Goal: Task Accomplishment & Management: Manage account settings

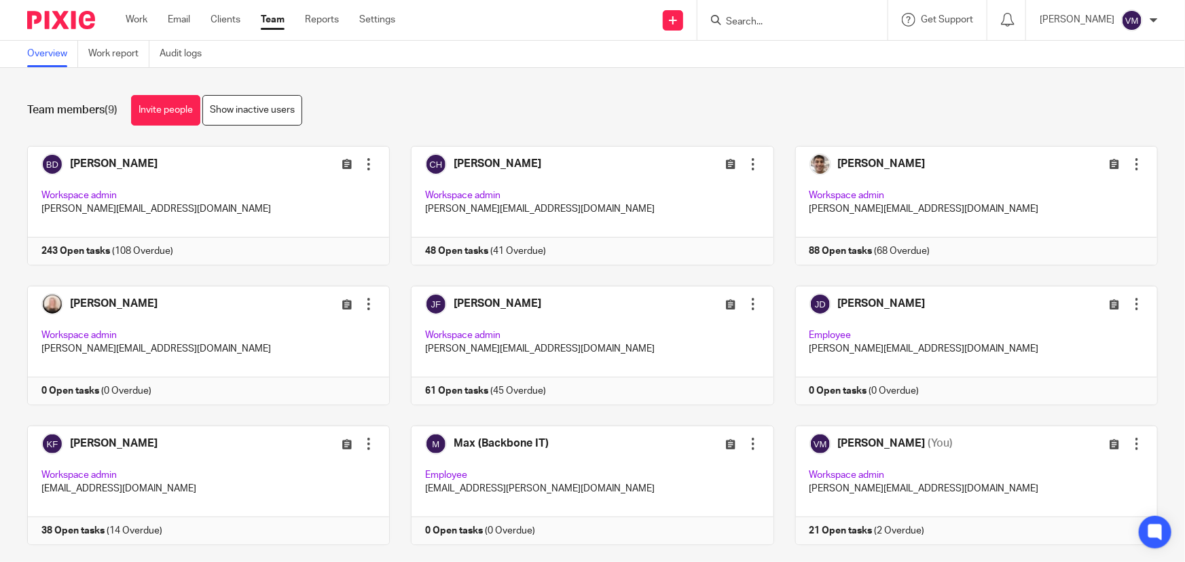
click at [779, 21] on input "Search" at bounding box center [785, 22] width 122 height 12
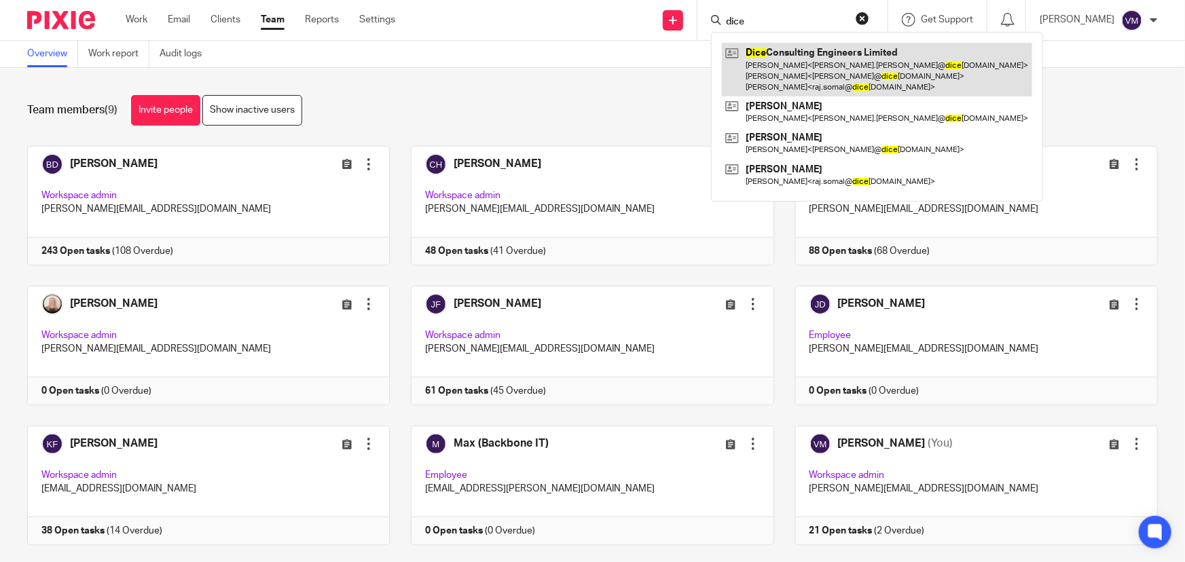
type input "dice"
click at [794, 69] on link at bounding box center [877, 70] width 310 height 54
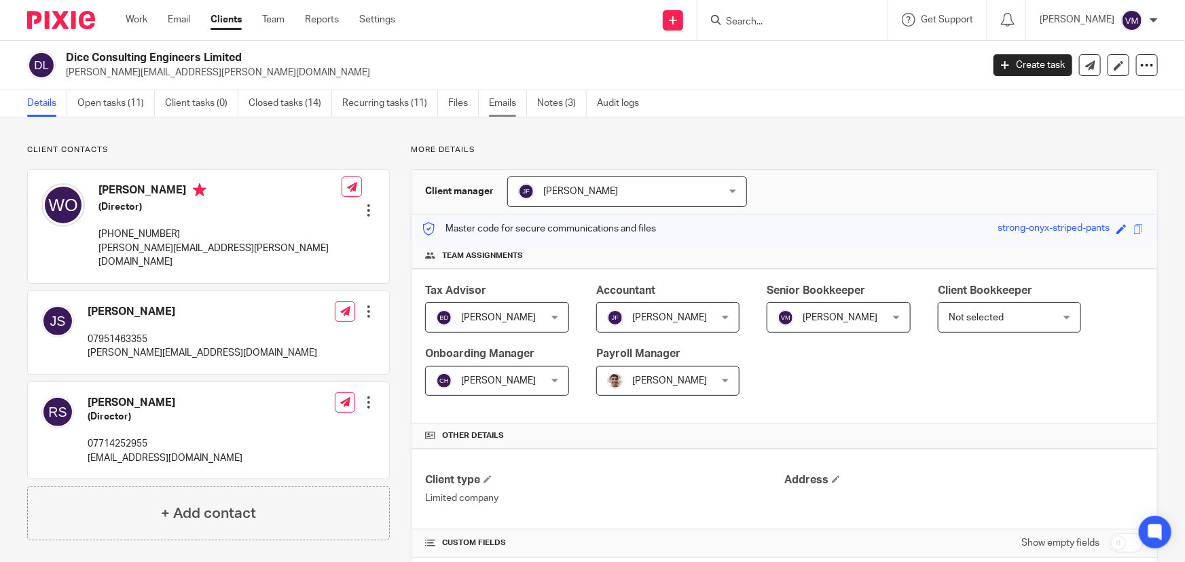
click at [500, 107] on link "Emails" at bounding box center [508, 103] width 38 height 26
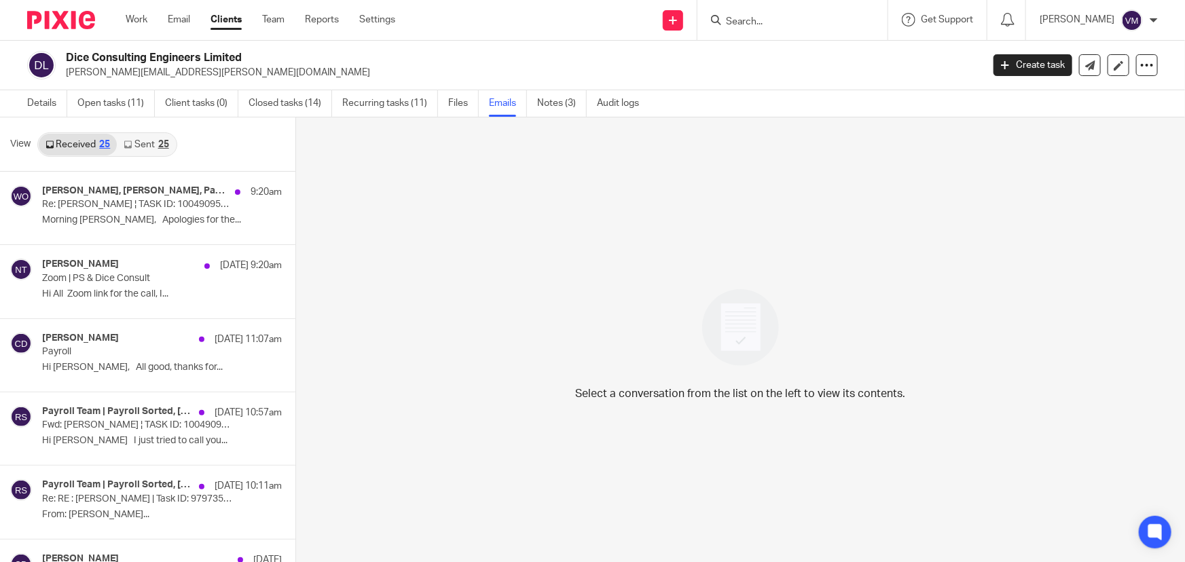
click at [145, 146] on link "Sent 25" at bounding box center [146, 145] width 58 height 22
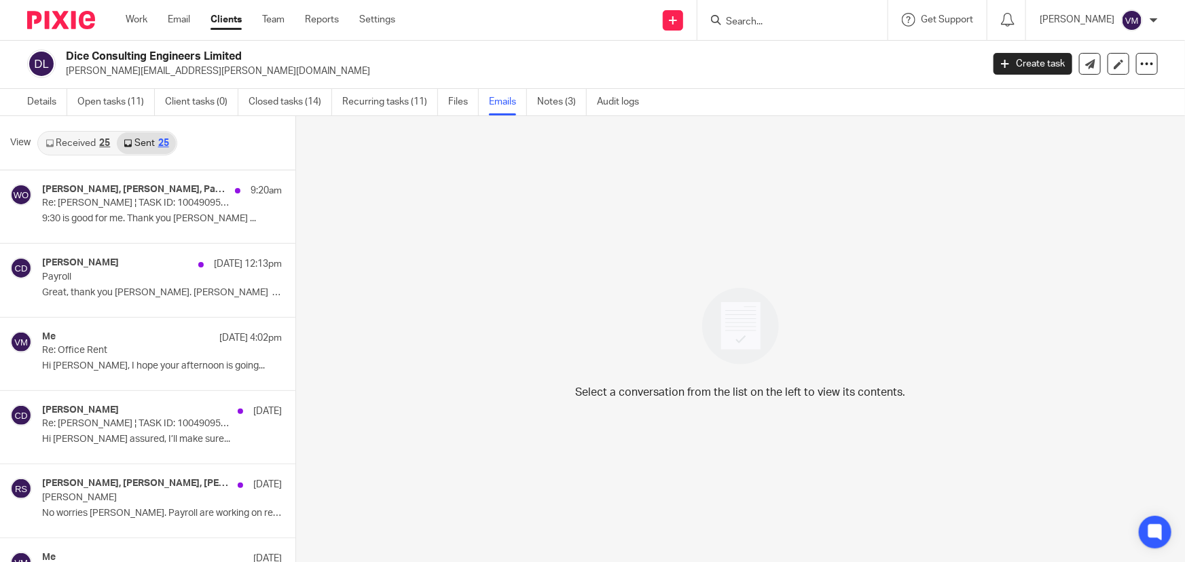
click at [81, 143] on link "Received 25" at bounding box center [78, 143] width 78 height 22
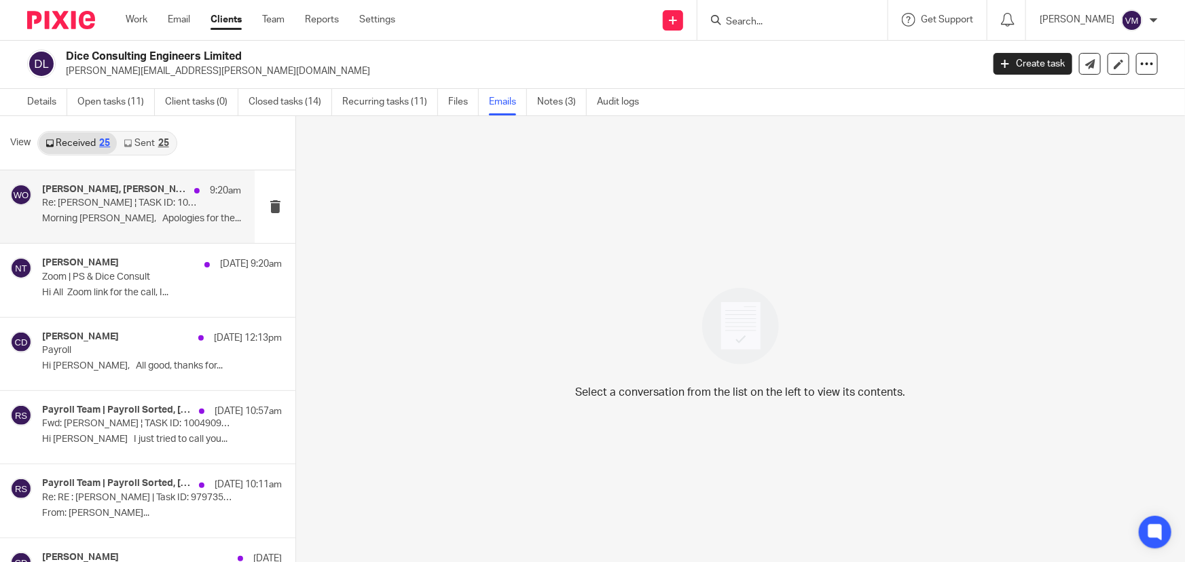
click at [109, 200] on p "Re: Jon Svikis ¦ TASK ID: 10049095318" at bounding box center [122, 204] width 160 height 12
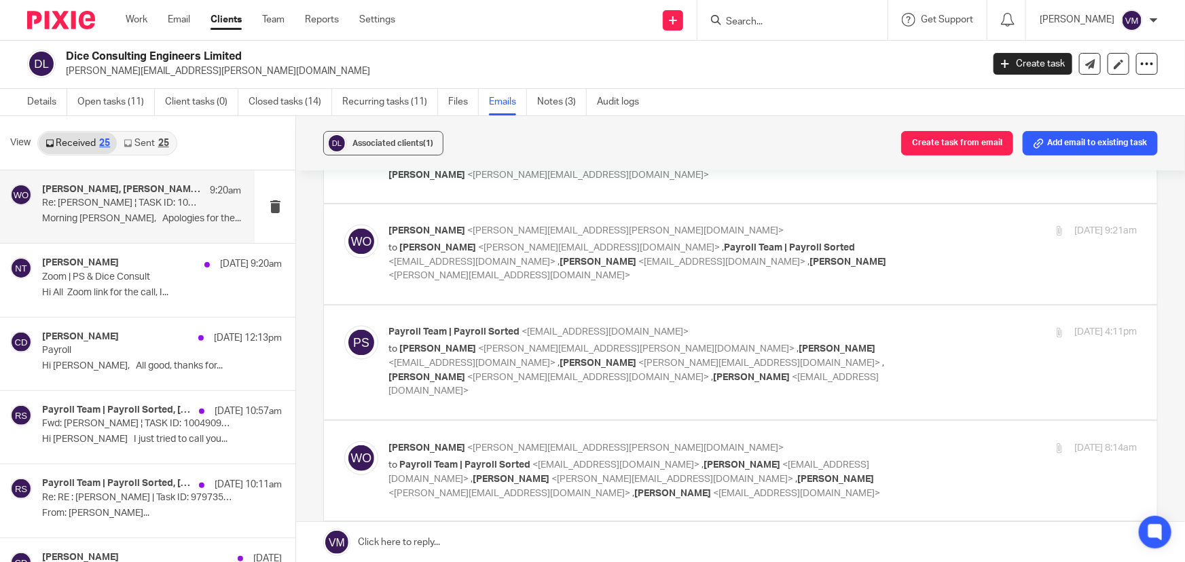
scroll to position [1234, 0]
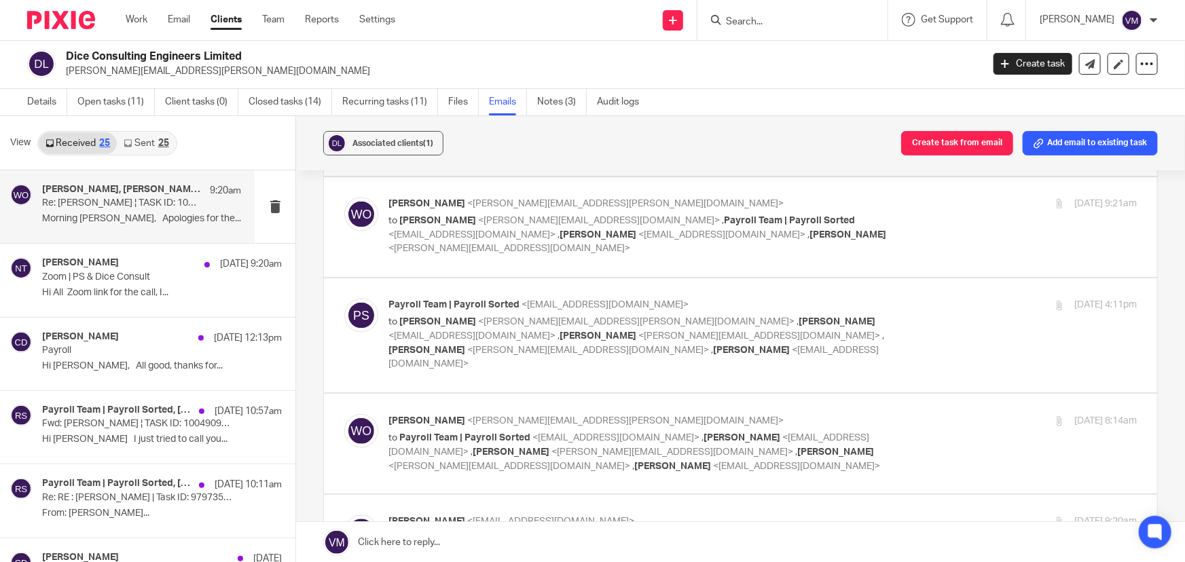
click at [914, 414] on div "19 Sep 2025 8:14am" at bounding box center [1011, 421] width 249 height 14
checkbox input "false"
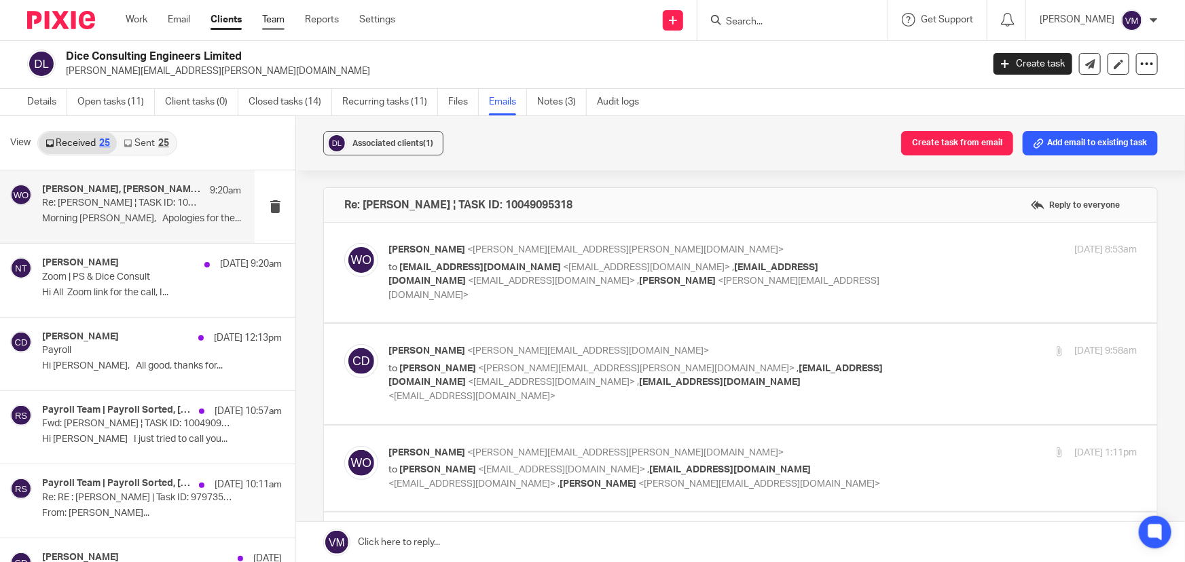
click at [267, 16] on link "Team" at bounding box center [273, 20] width 22 height 14
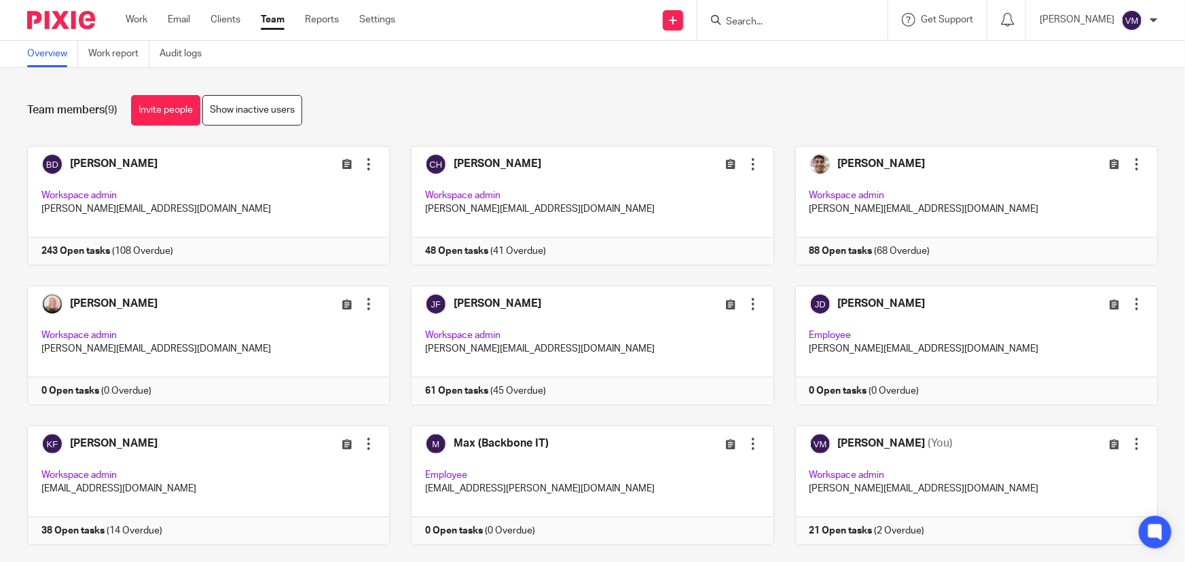
click at [783, 17] on input "Search" at bounding box center [785, 22] width 122 height 12
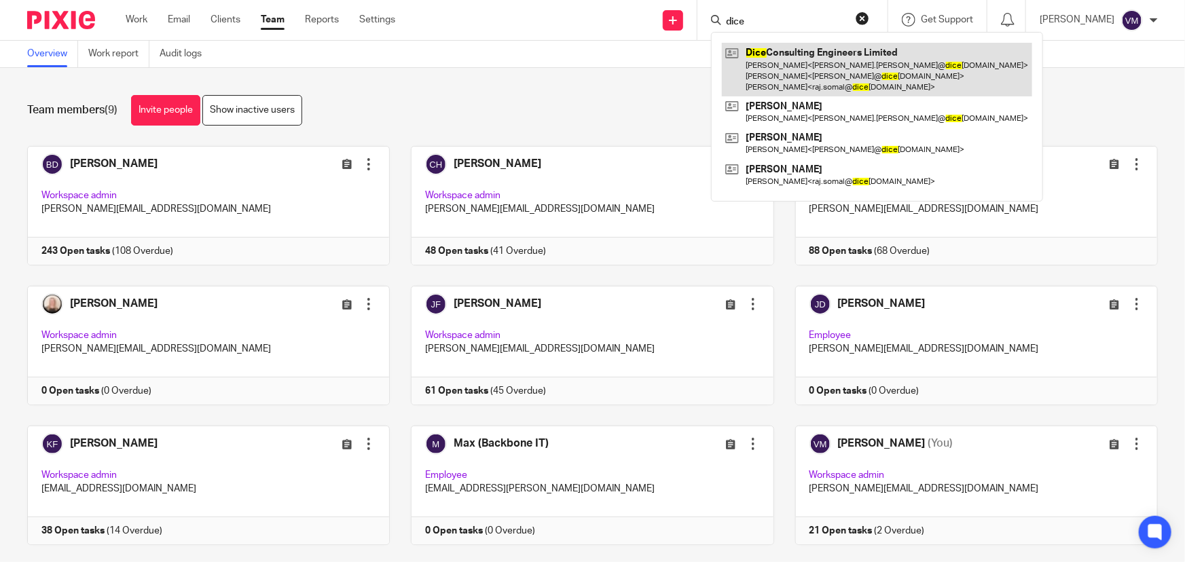
type input "dice"
click at [800, 61] on link at bounding box center [877, 70] width 310 height 54
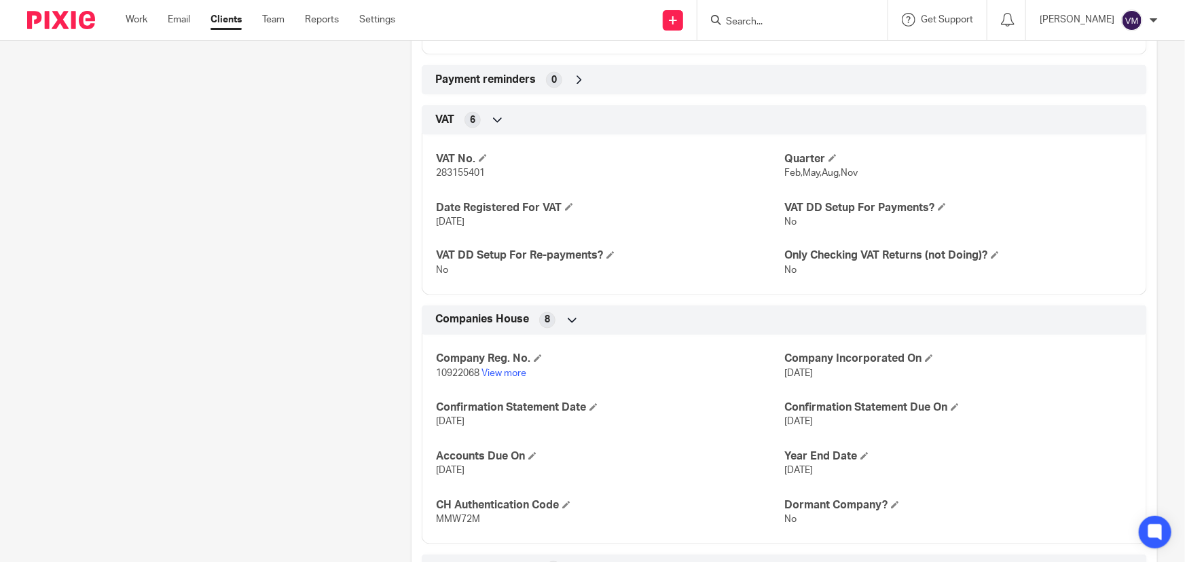
scroll to position [1108, 0]
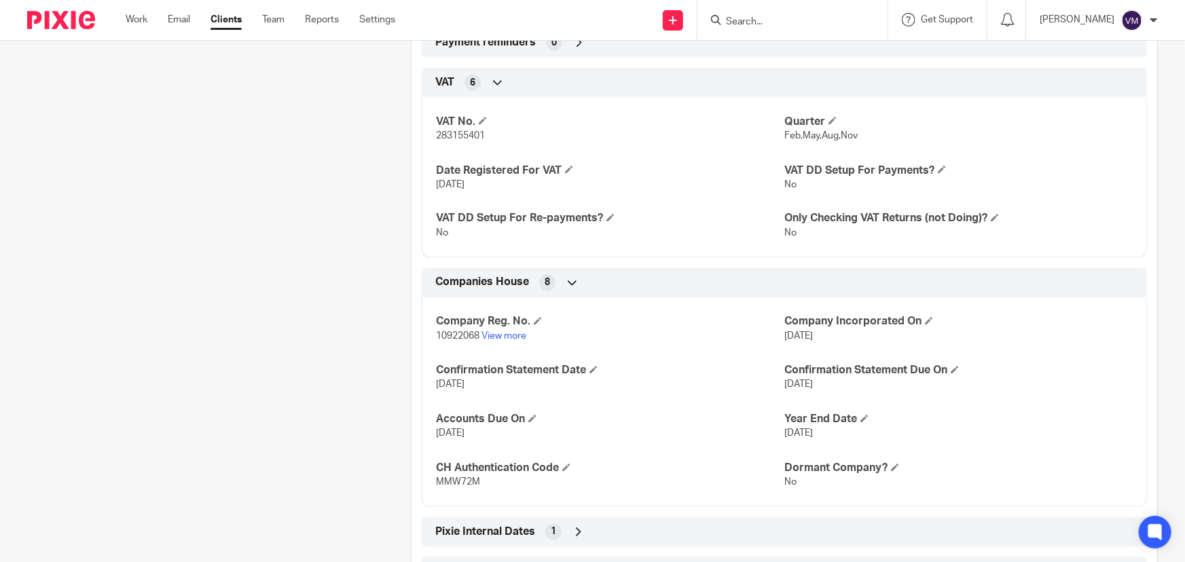
click at [466, 133] on span "283155401" at bounding box center [460, 136] width 49 height 10
copy span "283155401"
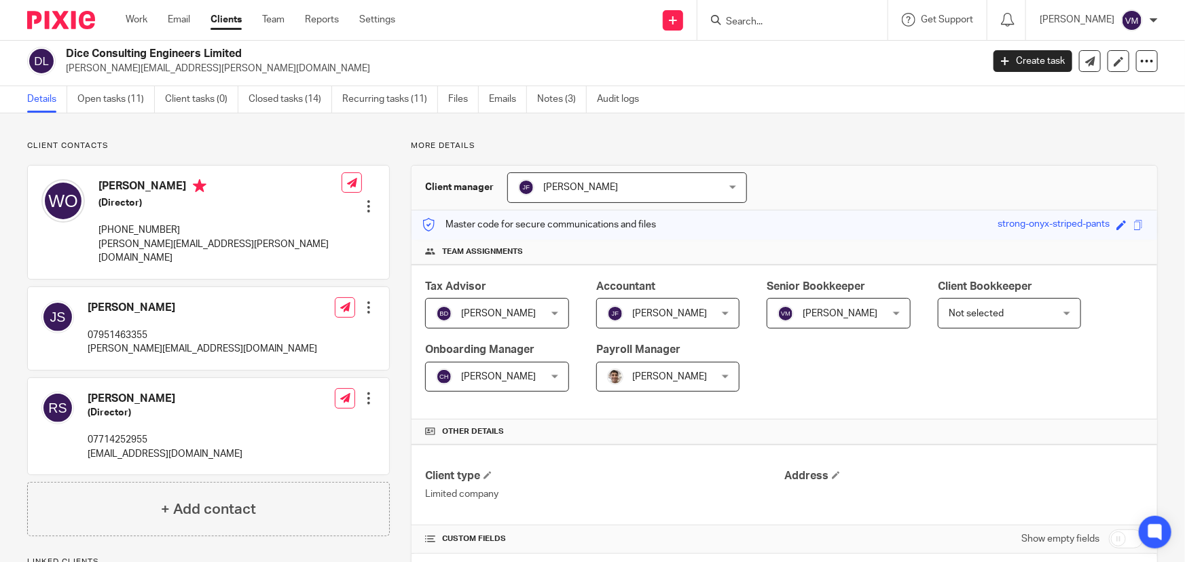
scroll to position [0, 0]
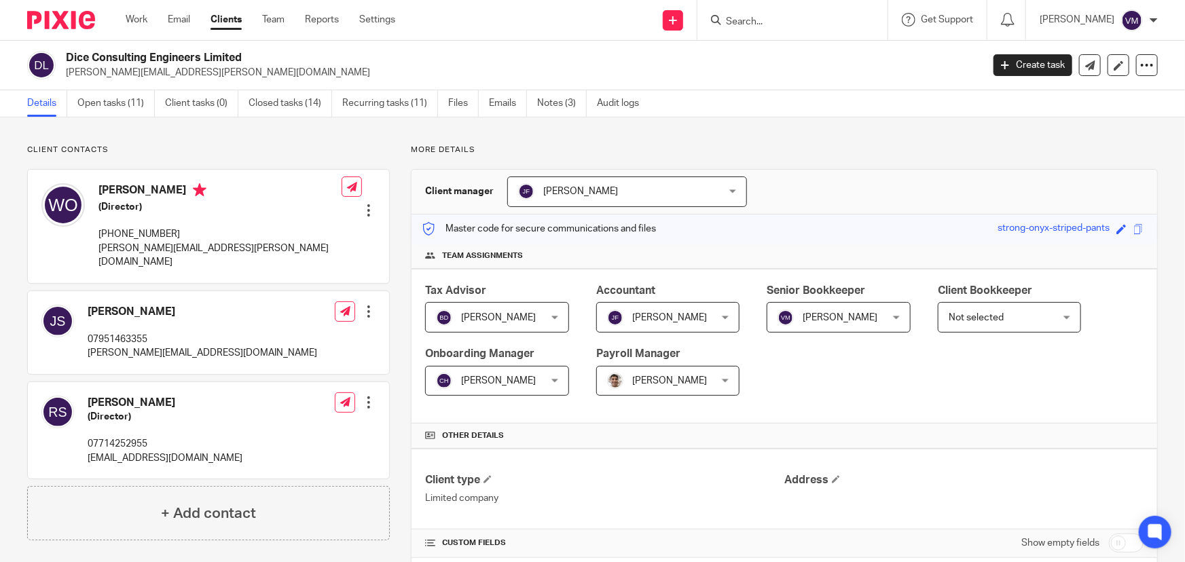
click at [784, 22] on input "Search" at bounding box center [785, 22] width 122 height 12
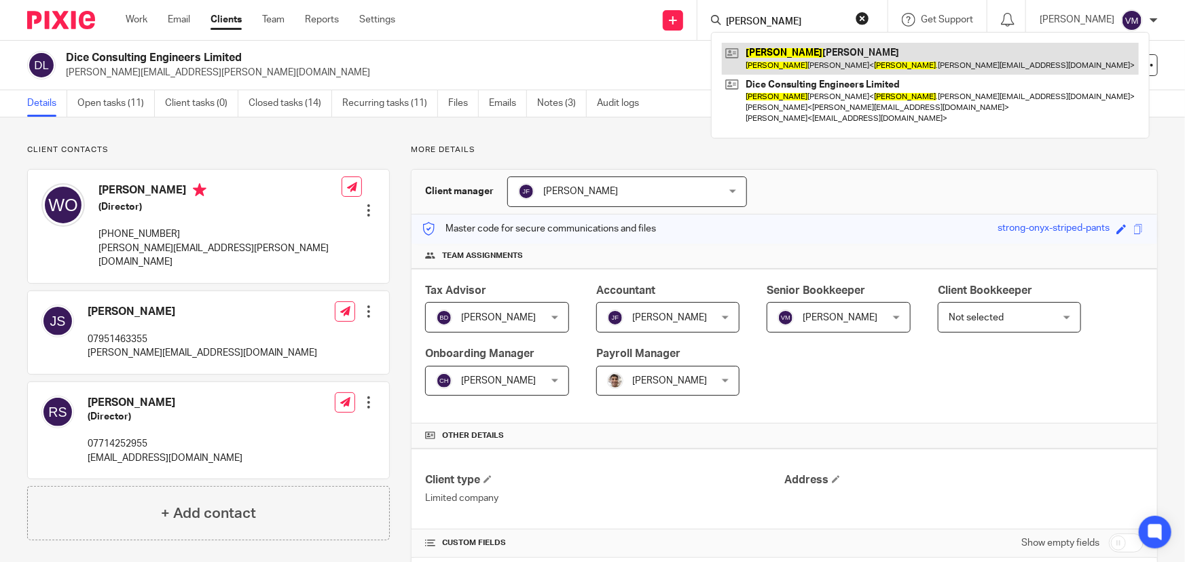
type input "wayne"
click at [796, 56] on link at bounding box center [930, 58] width 417 height 31
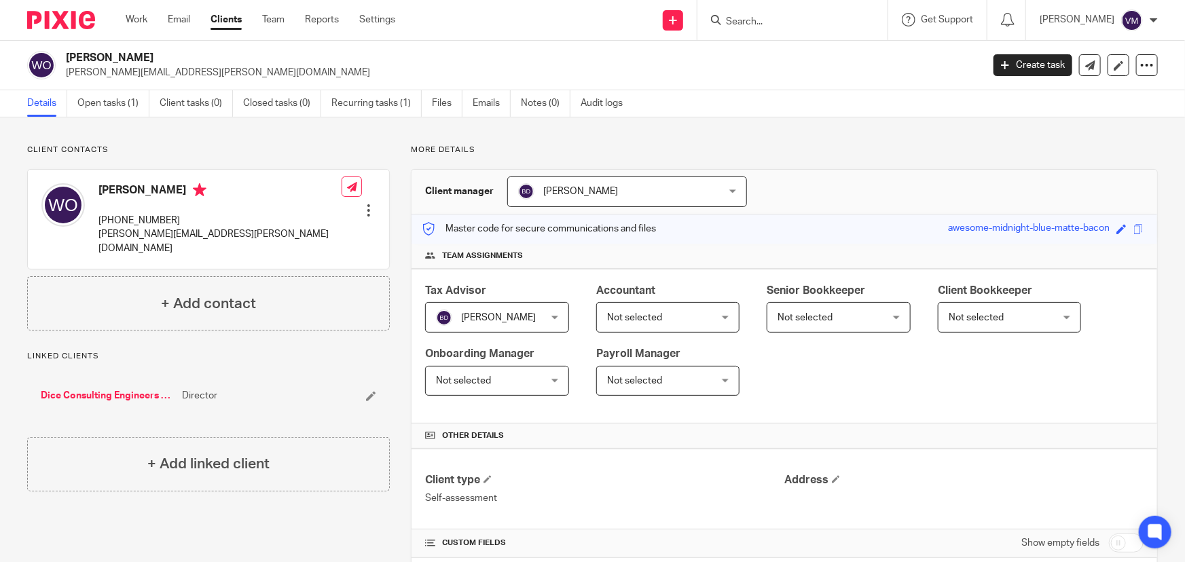
click at [793, 17] on input "Search" at bounding box center [785, 22] width 122 height 12
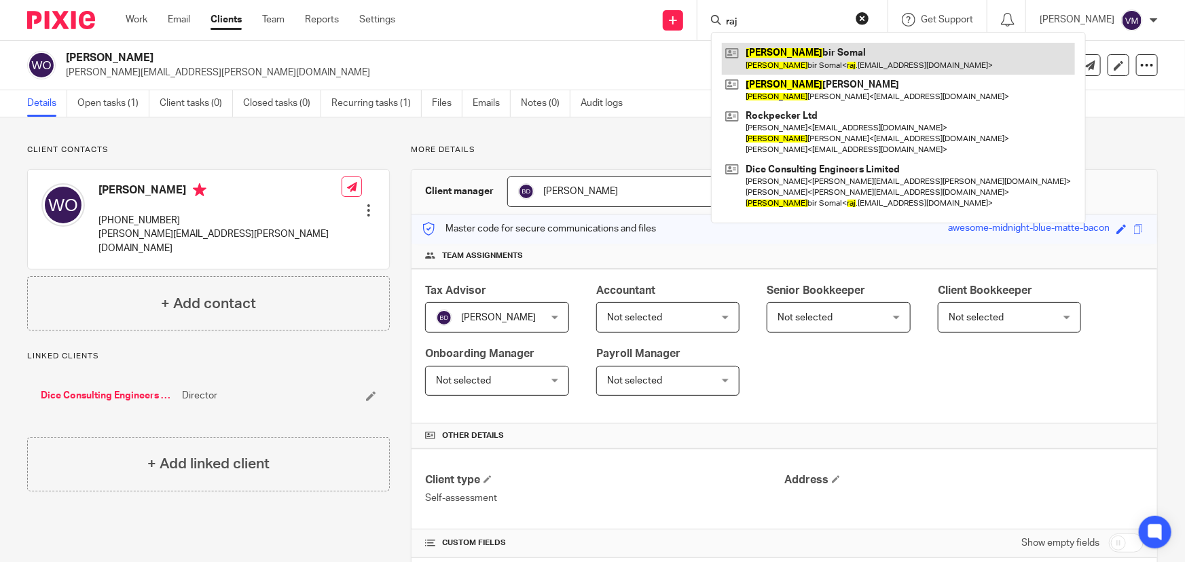
type input "raj"
click at [794, 60] on link at bounding box center [898, 58] width 353 height 31
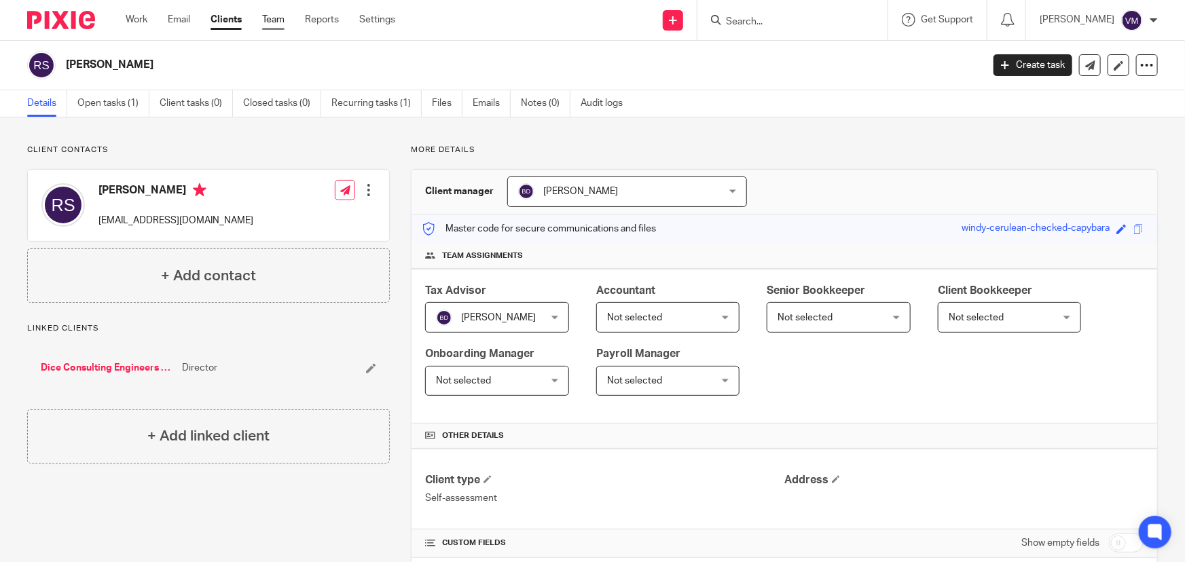
click at [270, 14] on link "Team" at bounding box center [273, 20] width 22 height 14
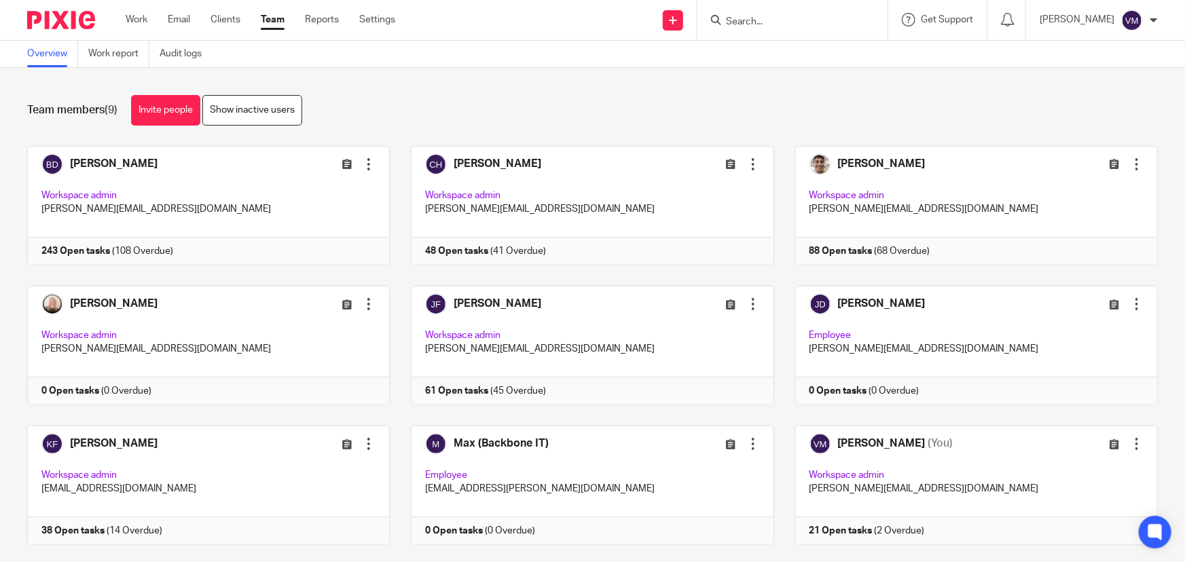
click at [767, 7] on div at bounding box center [792, 20] width 190 height 40
click at [768, 15] on form at bounding box center [796, 20] width 145 height 17
click at [772, 22] on input "Search" at bounding box center [785, 22] width 122 height 12
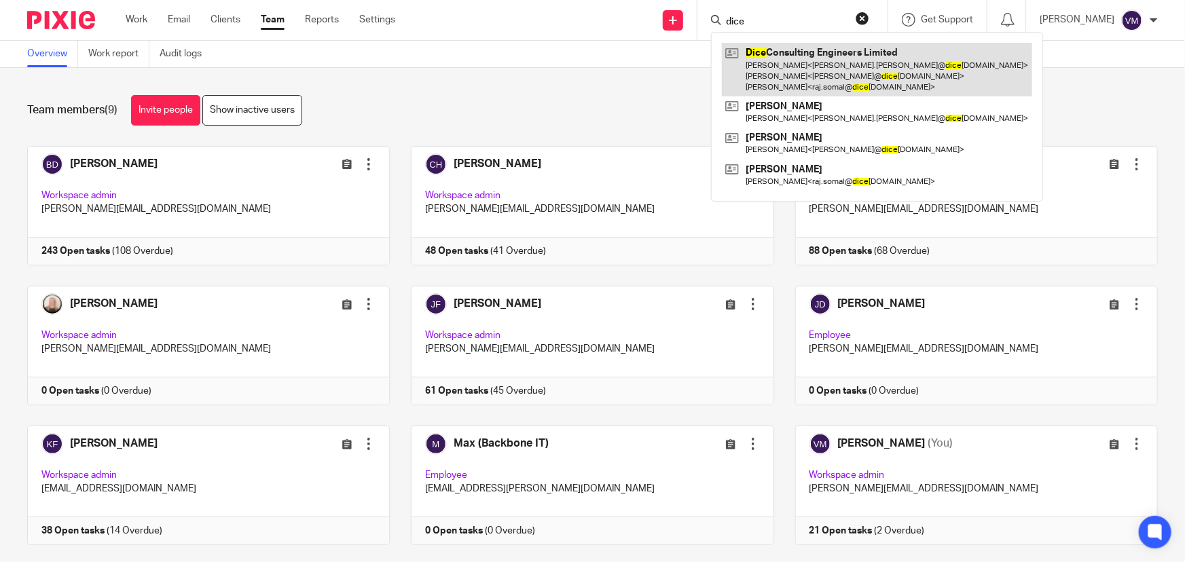
type input "dice"
click at [880, 50] on link at bounding box center [877, 70] width 310 height 54
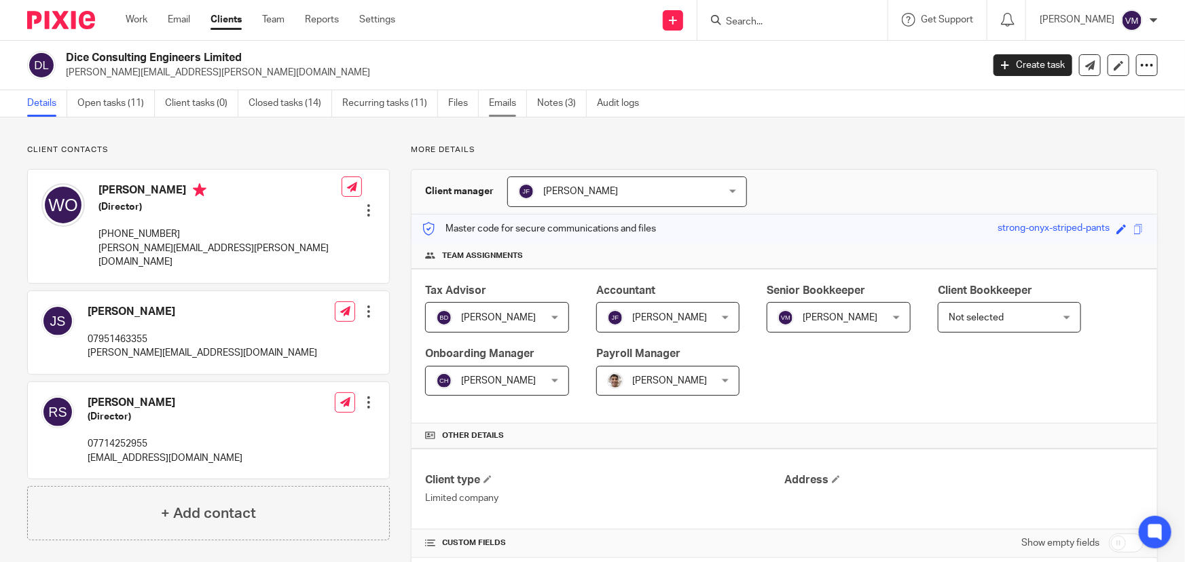
click at [504, 96] on link "Emails" at bounding box center [508, 103] width 38 height 26
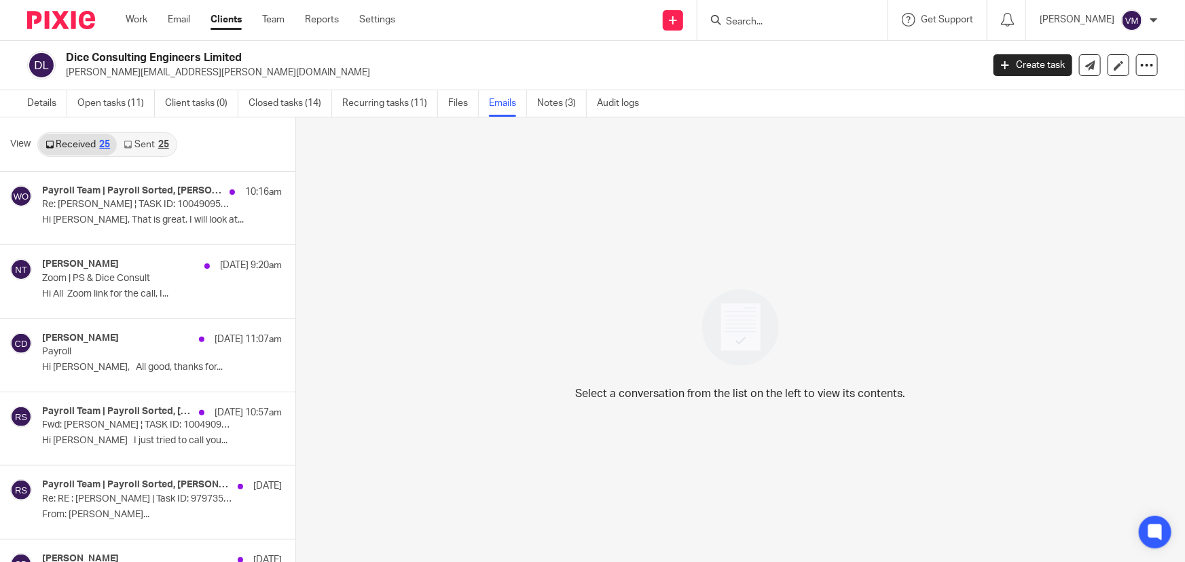
click at [154, 143] on link "Sent 25" at bounding box center [146, 145] width 58 height 22
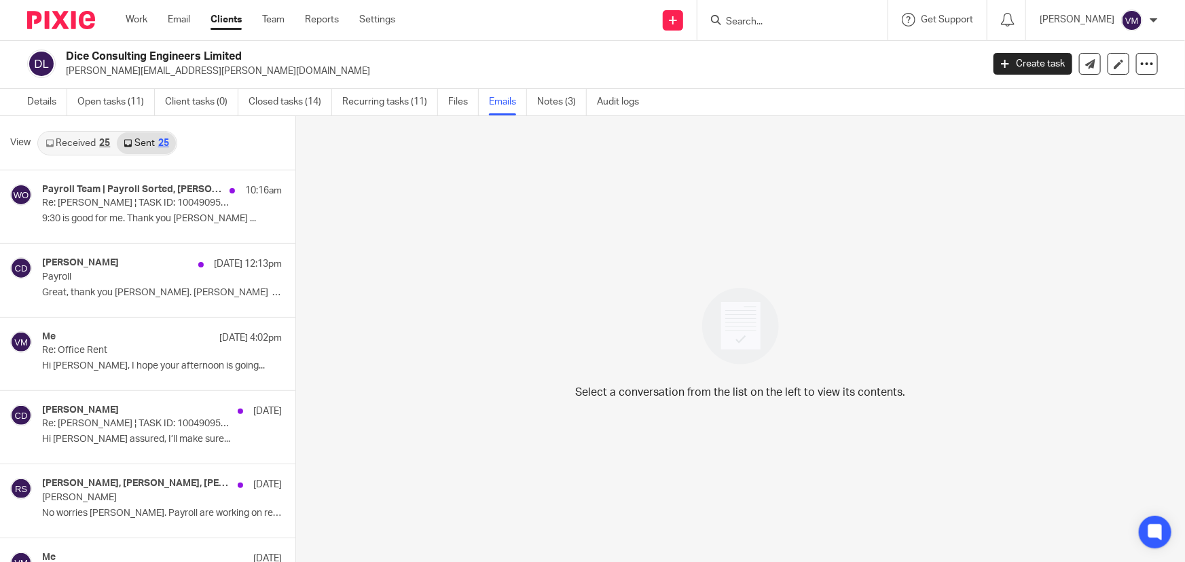
click at [102, 141] on div "25" at bounding box center [104, 143] width 11 height 10
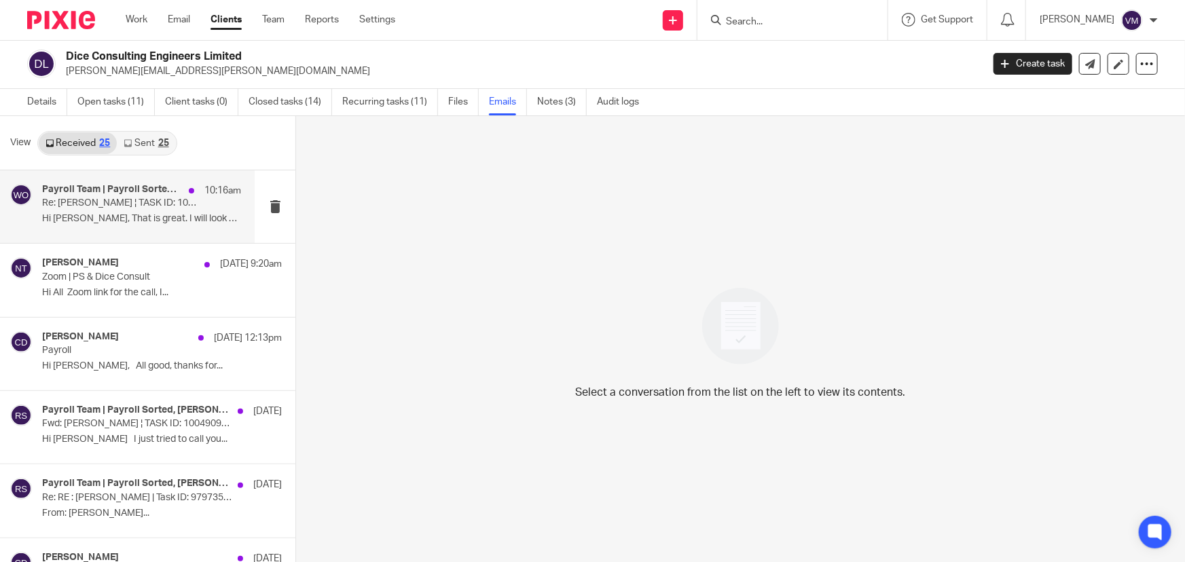
click at [95, 203] on p "Re: Jon Svikis ¦ TASK ID: 10049095318" at bounding box center [122, 204] width 160 height 12
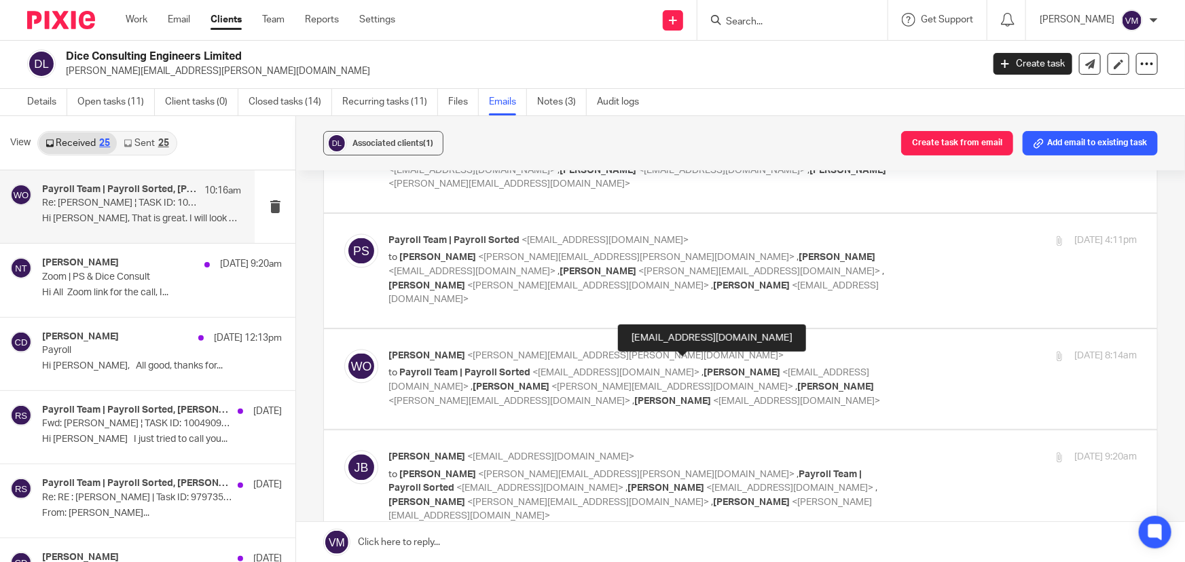
scroll to position [1296, 0]
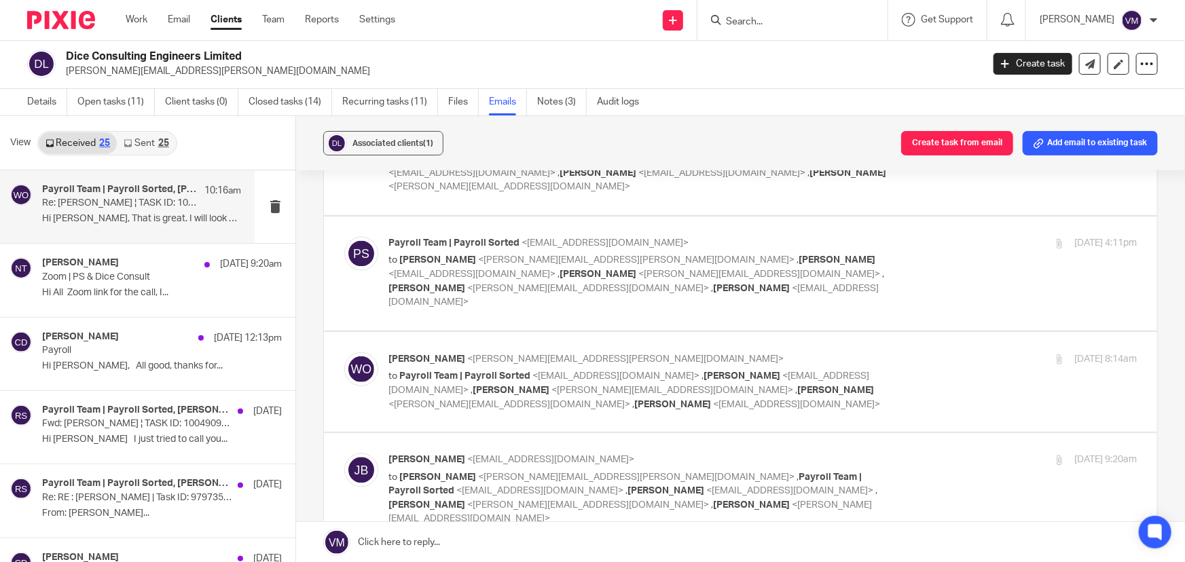
click at [938, 352] on div "19 Sep 2025 8:14am" at bounding box center [1011, 359] width 249 height 14
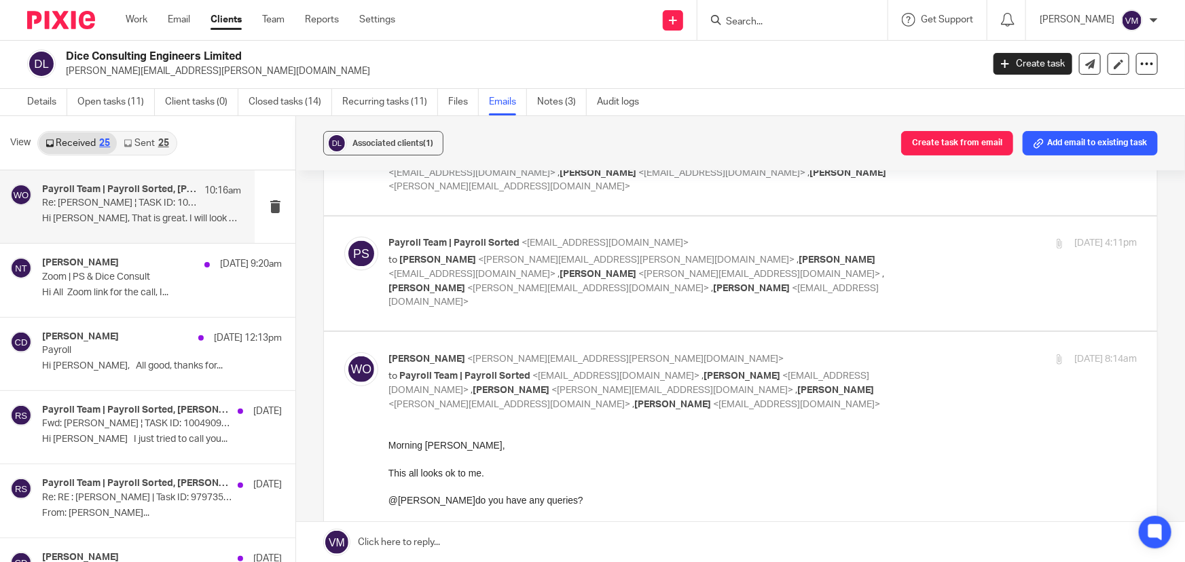
scroll to position [0, 0]
click at [954, 352] on div "19 Sep 2025 8:14am" at bounding box center [1011, 359] width 249 height 14
checkbox input "false"
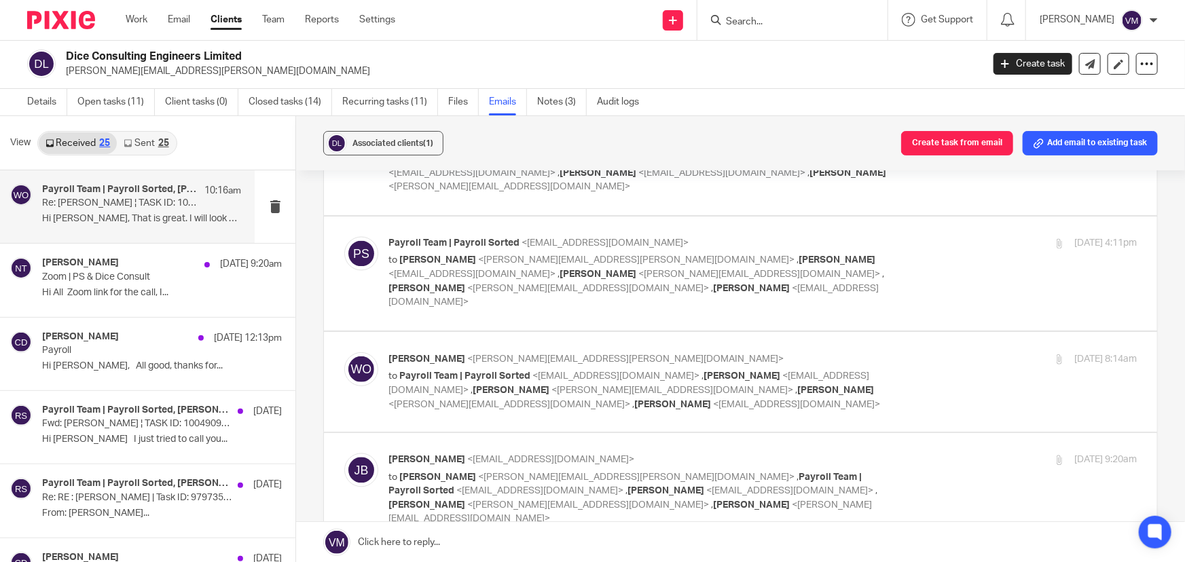
scroll to position [1358, 0]
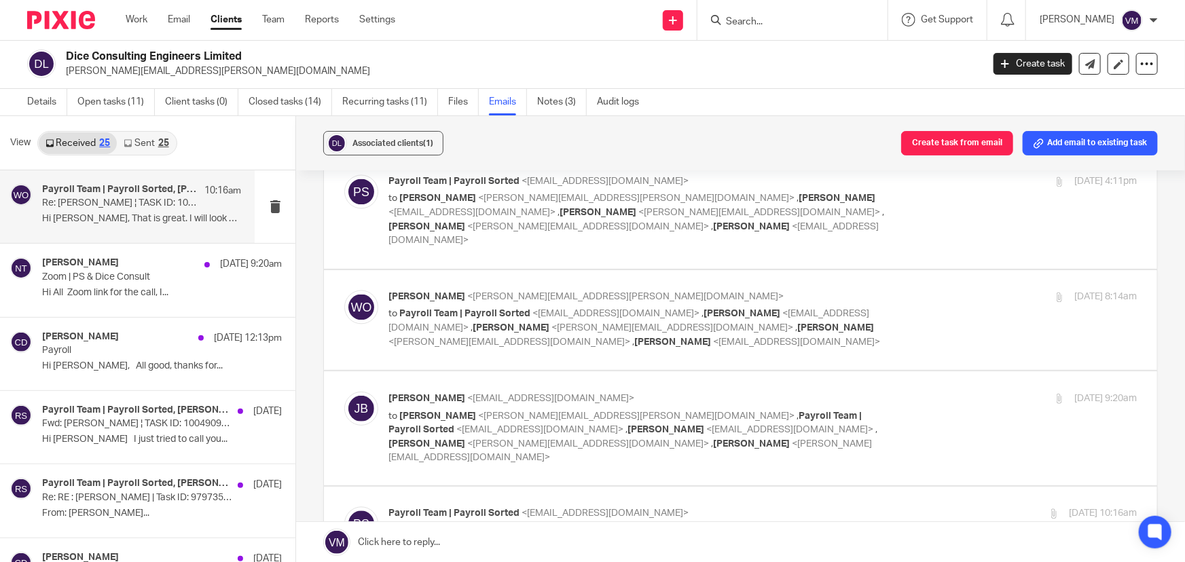
click at [860, 371] on label at bounding box center [740, 428] width 833 height 114
click at [344, 391] on input "checkbox" at bounding box center [344, 391] width 1 height 1
click at [860, 392] on p "Jack Bates <jack@payrollsorted.com>" at bounding box center [637, 399] width 499 height 14
checkbox input "false"
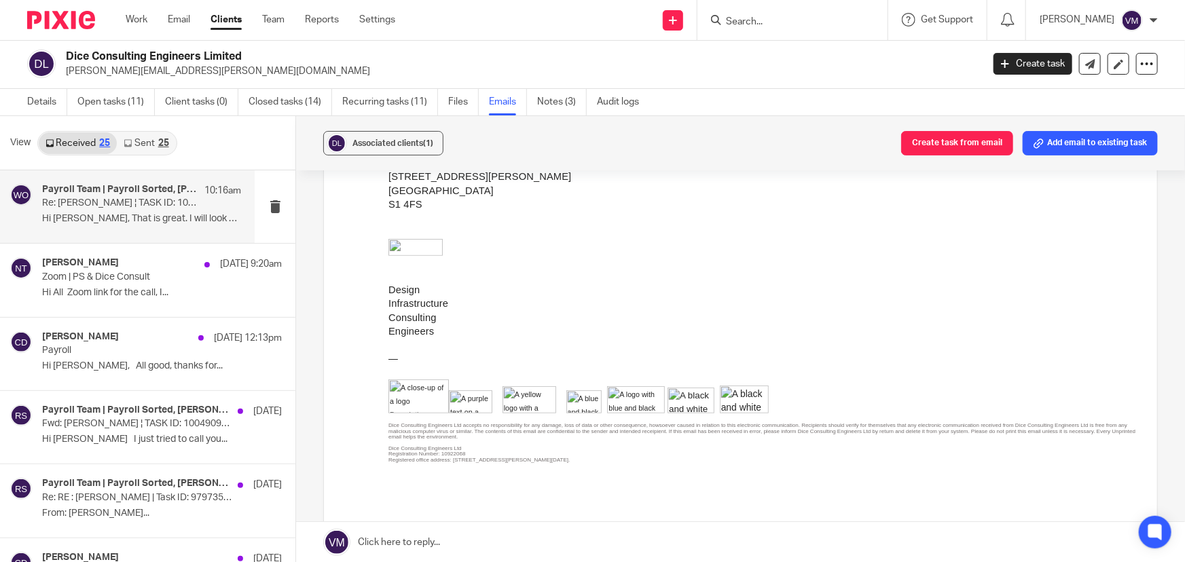
scroll to position [2839, 0]
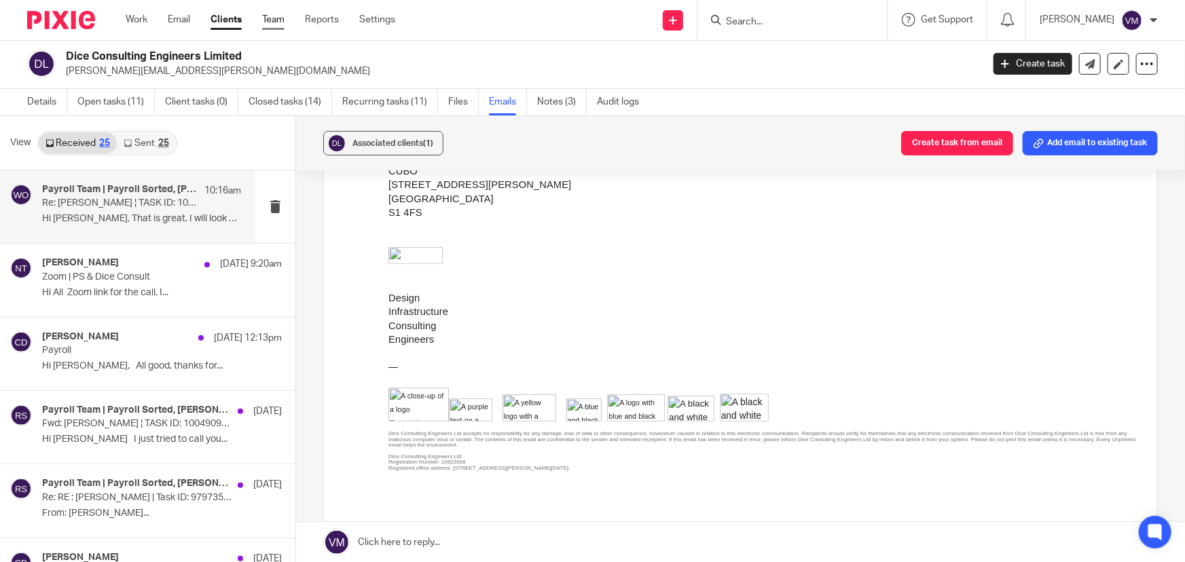
click at [272, 23] on link "Team" at bounding box center [273, 20] width 22 height 14
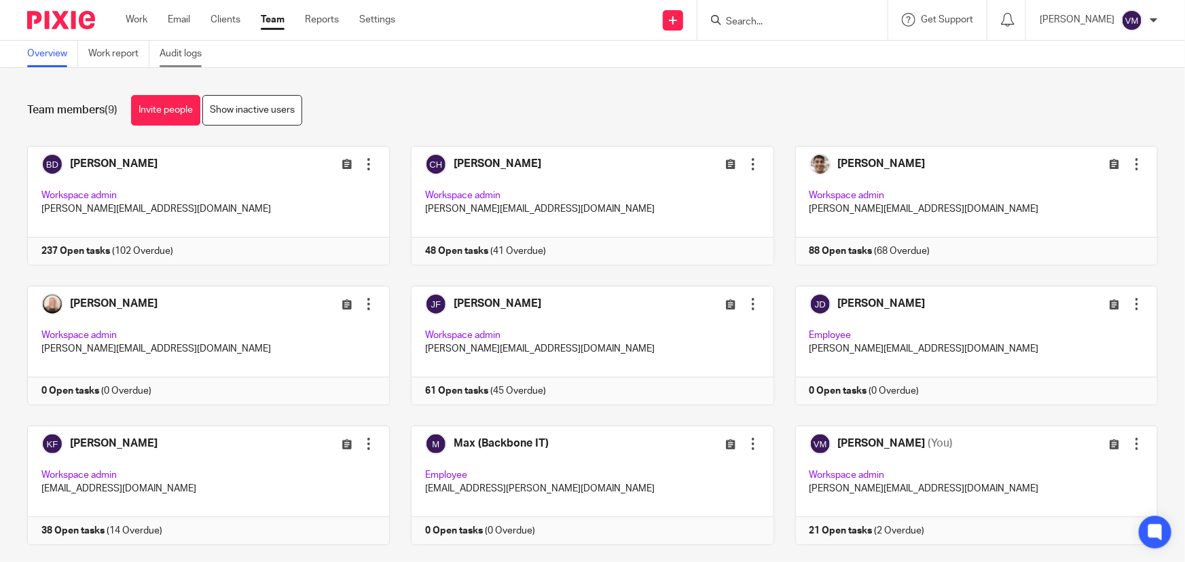
click at [193, 53] on link "Audit logs" at bounding box center [186, 54] width 52 height 26
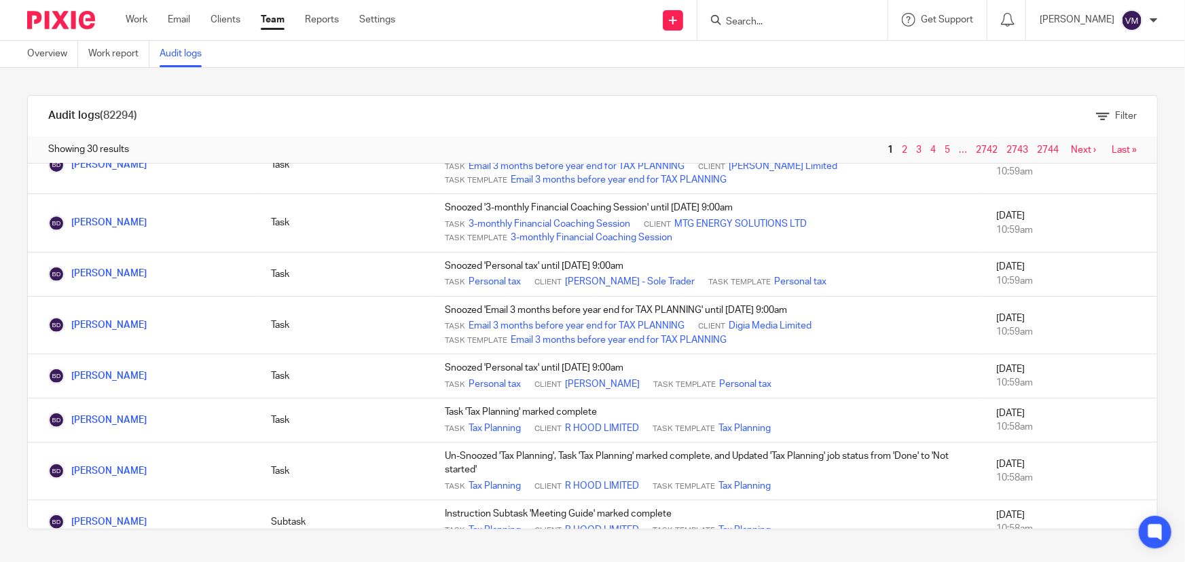
scroll to position [272, 0]
click at [278, 20] on link "Team" at bounding box center [273, 20] width 24 height 14
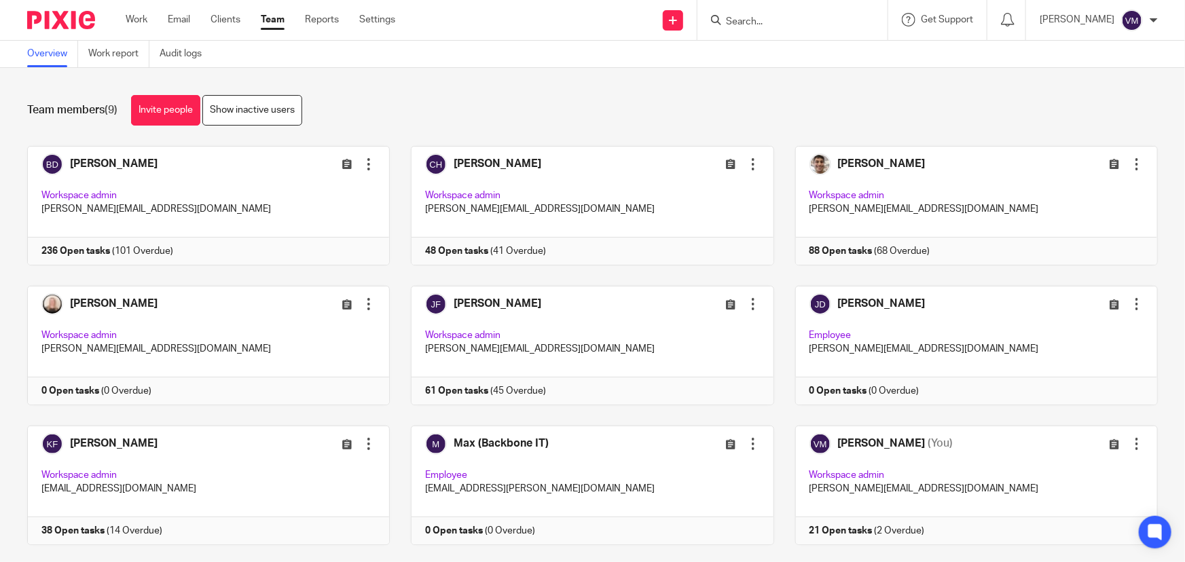
click at [791, 22] on input "Search" at bounding box center [785, 22] width 122 height 12
type input "round"
click at [836, 54] on link at bounding box center [838, 58] width 233 height 31
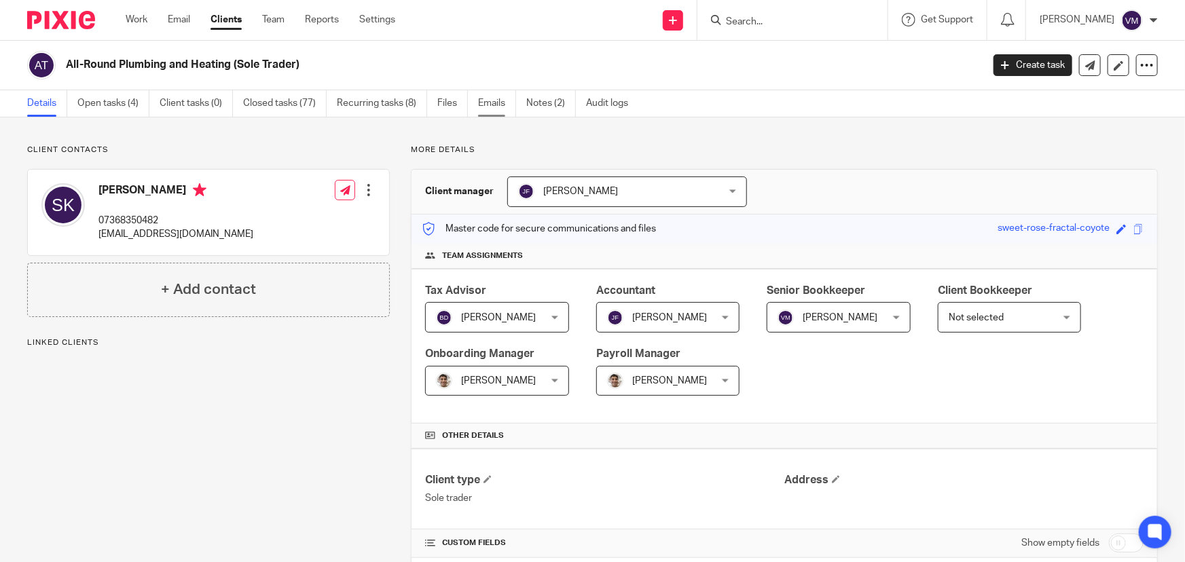
click at [498, 105] on link "Emails" at bounding box center [497, 103] width 38 height 26
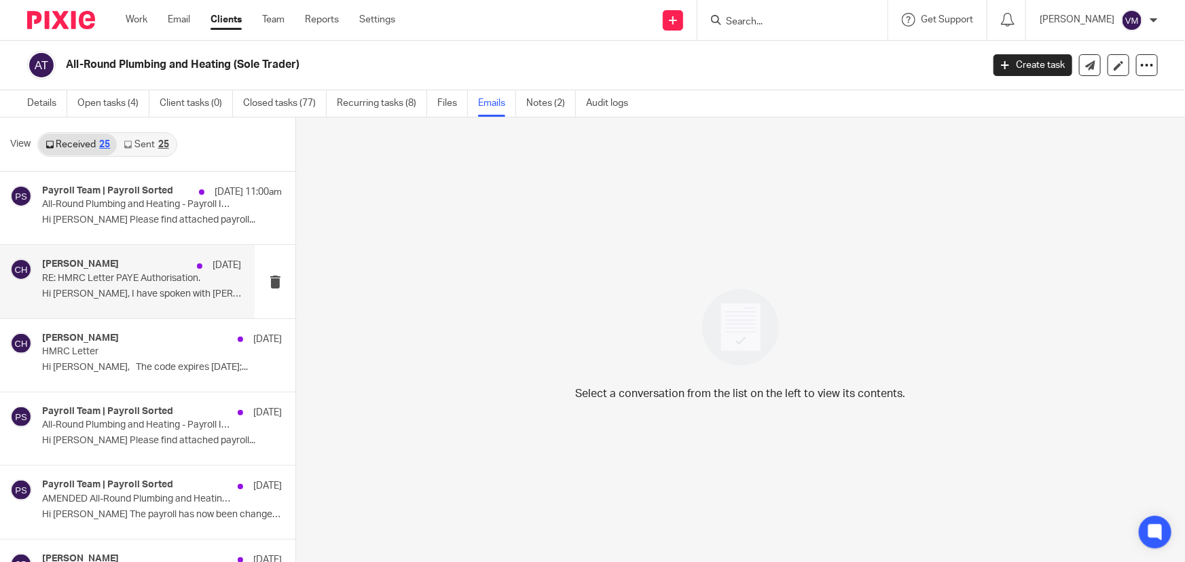
click at [112, 283] on p "RE: HMRC Letter PAYE Authorisation." at bounding box center [122, 279] width 160 height 12
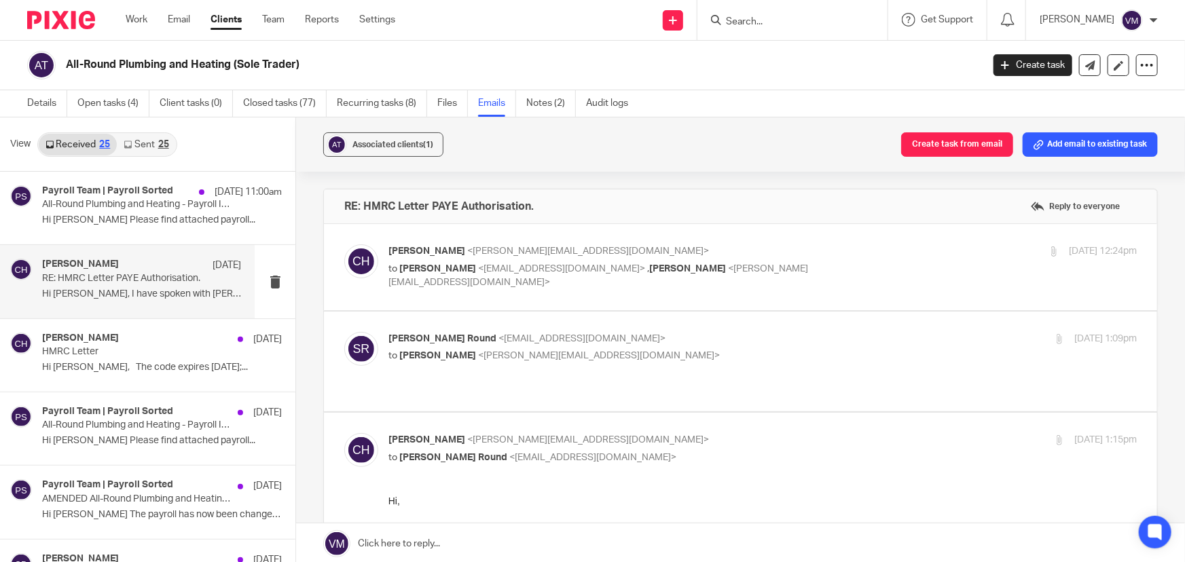
click at [887, 251] on div "12 Sep 2025 12:24pm" at bounding box center [1011, 251] width 249 height 14
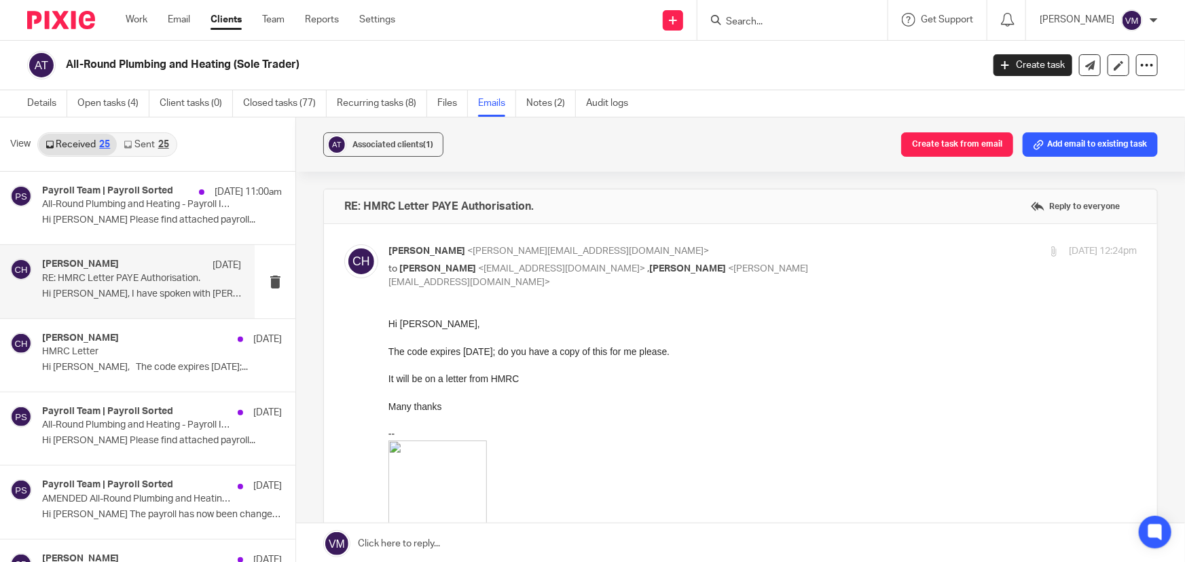
click at [887, 250] on div "12 Sep 2025 12:24pm" at bounding box center [1011, 251] width 249 height 14
checkbox input "false"
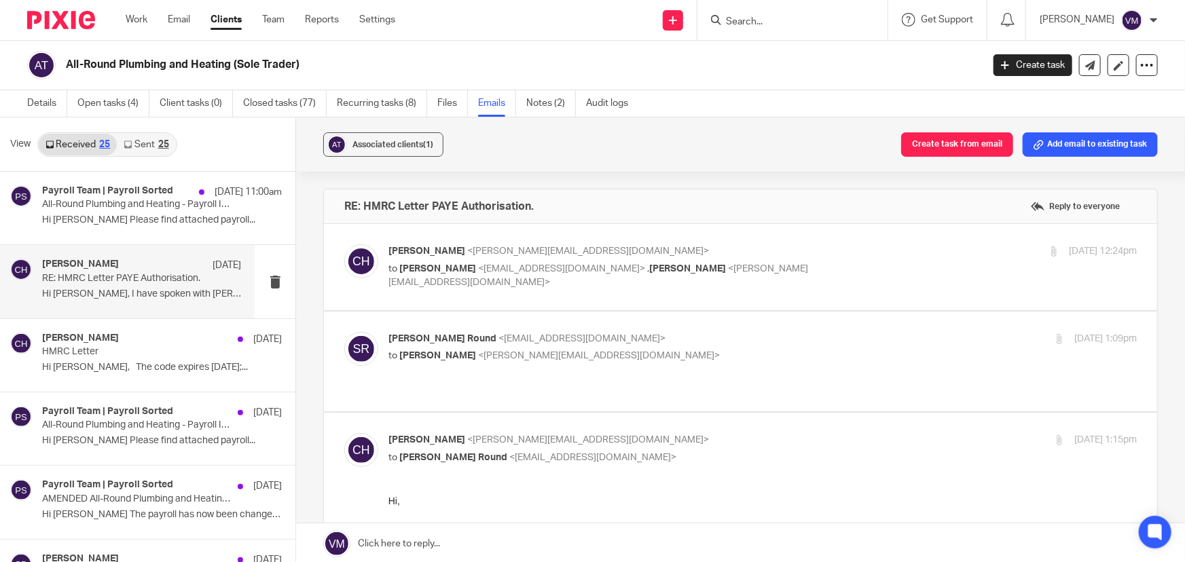
click at [838, 330] on label at bounding box center [740, 362] width 833 height 100
click at [344, 331] on input "checkbox" at bounding box center [344, 331] width 1 height 1
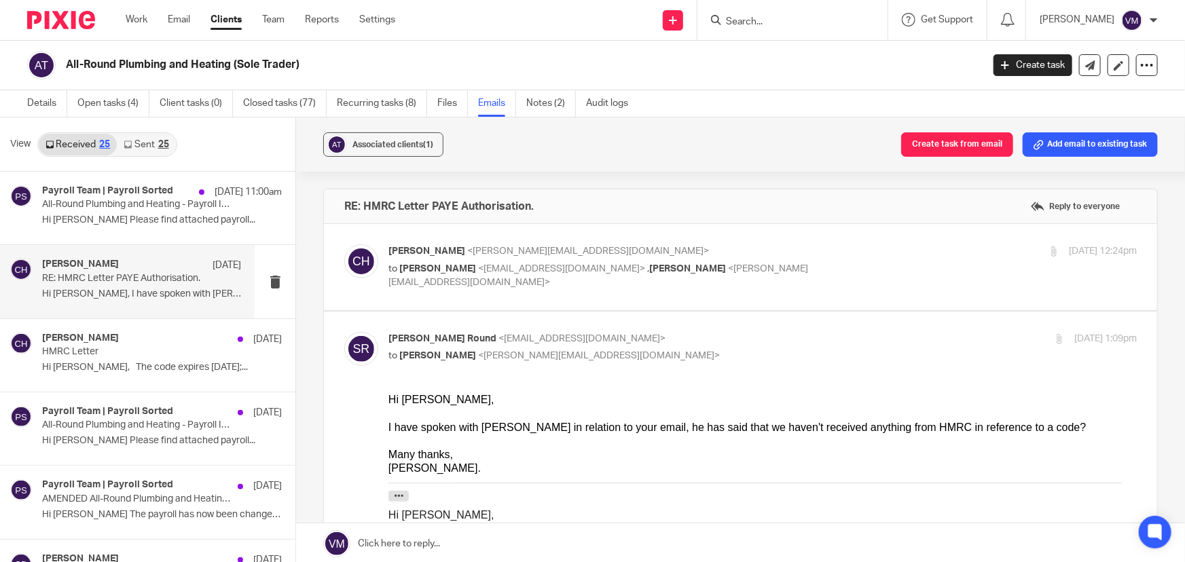
click at [344, 331] on input "checkbox" at bounding box center [344, 331] width 1 height 1
checkbox input "false"
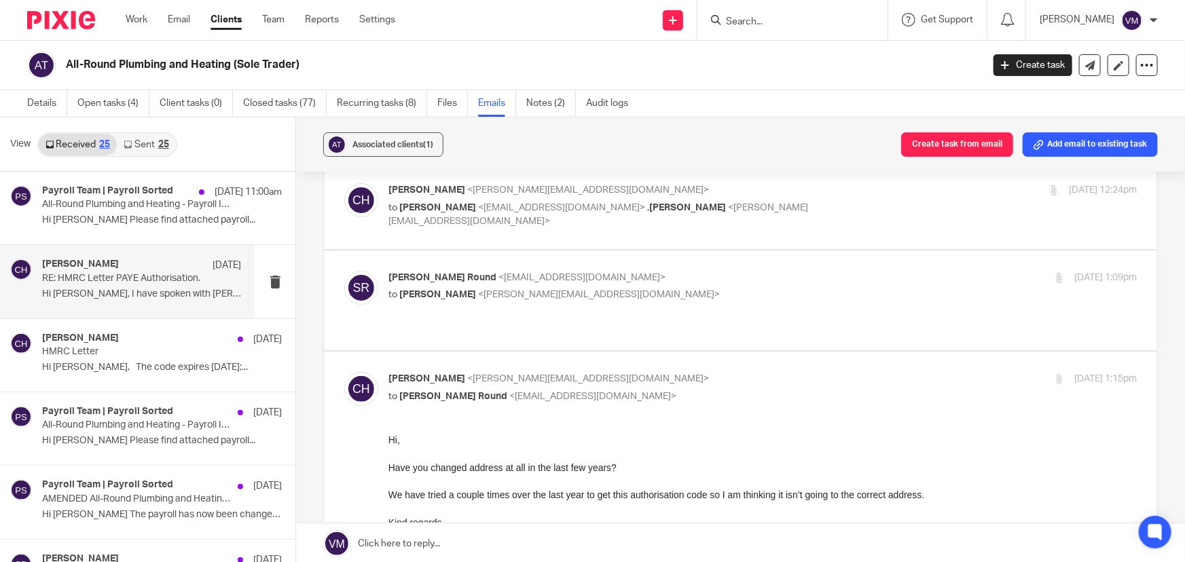
scroll to position [123, 0]
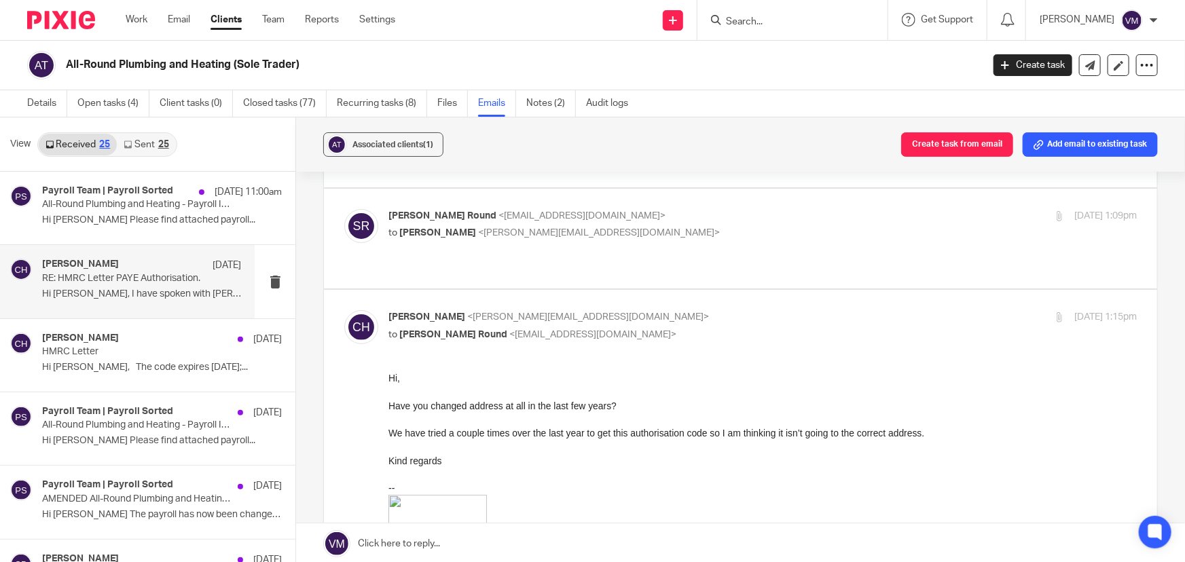
click at [344, 310] on input "checkbox" at bounding box center [344, 310] width 1 height 1
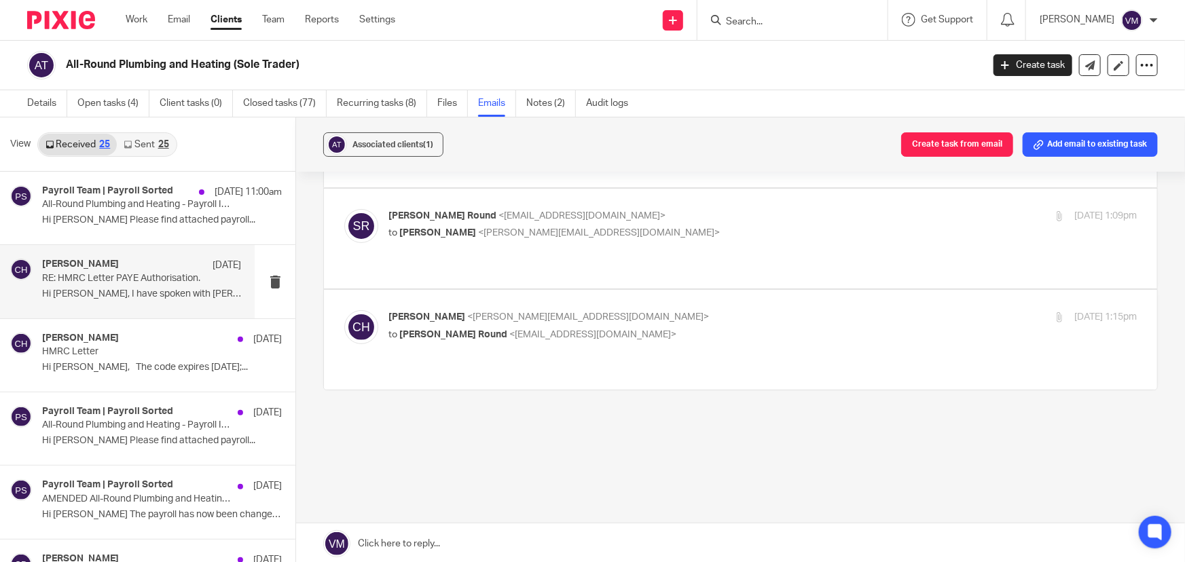
scroll to position [97, 0]
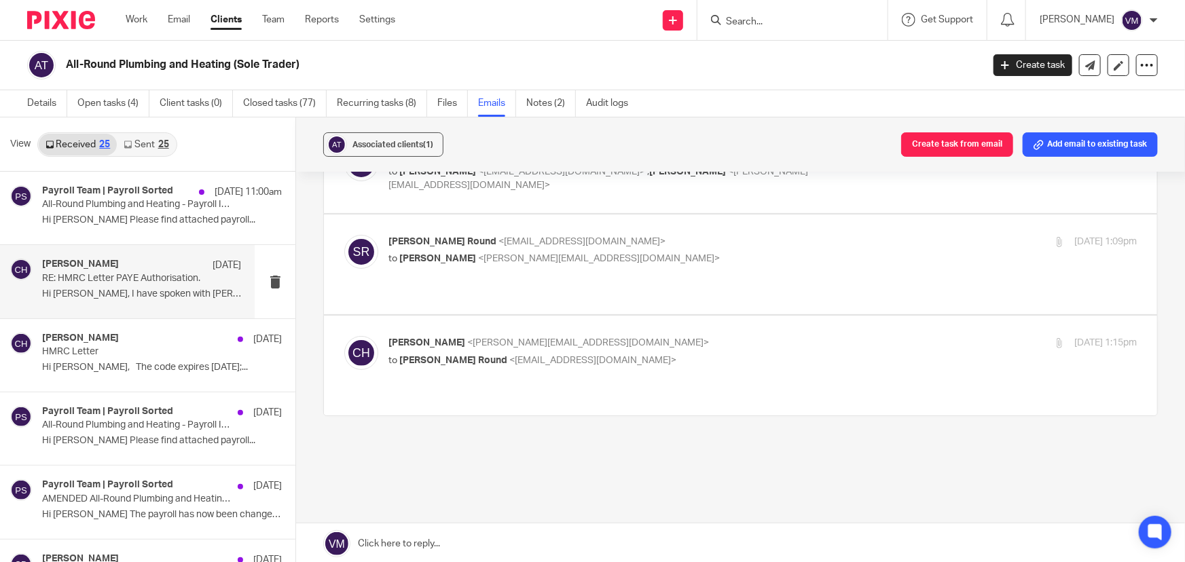
click at [774, 336] on p "Chloe Hooton <chloe@archimediaaccounts.co.uk>" at bounding box center [637, 343] width 499 height 14
checkbox input "true"
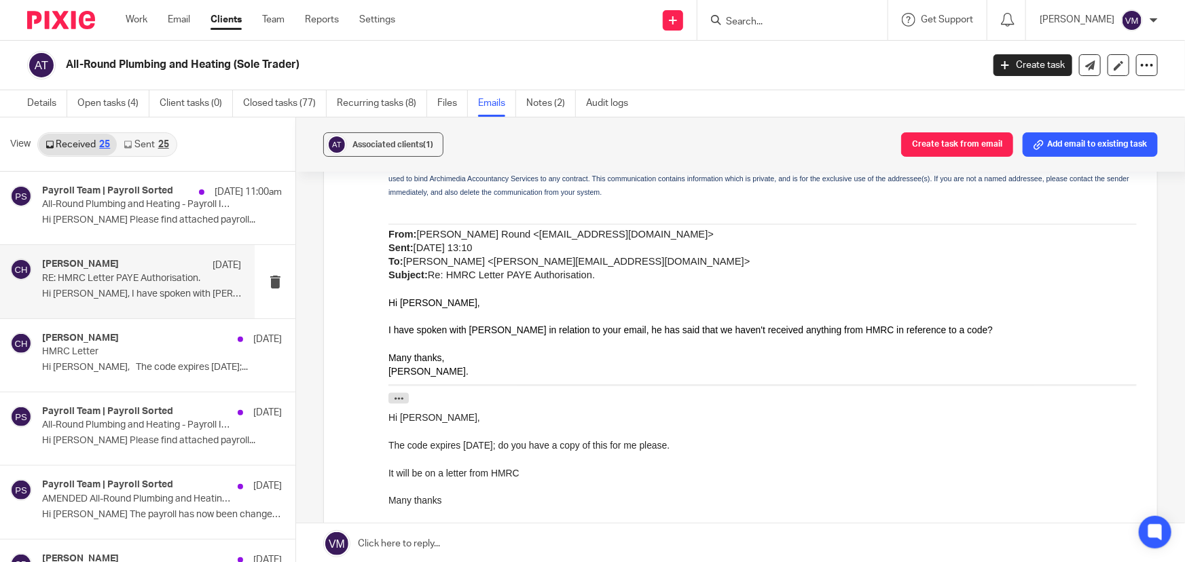
scroll to position [714, 0]
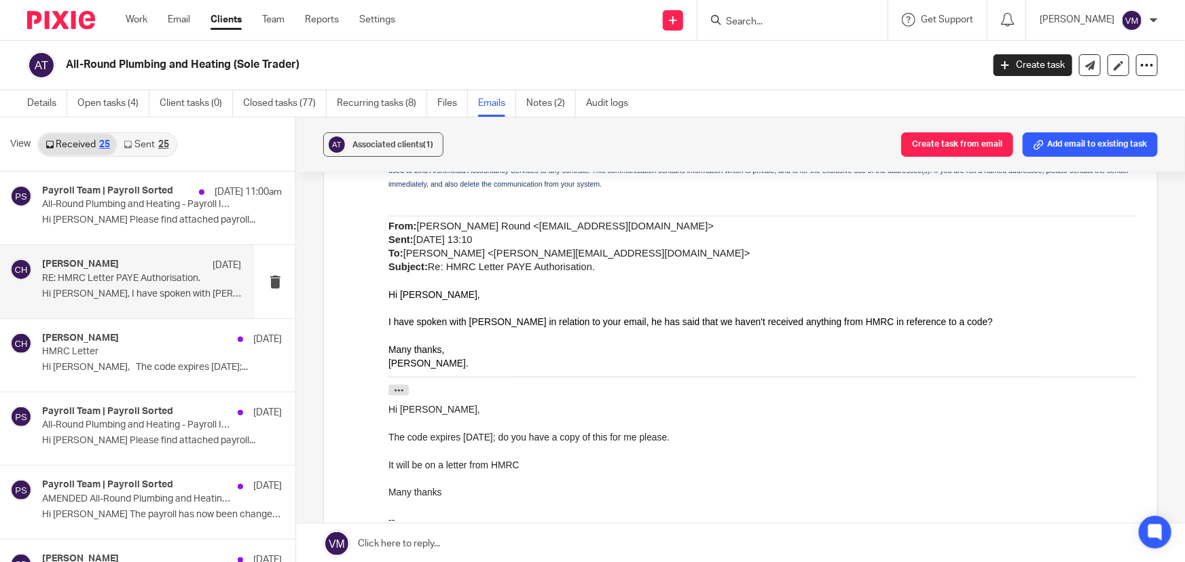
click at [145, 142] on link "Sent 25" at bounding box center [146, 145] width 58 height 22
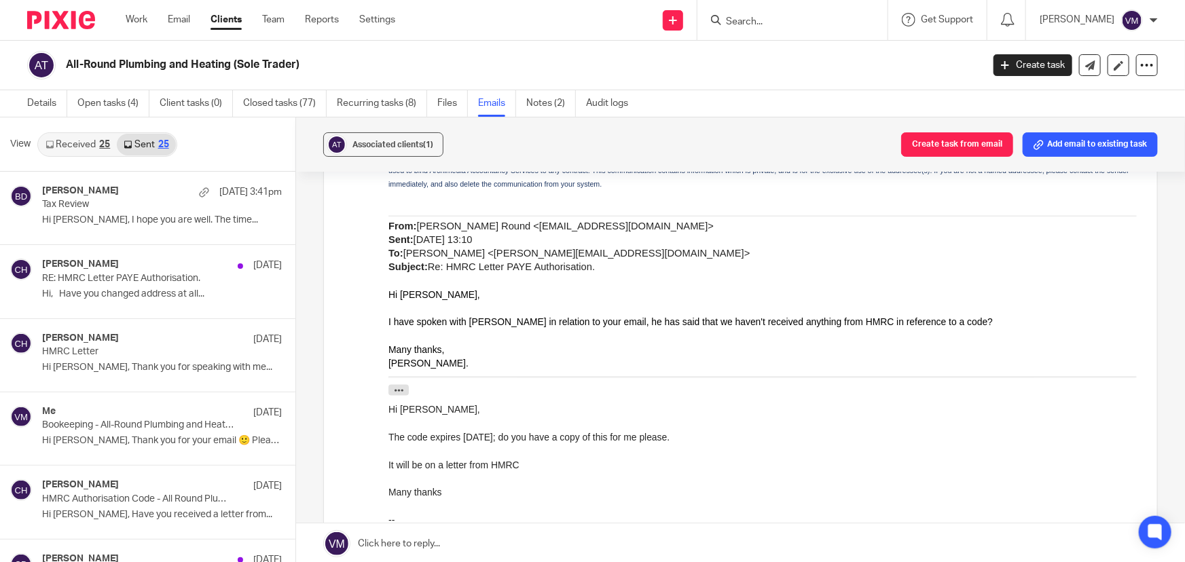
scroll to position [1, 0]
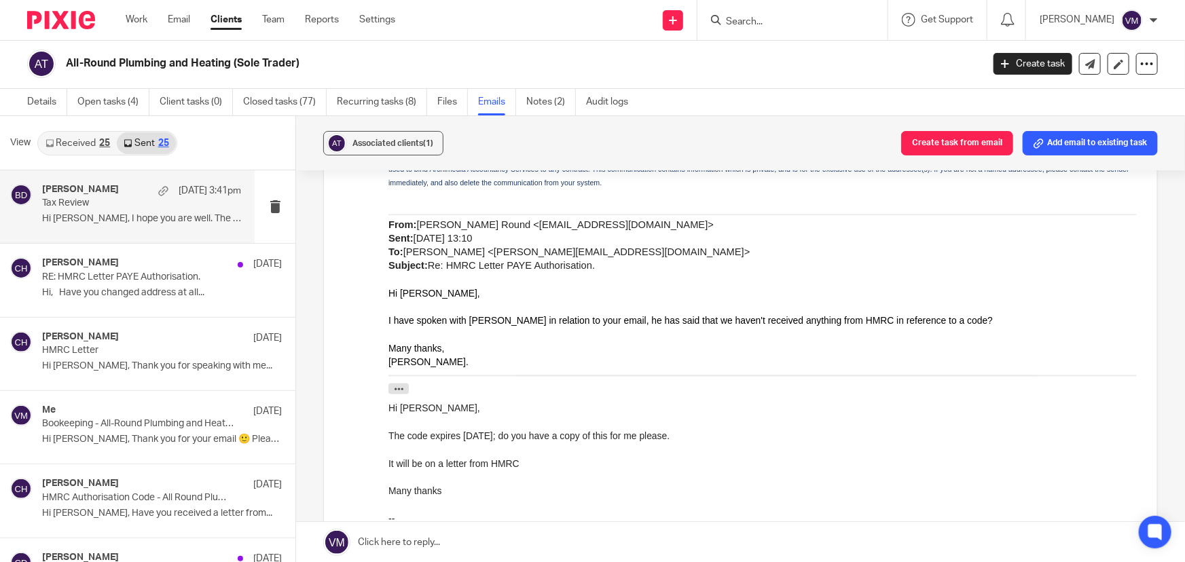
click at [87, 213] on p "Hi Spencer, I hope you are well. The time..." at bounding box center [141, 219] width 199 height 12
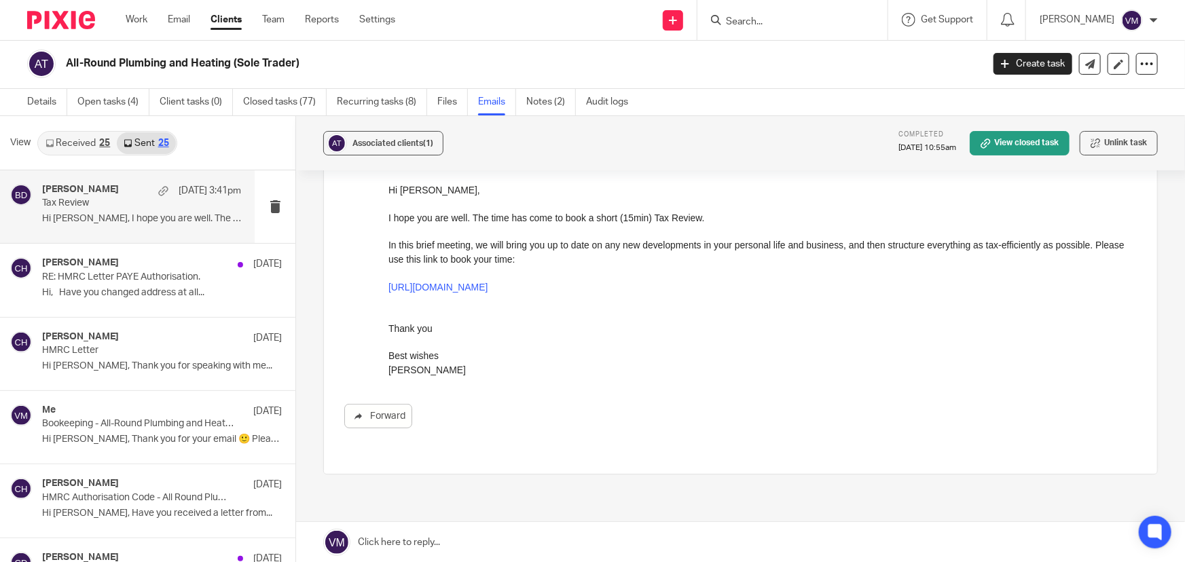
scroll to position [123, 0]
click at [85, 353] on p "HMRC Letter" at bounding box center [122, 351] width 160 height 12
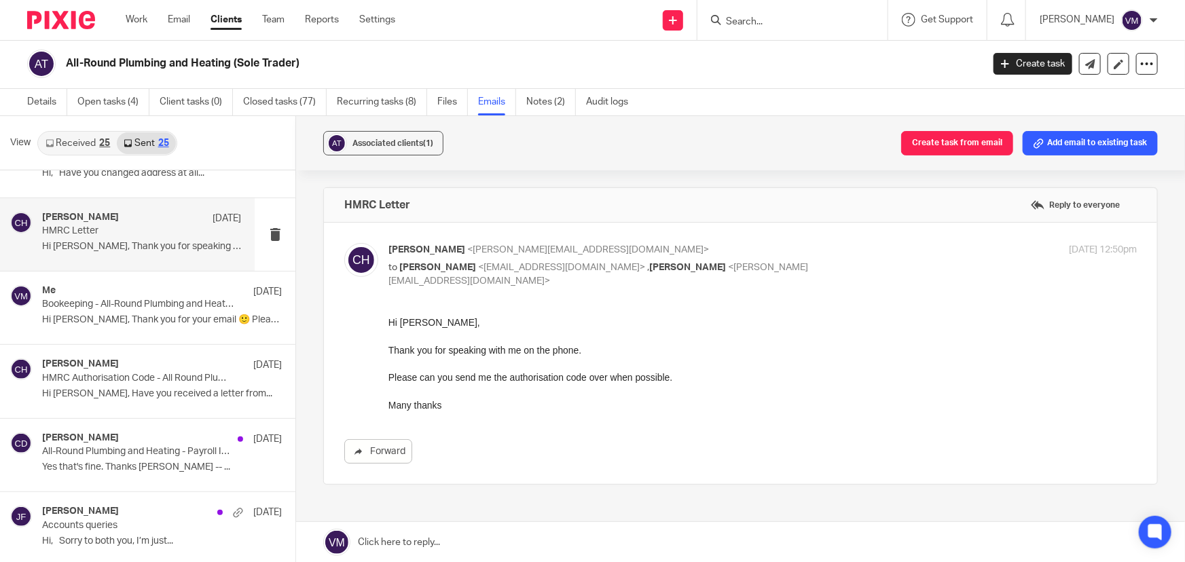
scroll to position [185, 0]
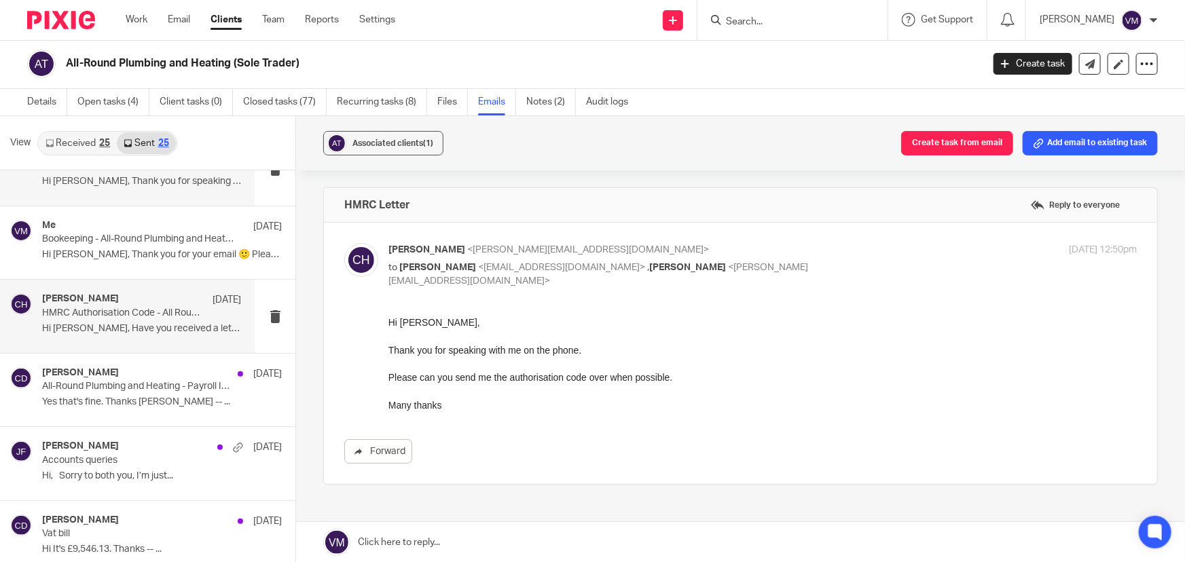
click at [86, 320] on div "Chloe Hooton 9 Sep HMRC Authorisation Code - All Round Plumbing And Heating Hi …" at bounding box center [141, 315] width 199 height 45
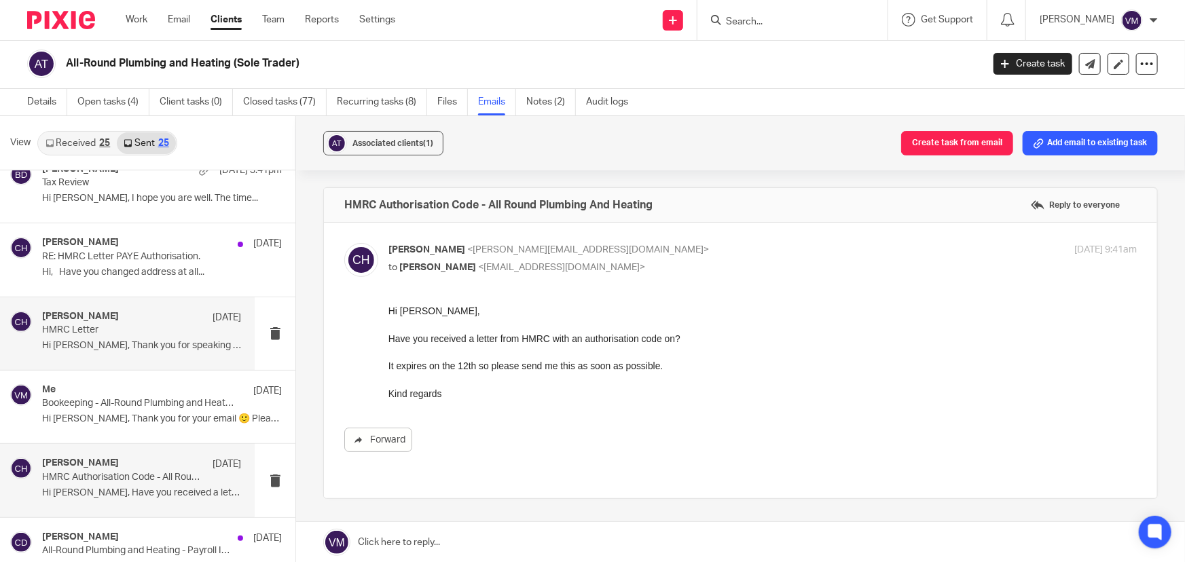
scroll to position [0, 0]
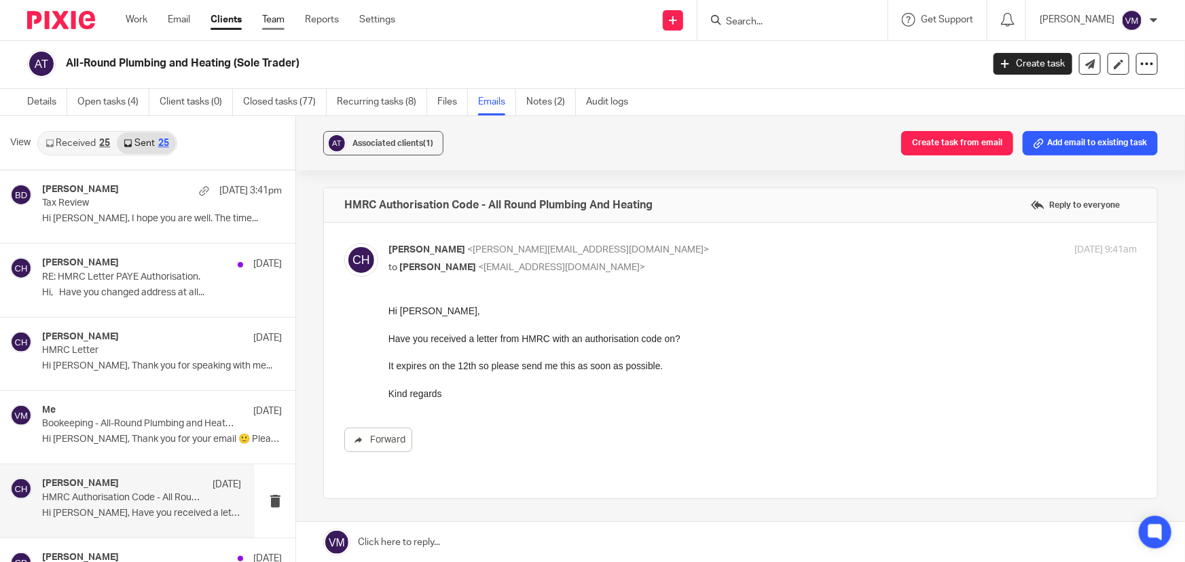
click at [272, 14] on link "Team" at bounding box center [273, 20] width 22 height 14
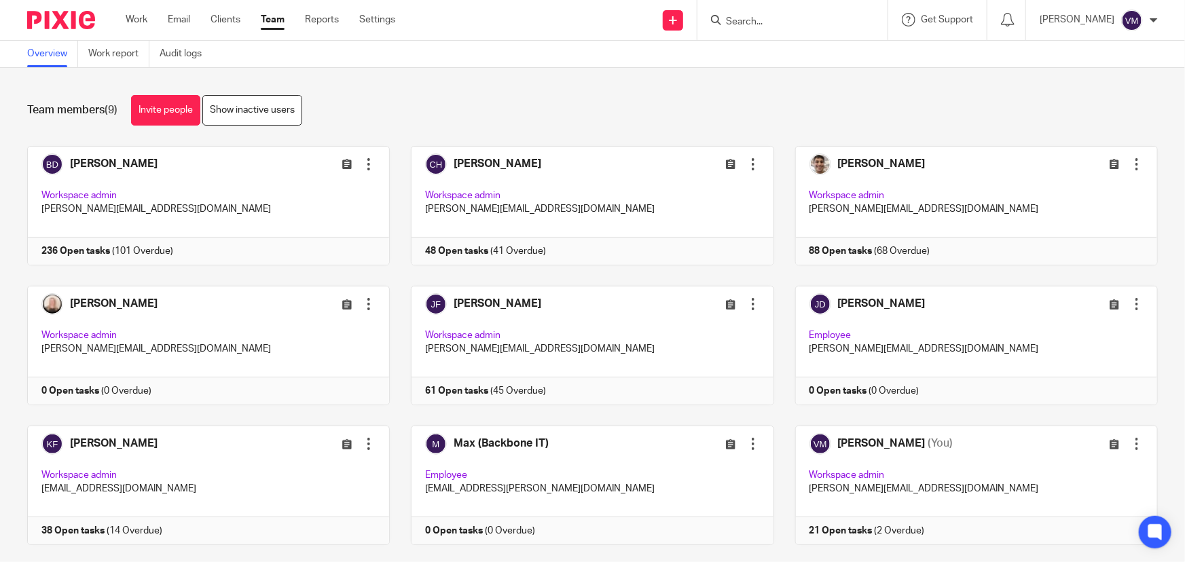
click at [773, 14] on form at bounding box center [796, 20] width 145 height 17
click at [774, 16] on input "Search" at bounding box center [785, 22] width 122 height 12
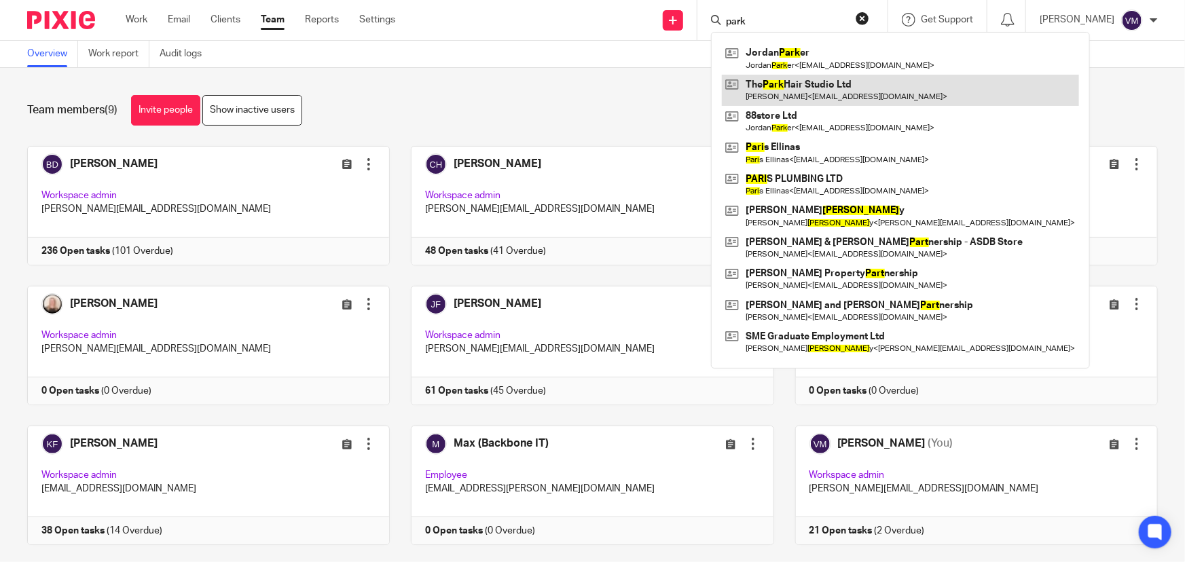
type input "park"
click at [815, 87] on link at bounding box center [900, 90] width 357 height 31
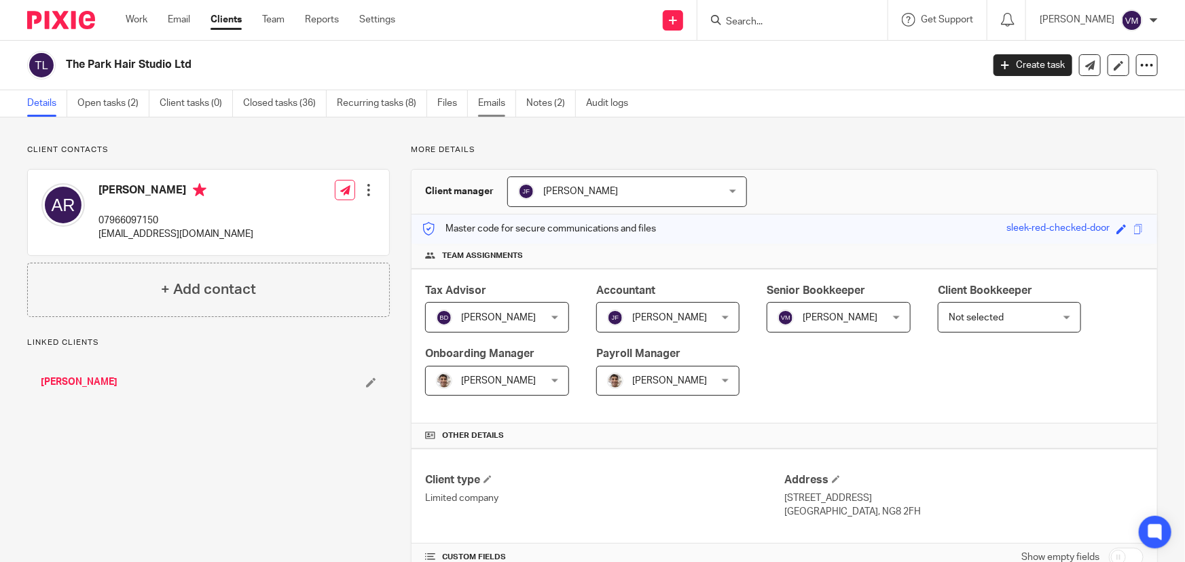
click at [483, 101] on link "Emails" at bounding box center [497, 103] width 38 height 26
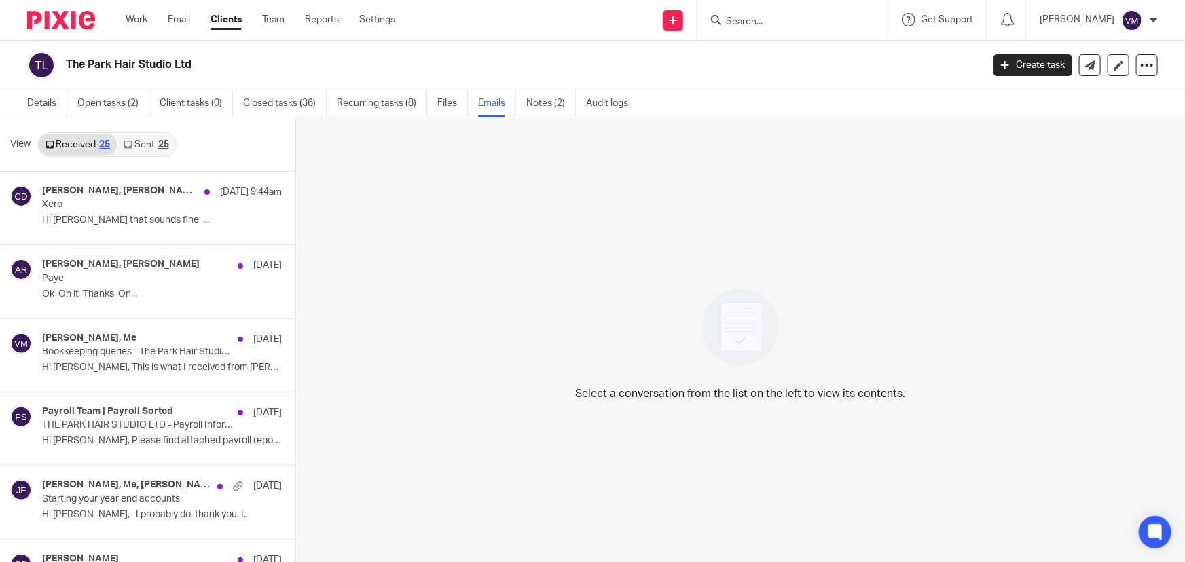
click at [134, 144] on link "Sent 25" at bounding box center [146, 145] width 58 height 22
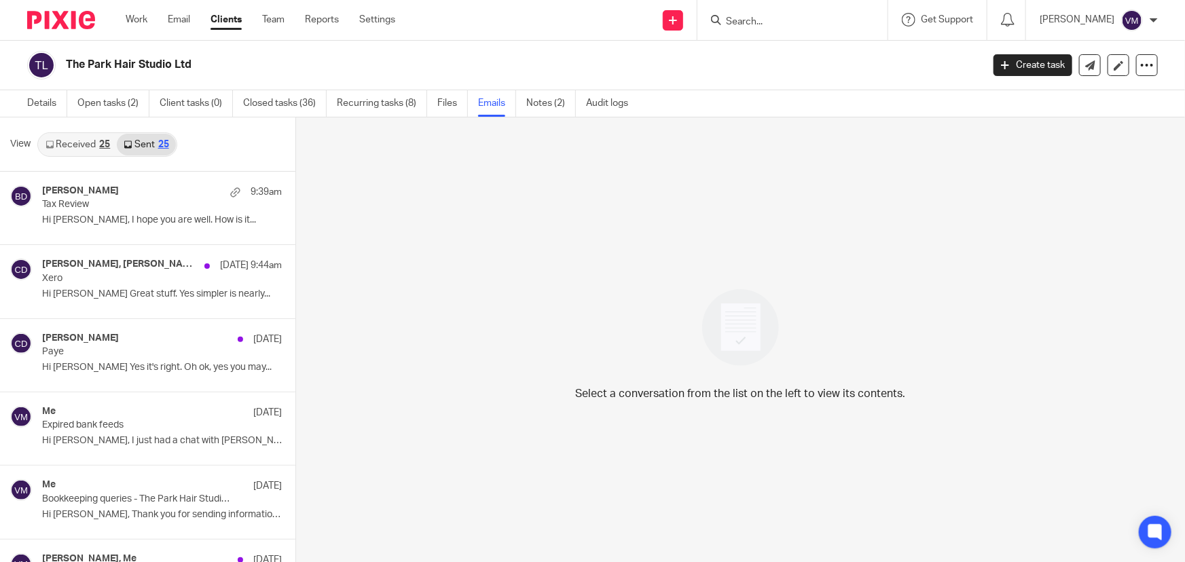
scroll to position [1, 0]
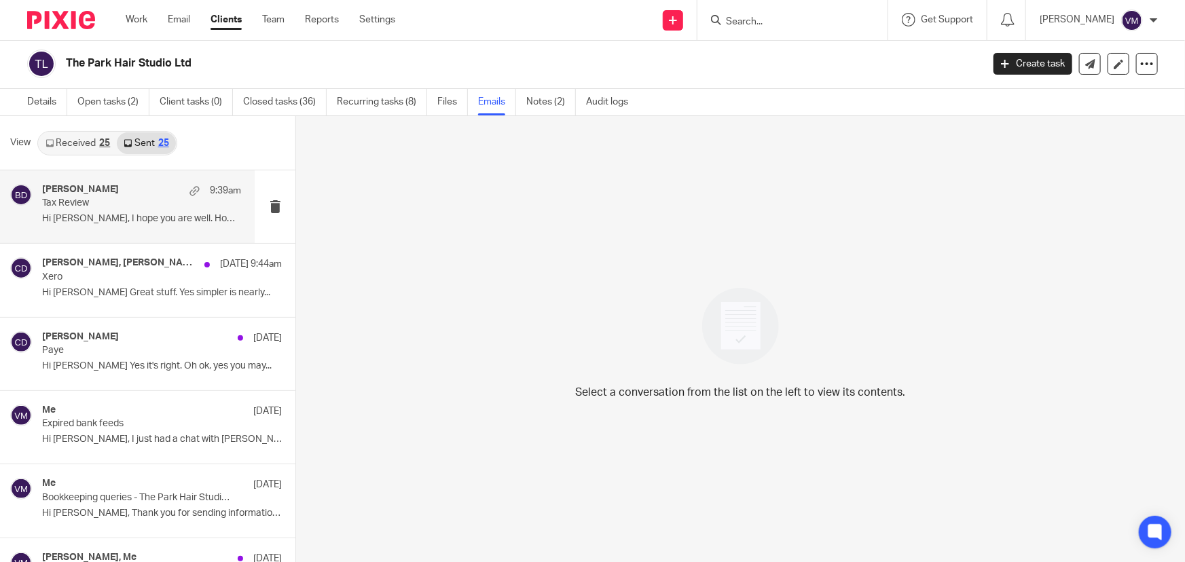
click at [94, 202] on p "Tax Review" at bounding box center [122, 204] width 160 height 12
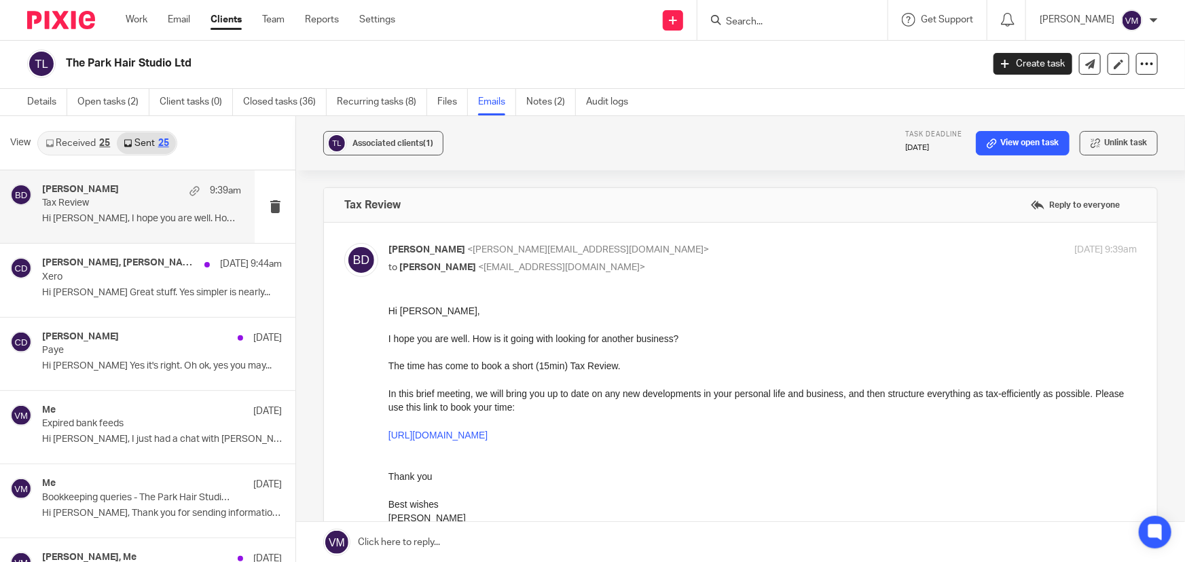
scroll to position [0, 0]
click at [281, 11] on div "Work Email Clients Team Reports Settings Work Email Clients Team Reports Settin…" at bounding box center [263, 20] width 303 height 40
click at [279, 14] on link "Team" at bounding box center [273, 20] width 22 height 14
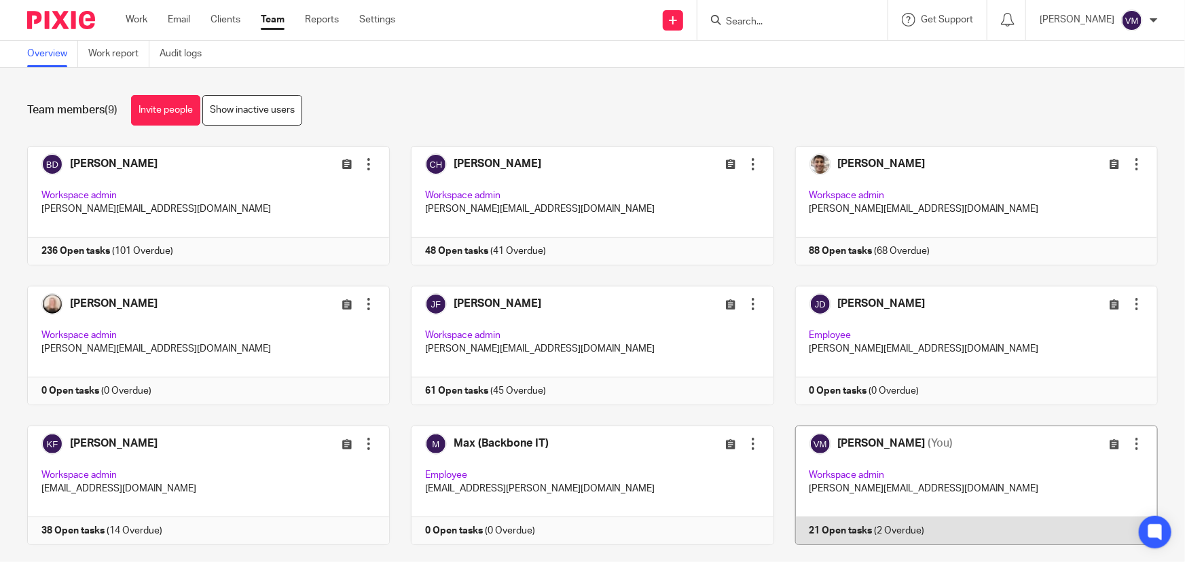
click at [886, 517] on link at bounding box center [966, 485] width 384 height 119
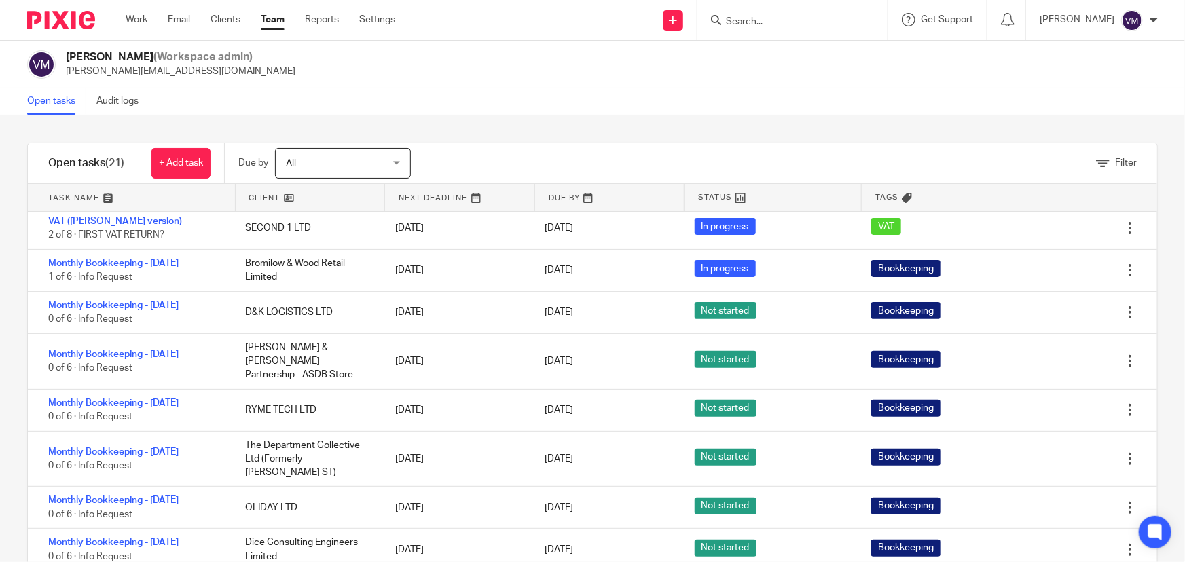
scroll to position [494, 0]
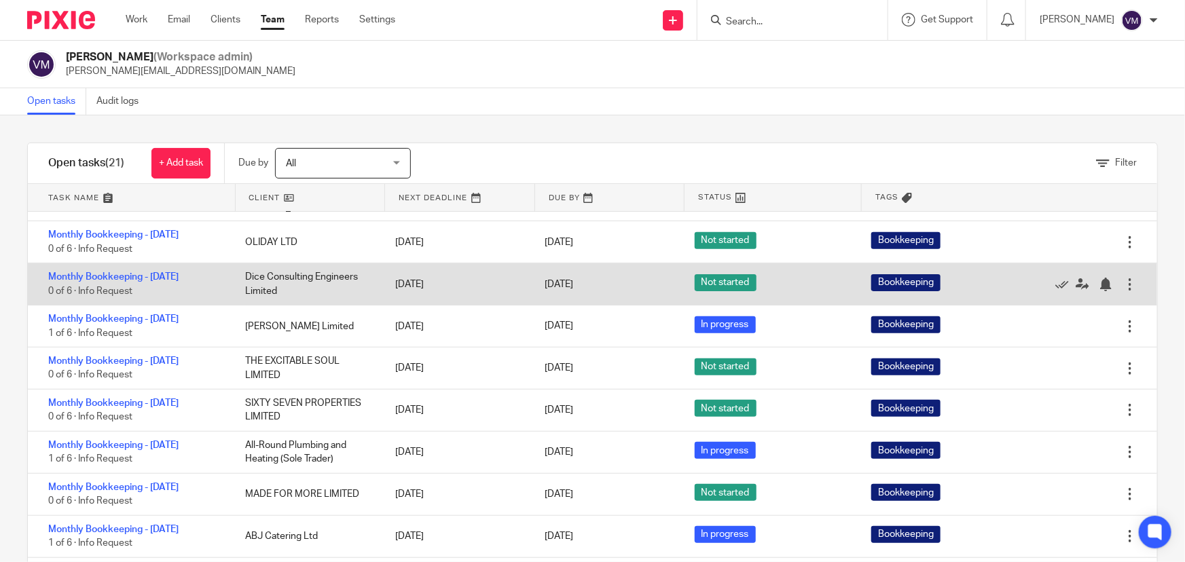
click at [153, 305] on div "Monthly Bookkeeping - [DATE] 0 of 6 · Info Request" at bounding box center [130, 283] width 204 height 41
click at [153, 282] on link "Monthly Bookkeeping - [DATE]" at bounding box center [113, 277] width 130 height 10
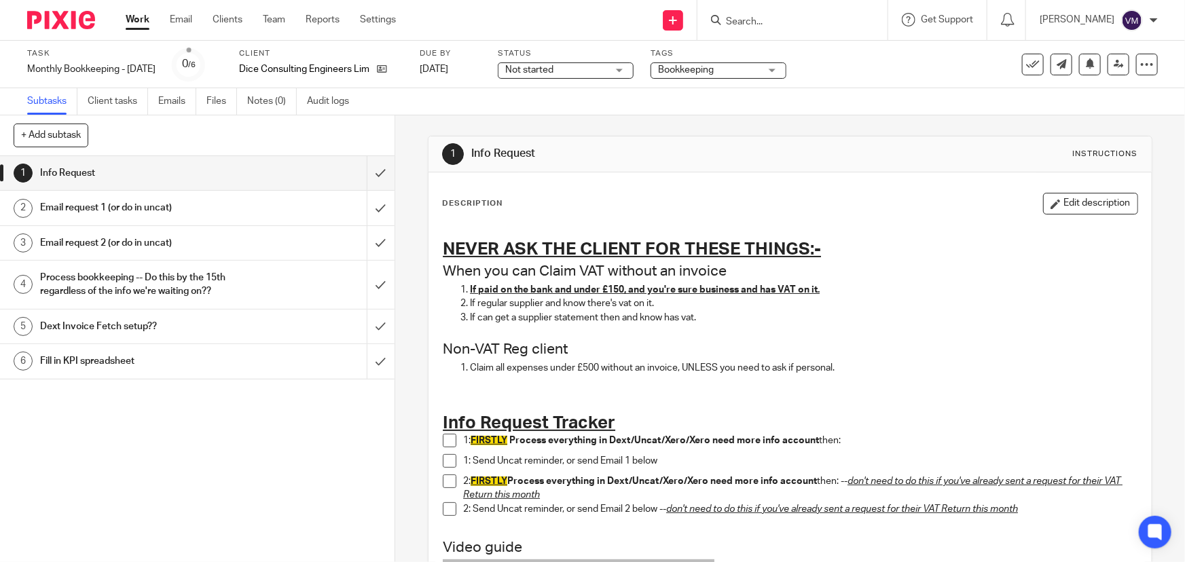
click at [443, 436] on span at bounding box center [450, 441] width 14 height 14
click at [446, 462] on span at bounding box center [450, 461] width 14 height 14
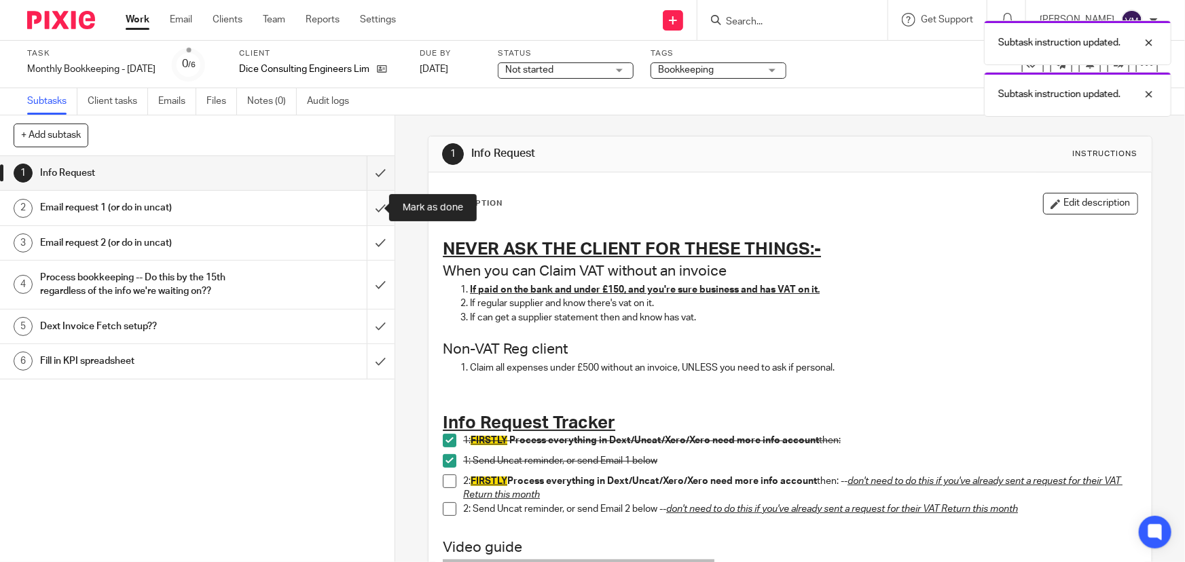
click at [369, 210] on input "submit" at bounding box center [197, 208] width 394 height 34
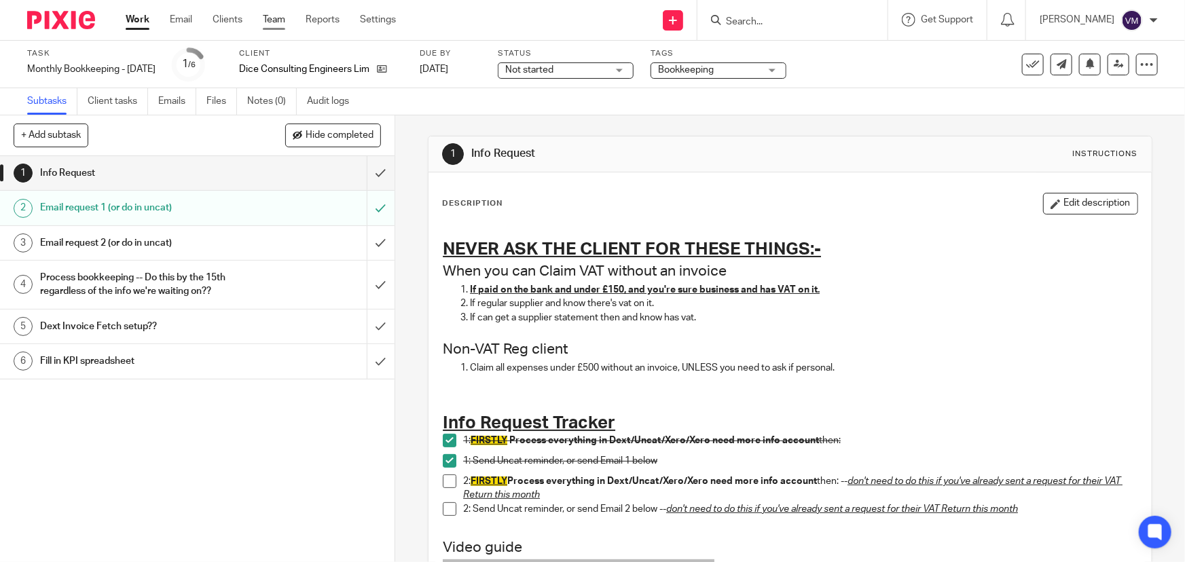
click at [278, 20] on link "Team" at bounding box center [274, 20] width 22 height 14
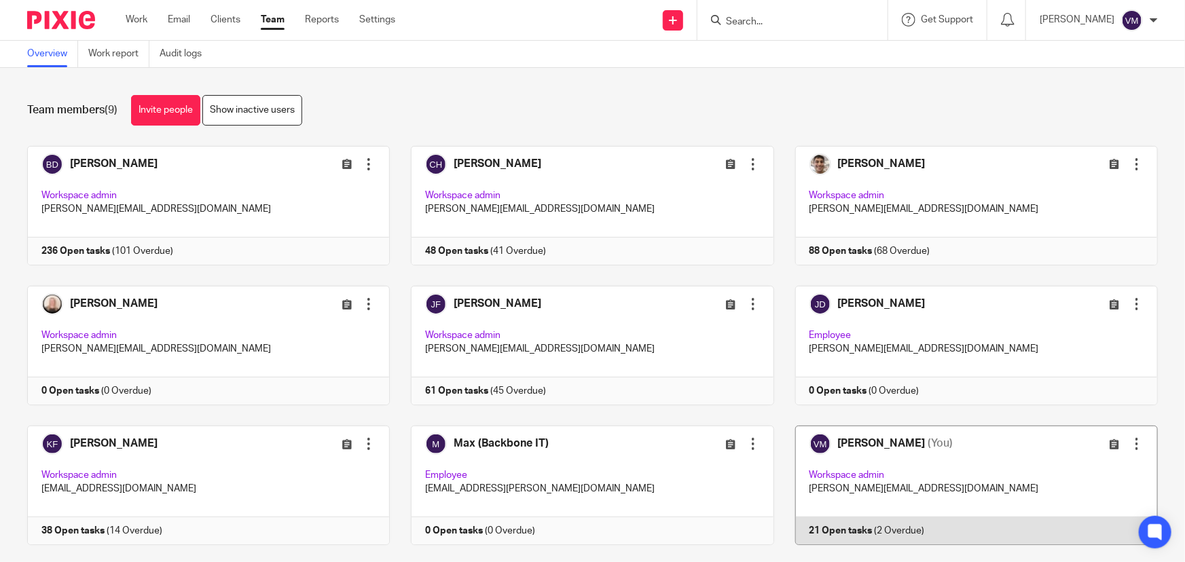
click at [910, 530] on link at bounding box center [966, 485] width 384 height 119
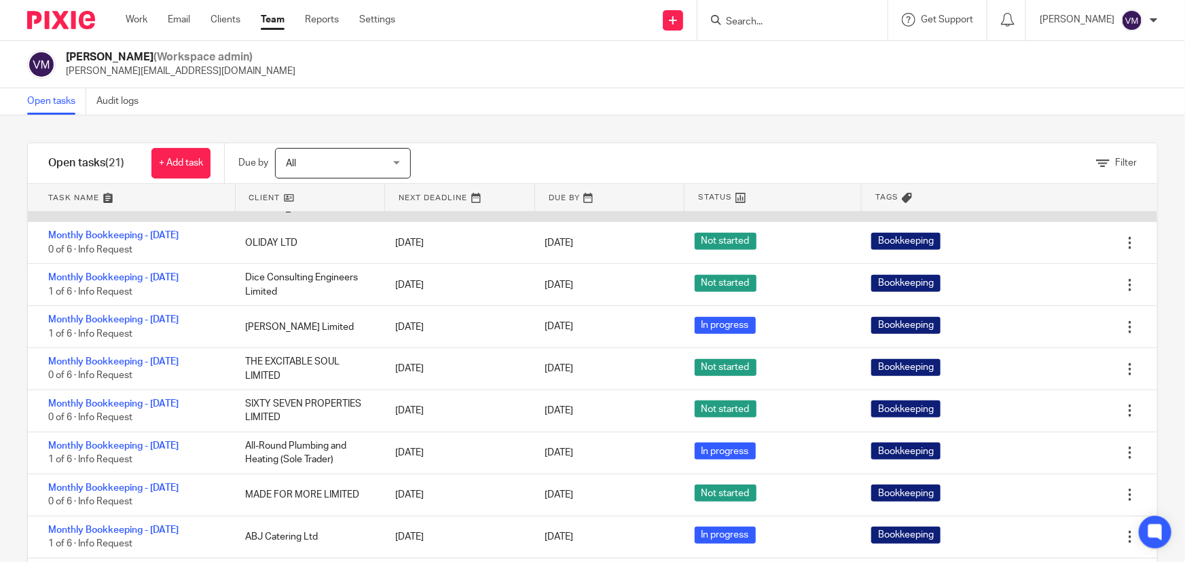
scroll to position [494, 0]
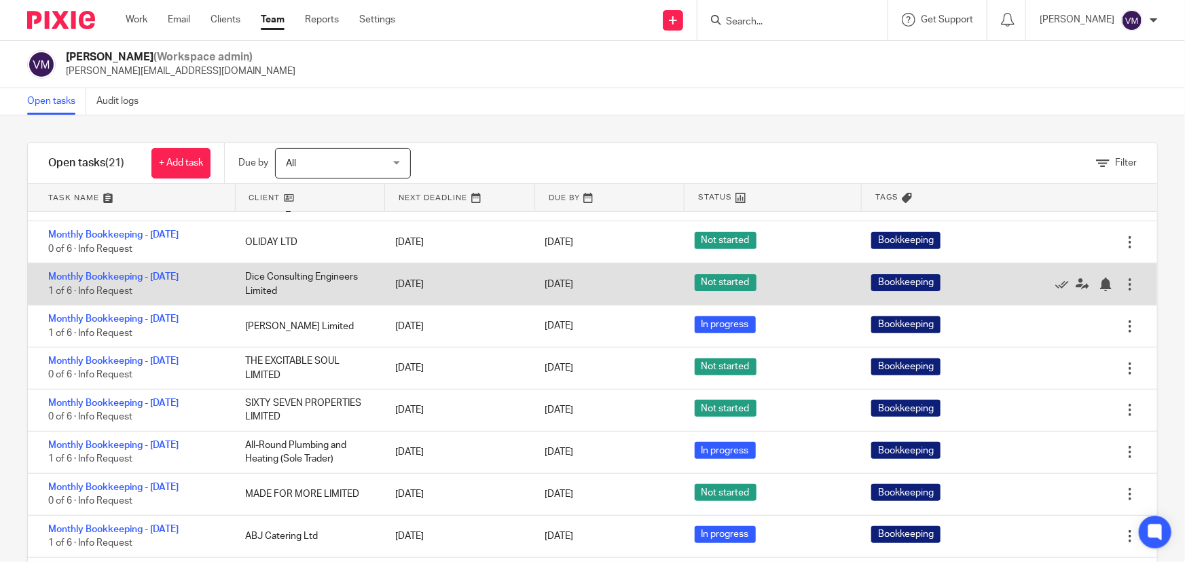
click at [724, 291] on span "Not started" at bounding box center [726, 282] width 62 height 17
click at [123, 282] on link "Monthly Bookkeeping - [DATE]" at bounding box center [113, 277] width 130 height 10
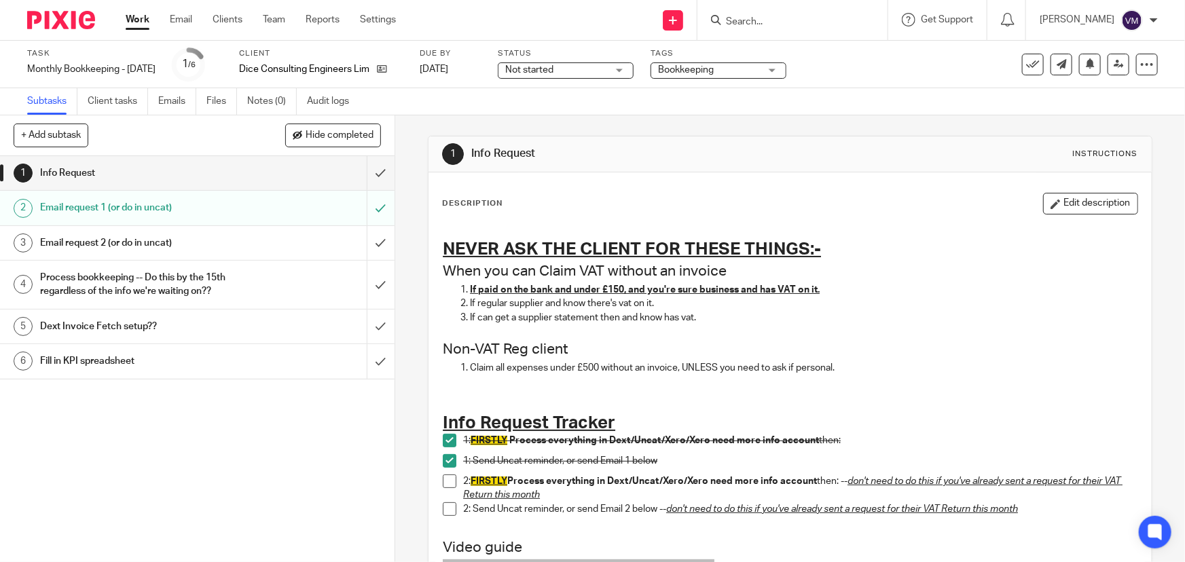
click at [593, 71] on span "Not started" at bounding box center [556, 70] width 102 height 14
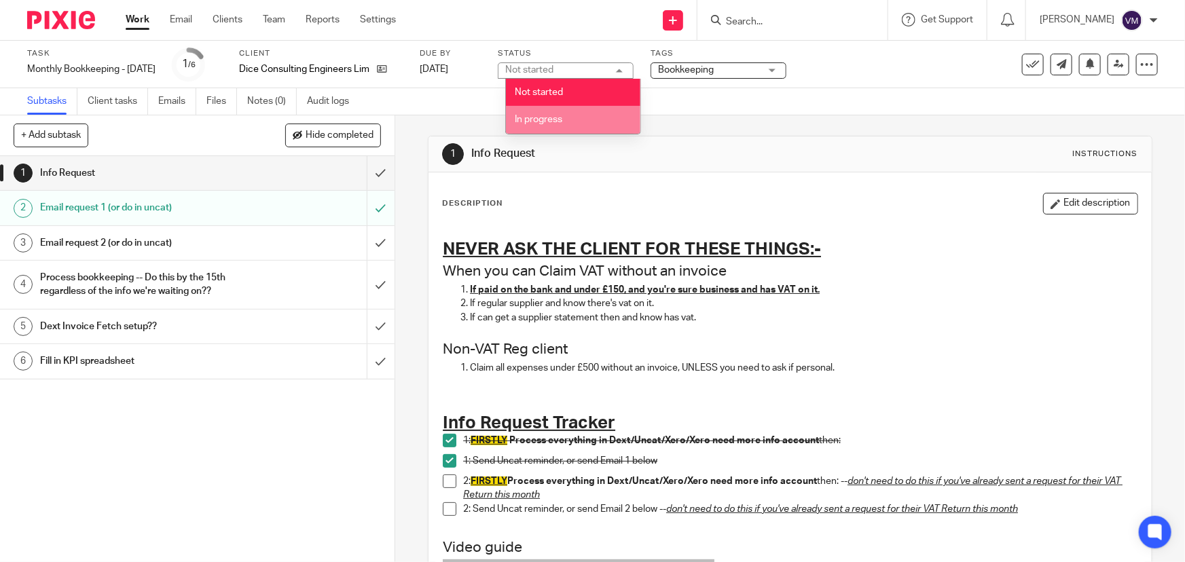
click at [573, 113] on li "In progress" at bounding box center [573, 120] width 134 height 28
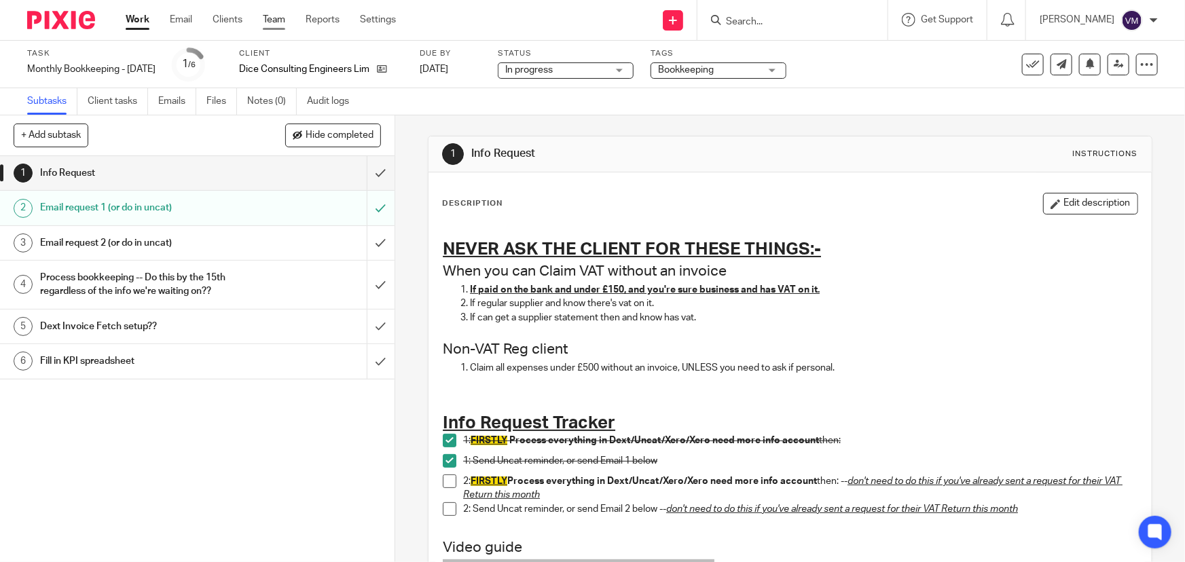
click at [272, 20] on link "Team" at bounding box center [274, 20] width 22 height 14
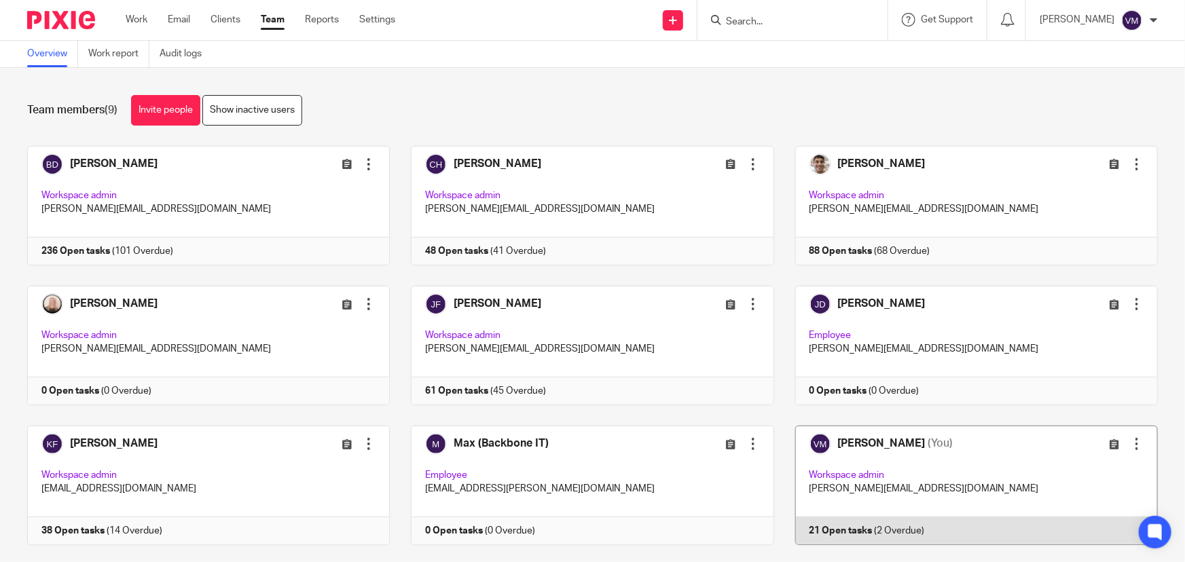
click at [870, 522] on link at bounding box center [966, 485] width 384 height 119
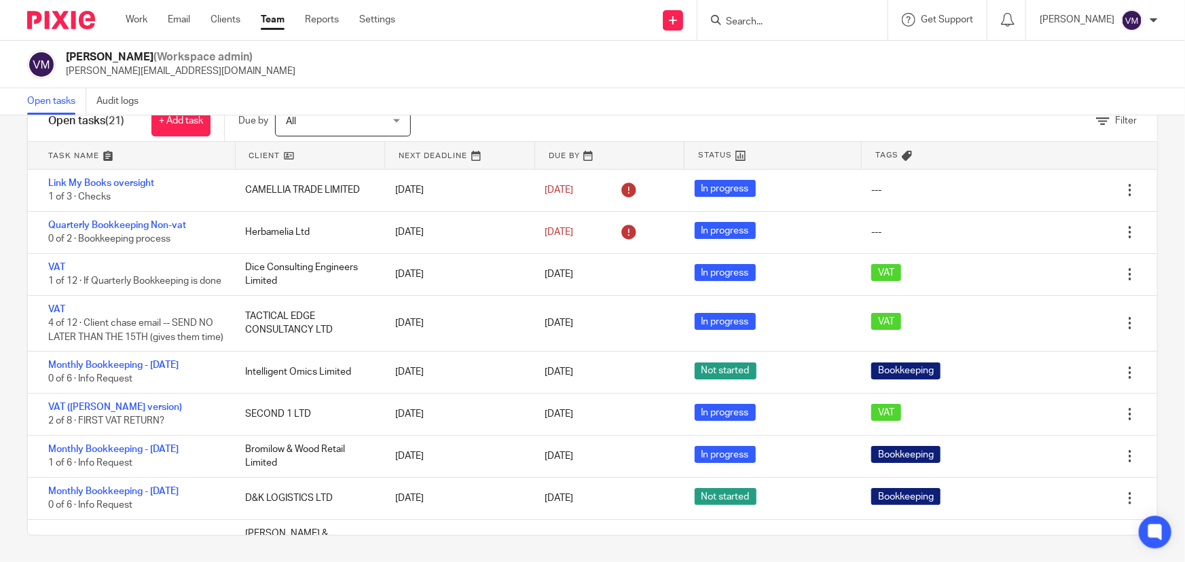
click at [764, 18] on input "Search" at bounding box center [785, 22] width 122 height 12
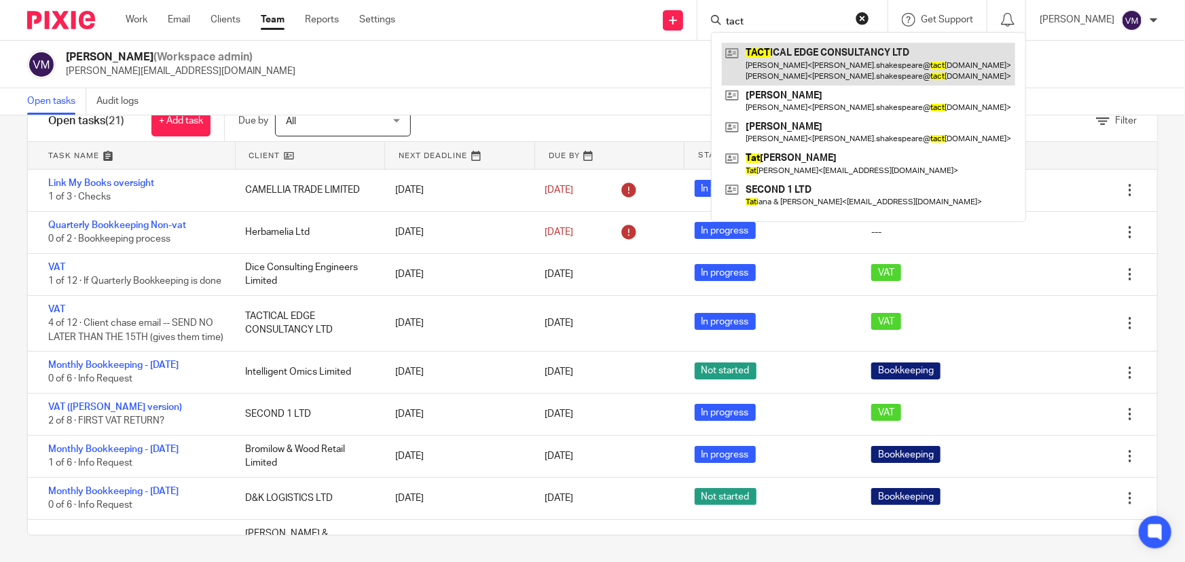
type input "tact"
click at [814, 56] on link at bounding box center [868, 64] width 293 height 42
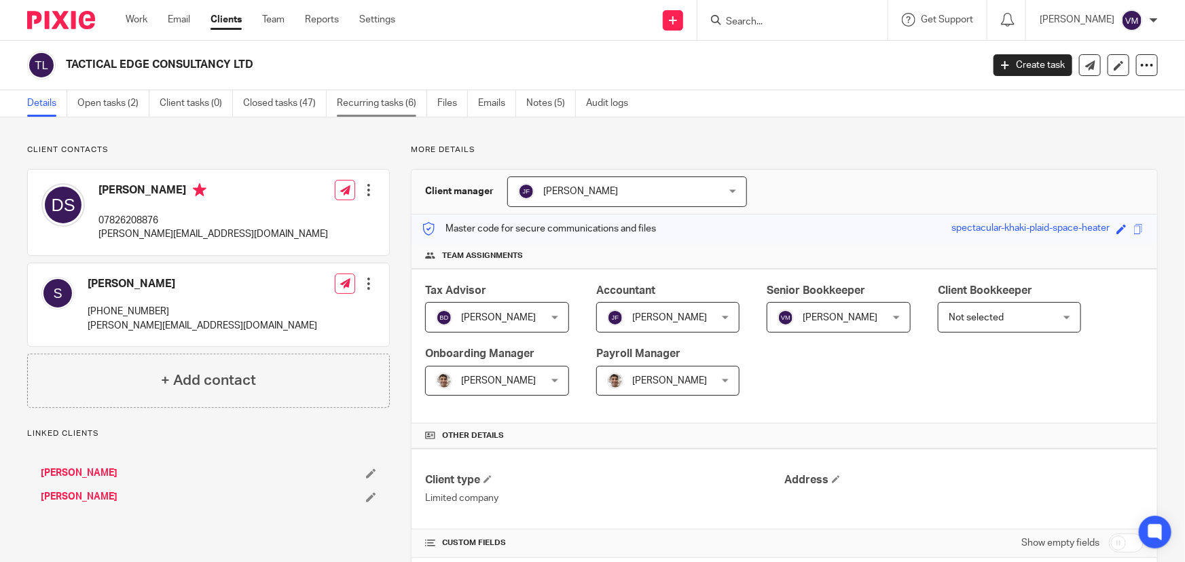
click at [403, 105] on link "Recurring tasks (6)" at bounding box center [382, 103] width 90 height 26
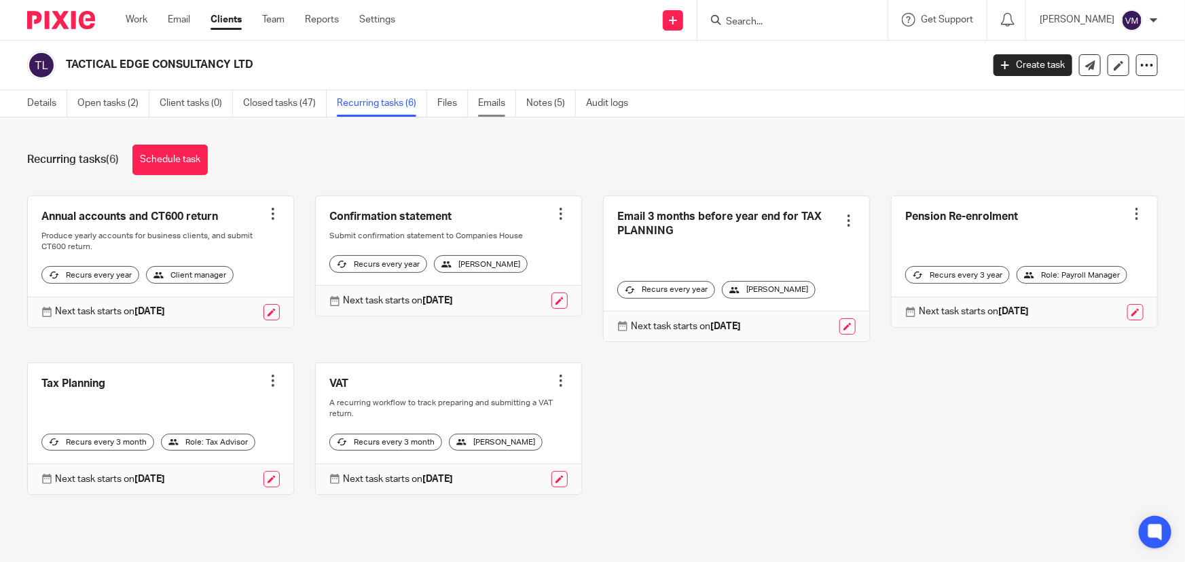
click at [492, 105] on link "Emails" at bounding box center [497, 103] width 38 height 26
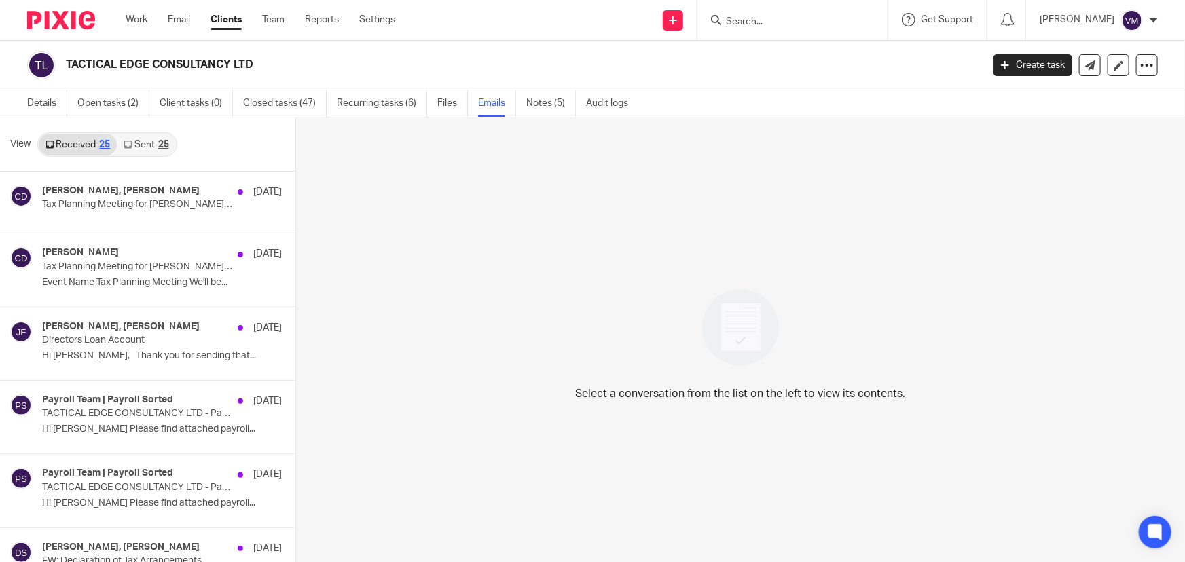
click at [158, 140] on div "25" at bounding box center [163, 145] width 11 height 10
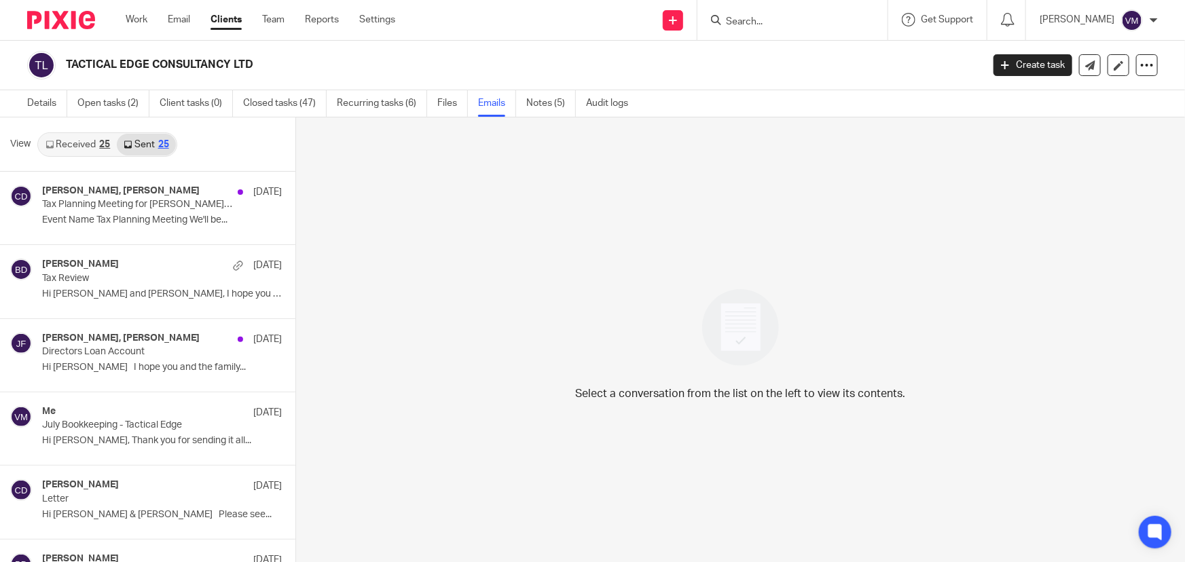
scroll to position [1, 0]
click at [606, 102] on link "Audit logs" at bounding box center [612, 102] width 52 height 26
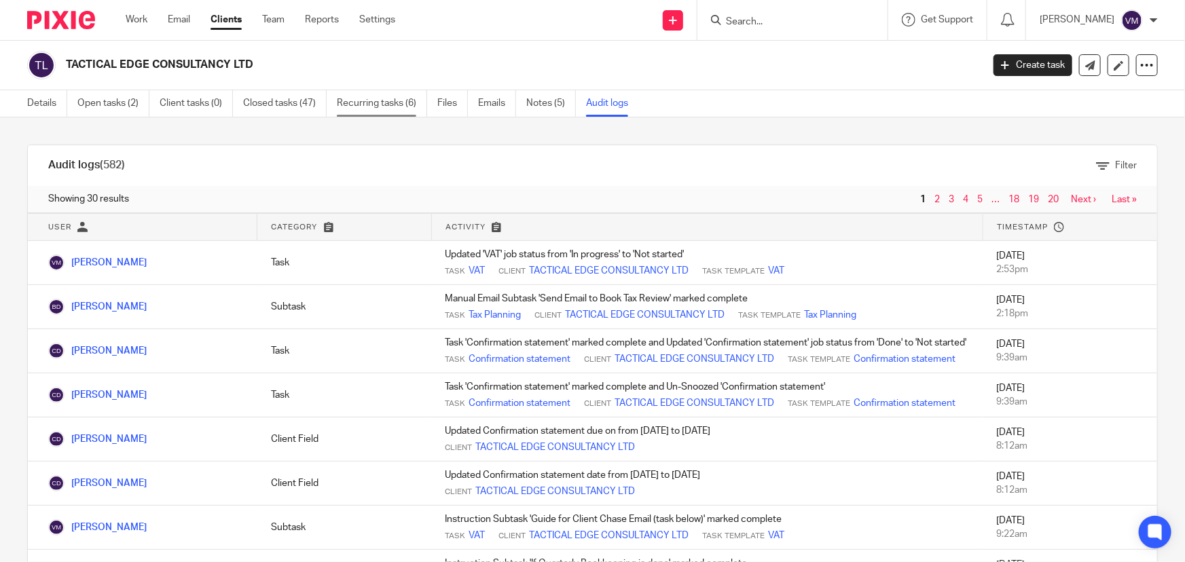
click at [402, 96] on link "Recurring tasks (6)" at bounding box center [382, 103] width 90 height 26
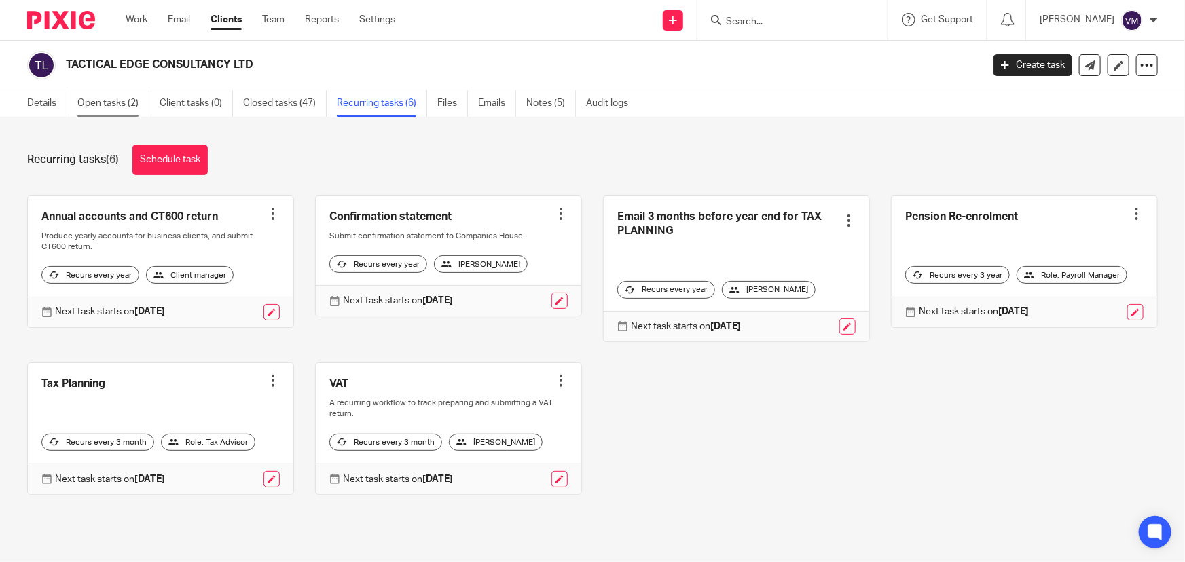
click at [98, 104] on link "Open tasks (2)" at bounding box center [113, 103] width 72 height 26
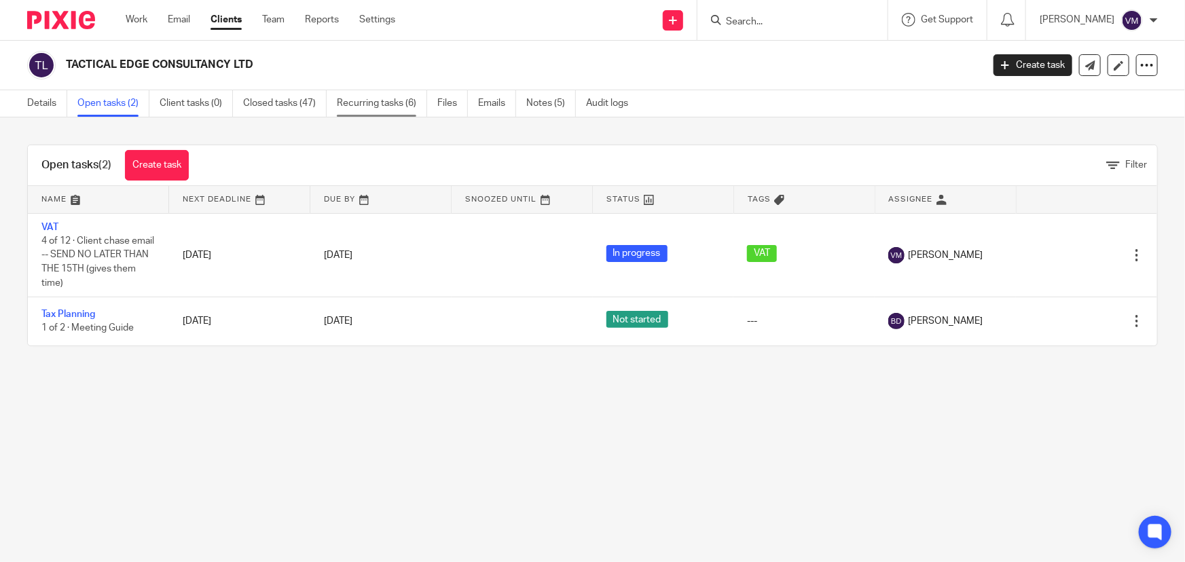
click at [389, 103] on link "Recurring tasks (6)" at bounding box center [382, 103] width 90 height 26
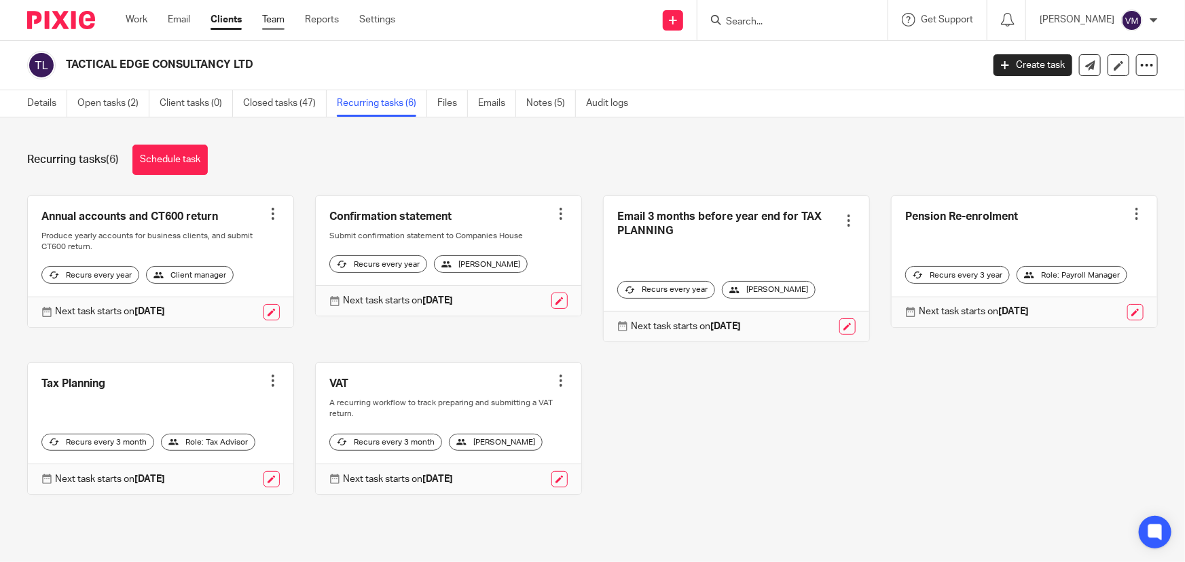
click at [282, 21] on link "Team" at bounding box center [273, 20] width 22 height 14
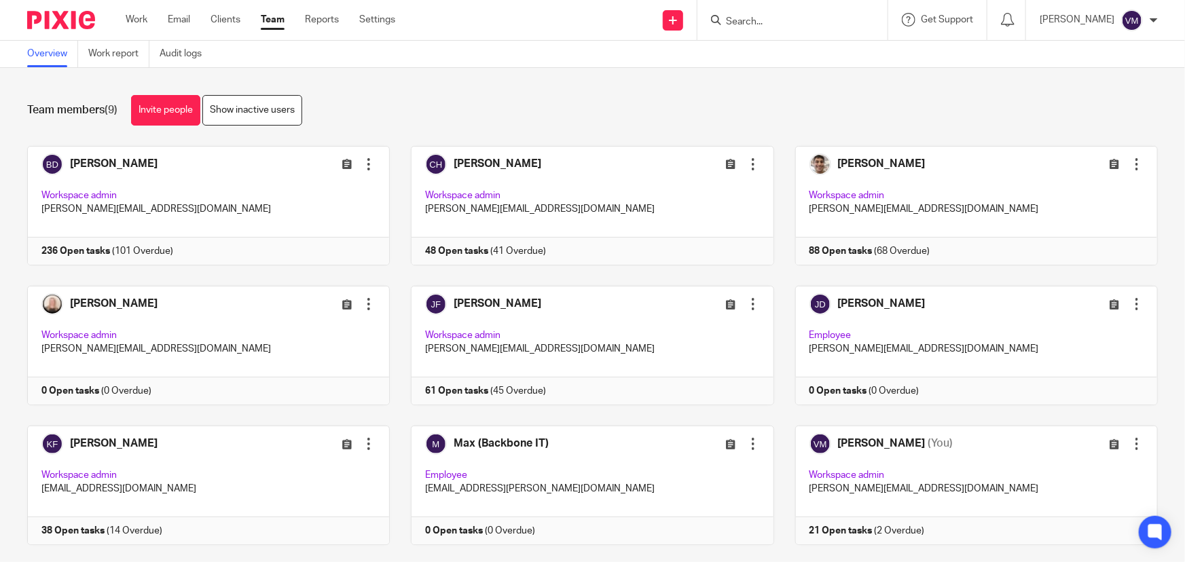
click at [775, 18] on input "Search" at bounding box center [785, 22] width 122 height 12
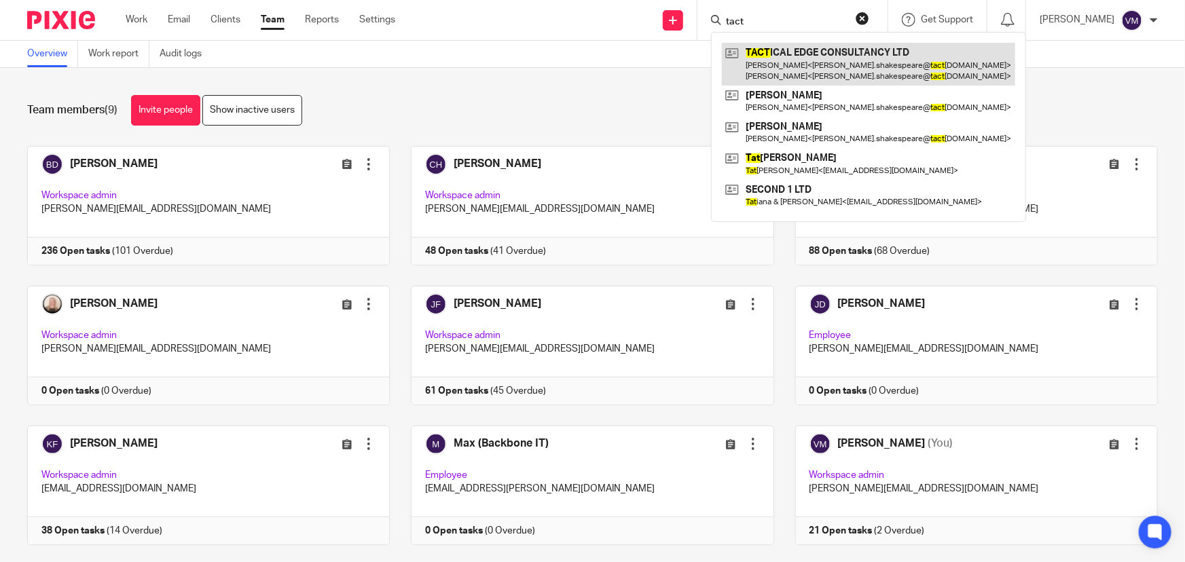
type input "tact"
click at [834, 66] on link at bounding box center [868, 64] width 293 height 42
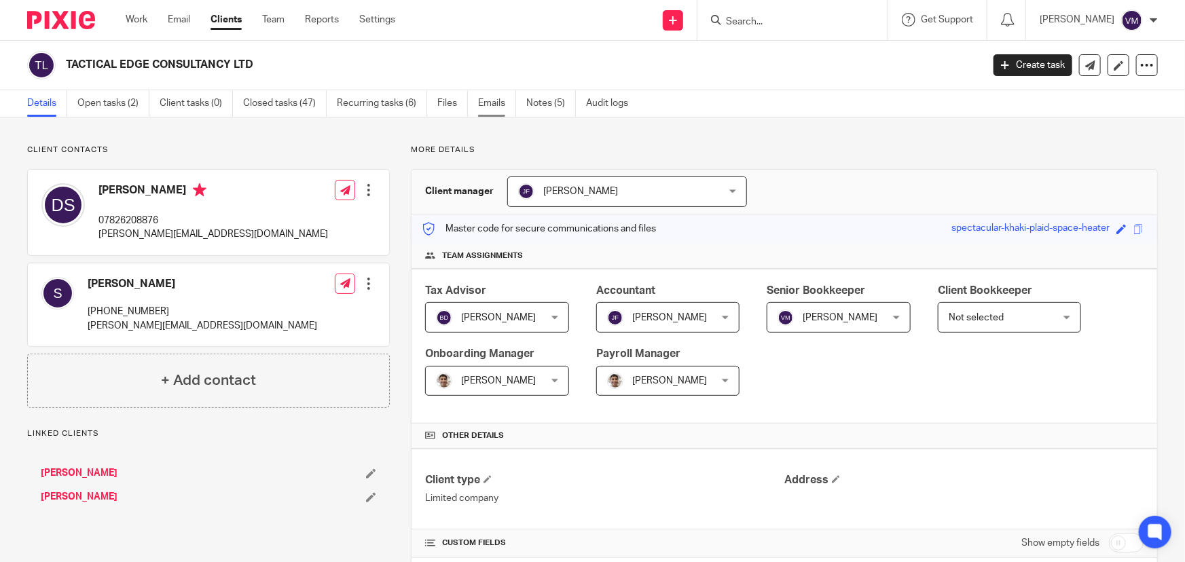
click at [495, 101] on link "Emails" at bounding box center [497, 103] width 38 height 26
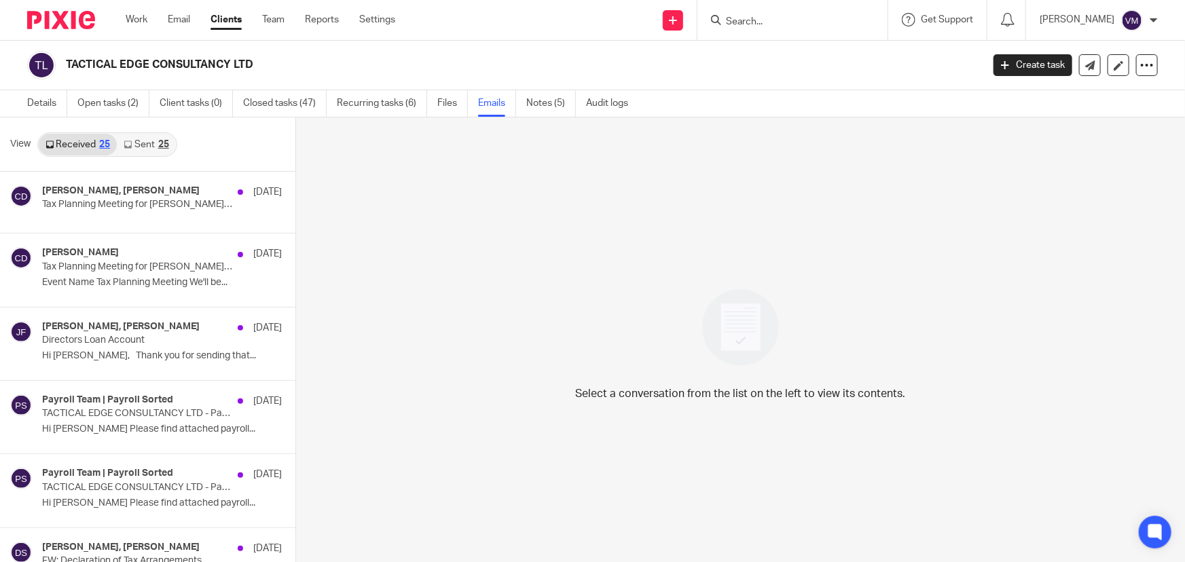
click at [152, 147] on link "Sent 25" at bounding box center [146, 145] width 58 height 22
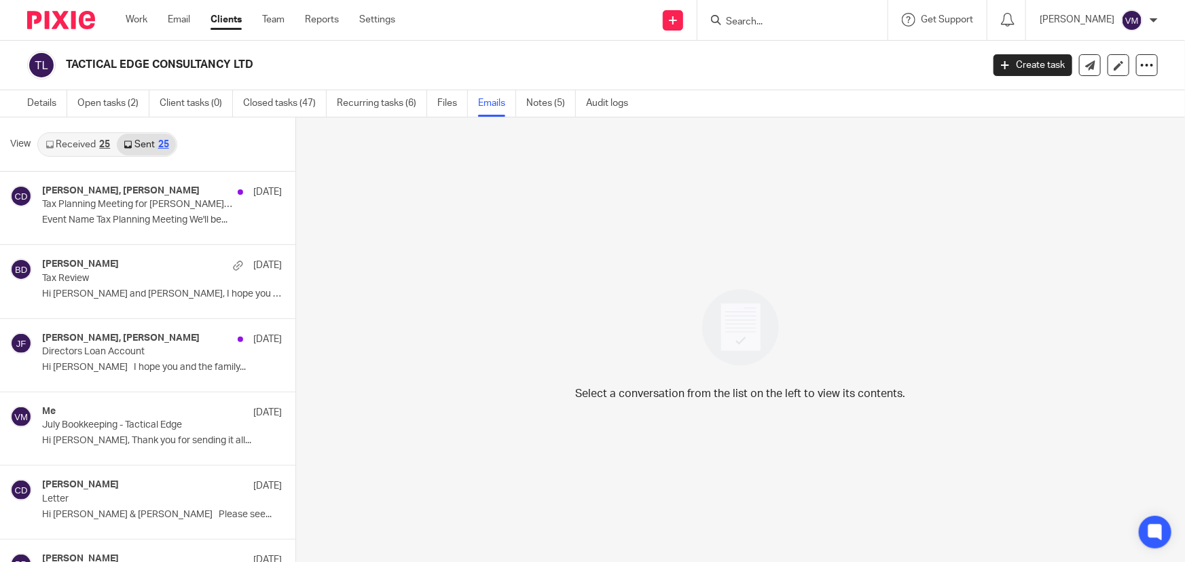
scroll to position [1, 0]
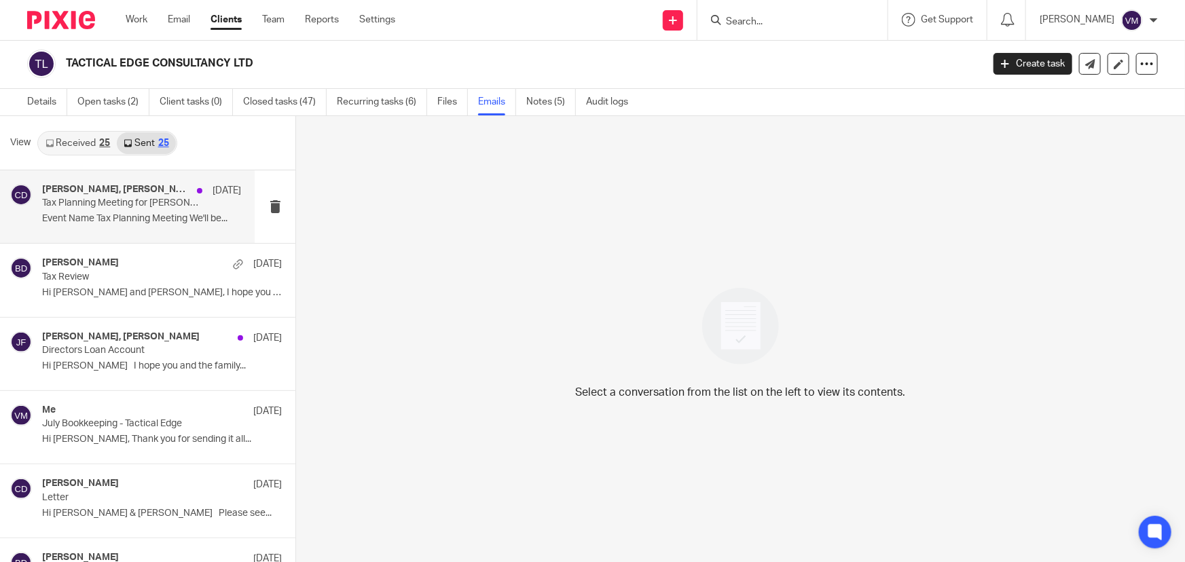
click at [140, 205] on p "Tax Planning Meeting for Sophie Shakespeare (Archimedia Accounts)" at bounding box center [122, 204] width 160 height 12
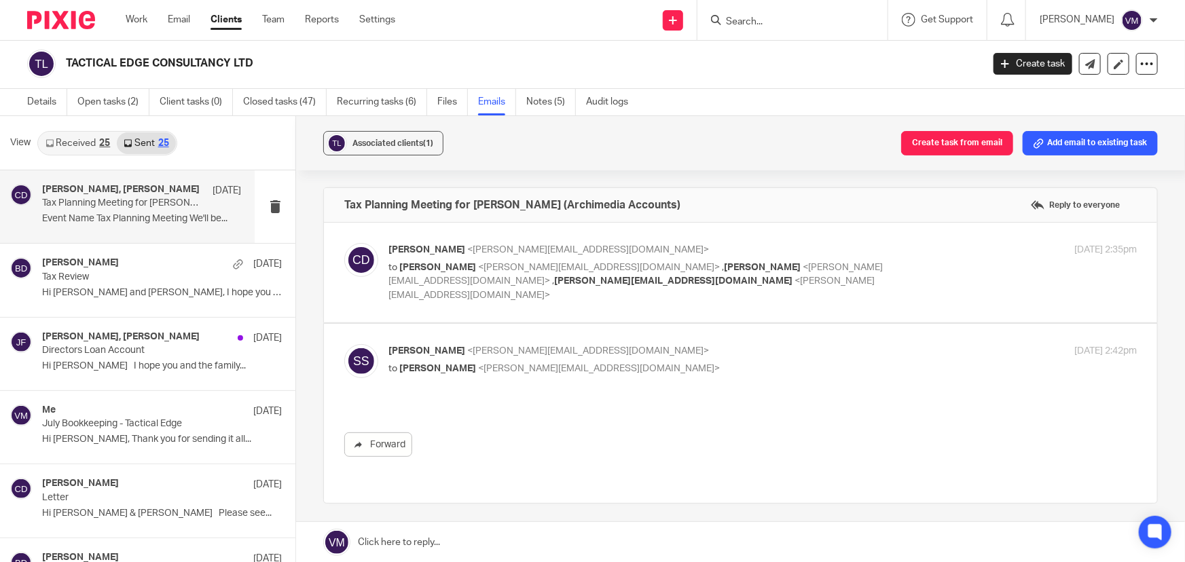
scroll to position [0, 0]
click at [929, 244] on div "15 Sep 2025 2:35pm" at bounding box center [1011, 250] width 249 height 14
checkbox input "true"
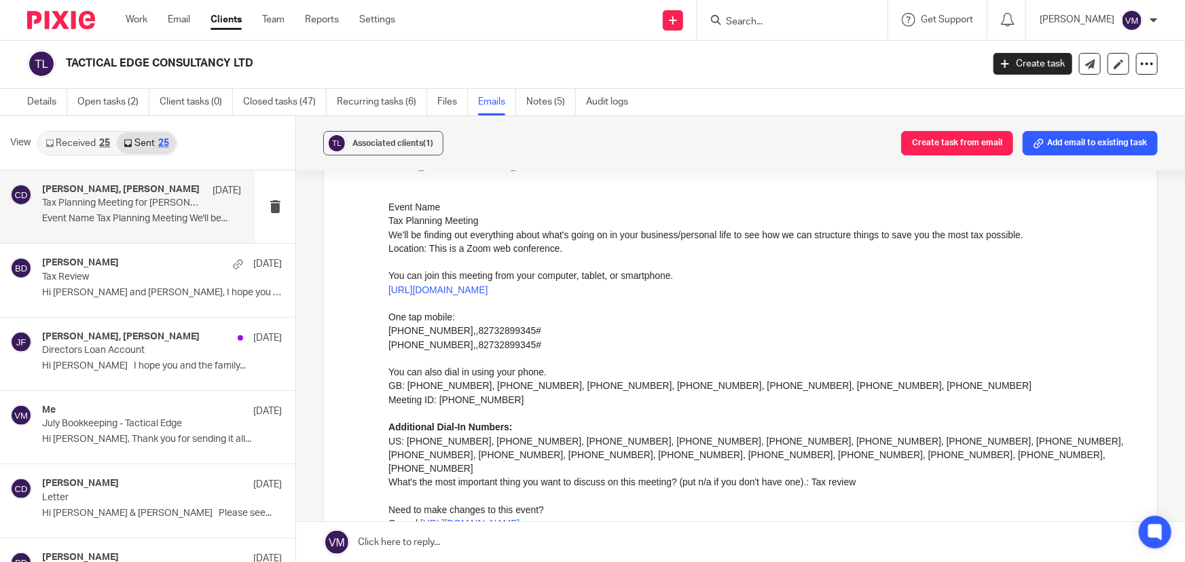
scroll to position [123, 0]
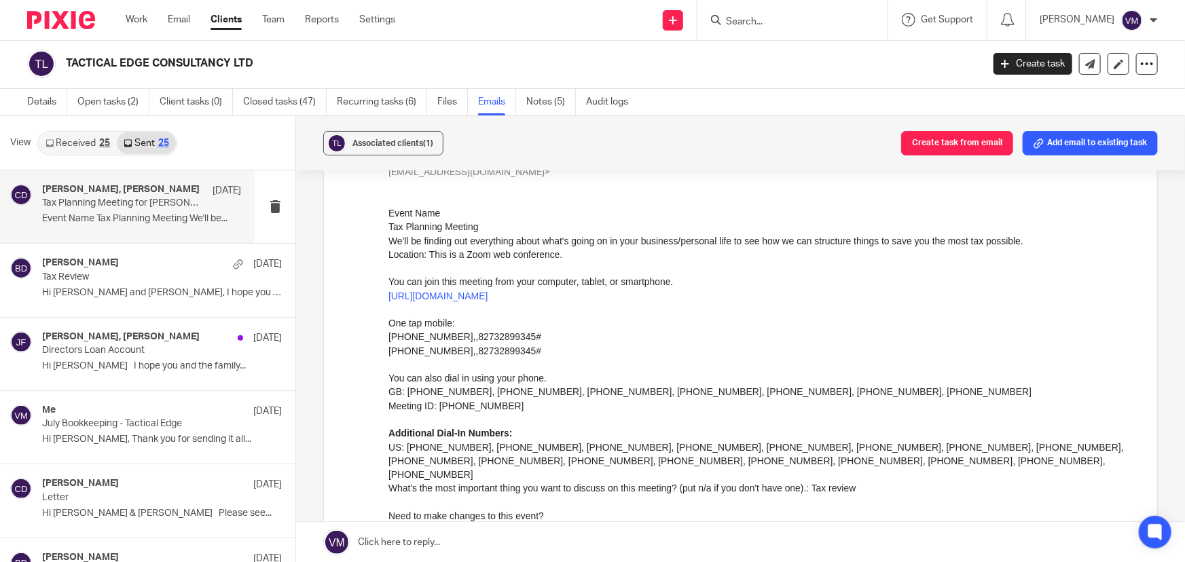
click at [90, 141] on link "Received 25" at bounding box center [78, 143] width 78 height 22
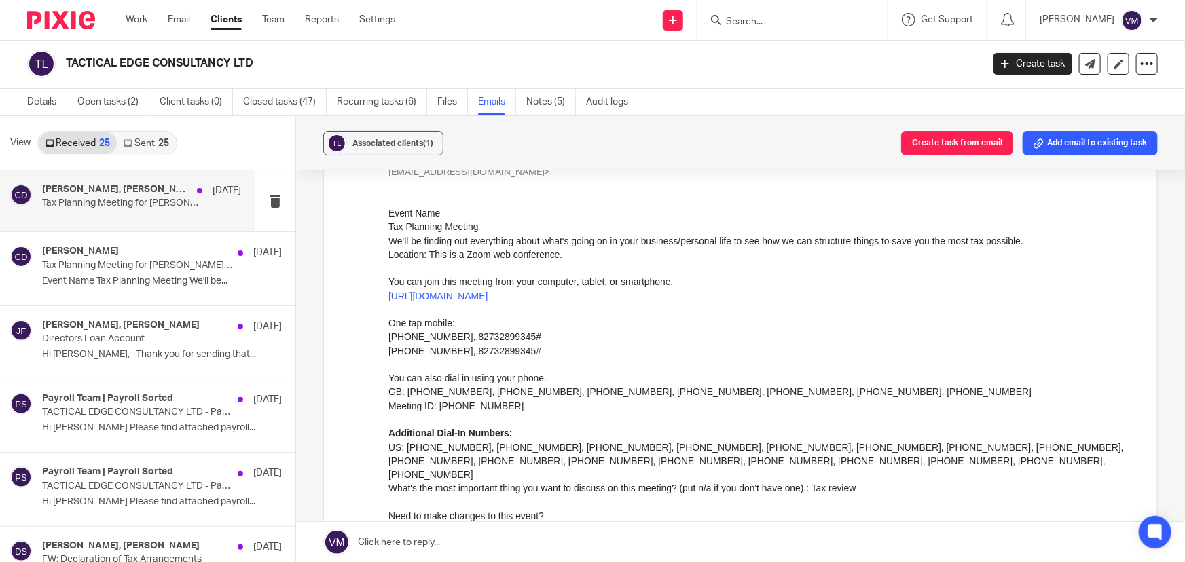
click at [92, 198] on p "Tax Planning Meeting for Sophie Shakespeare (Archimedia Accounts)" at bounding box center [122, 204] width 160 height 12
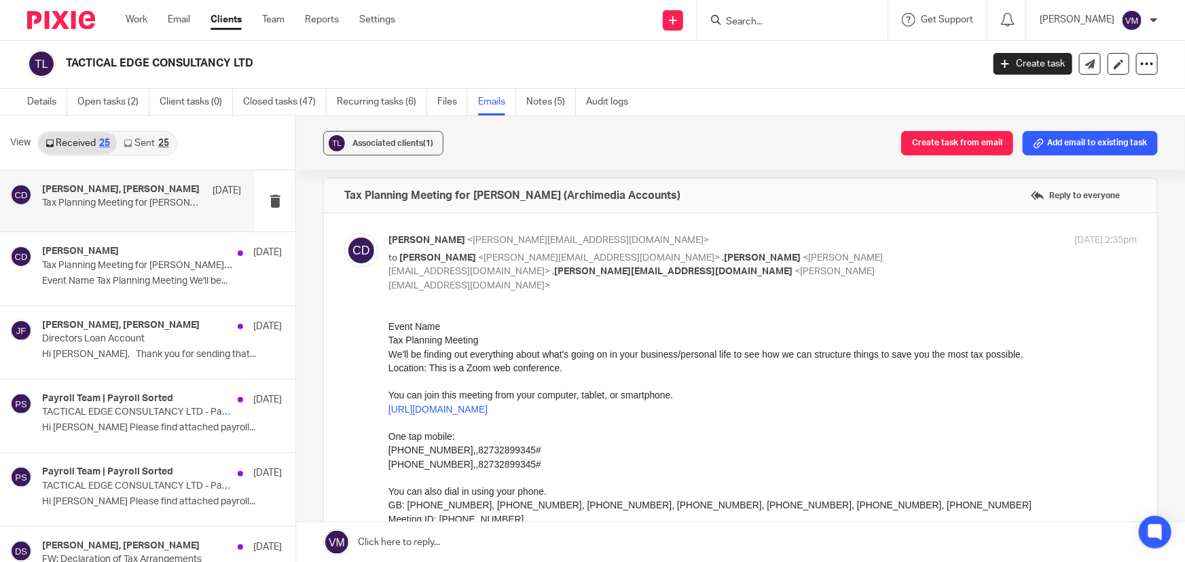
scroll to position [0, 0]
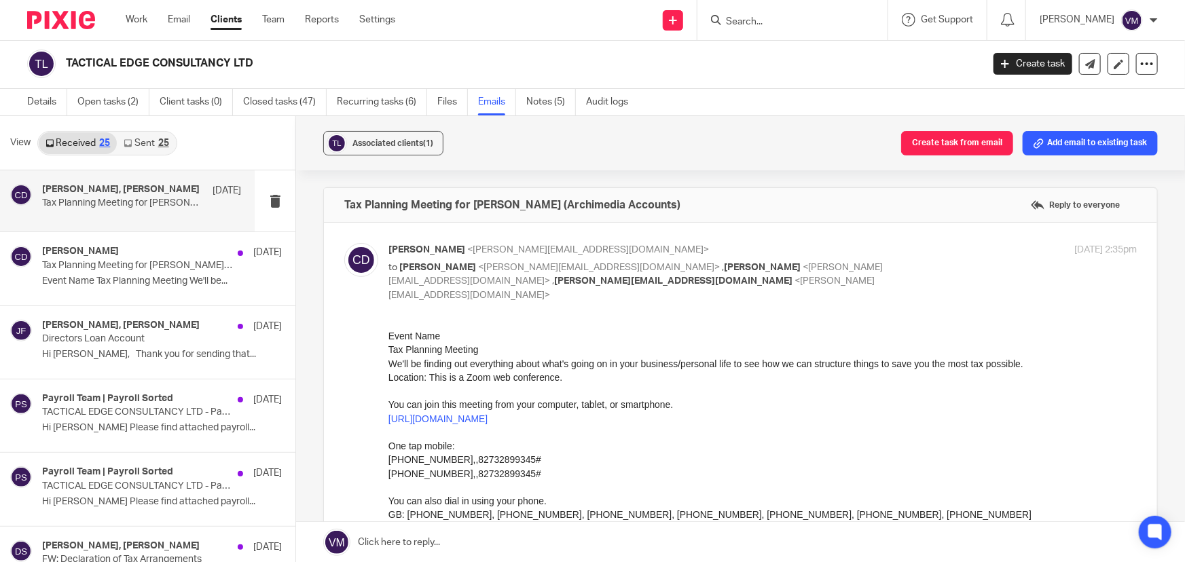
click at [261, 10] on div "Work Email Clients Team Reports Settings Work Email Clients Team Reports Settin…" at bounding box center [263, 20] width 303 height 40
click at [271, 16] on link "Team" at bounding box center [273, 20] width 22 height 14
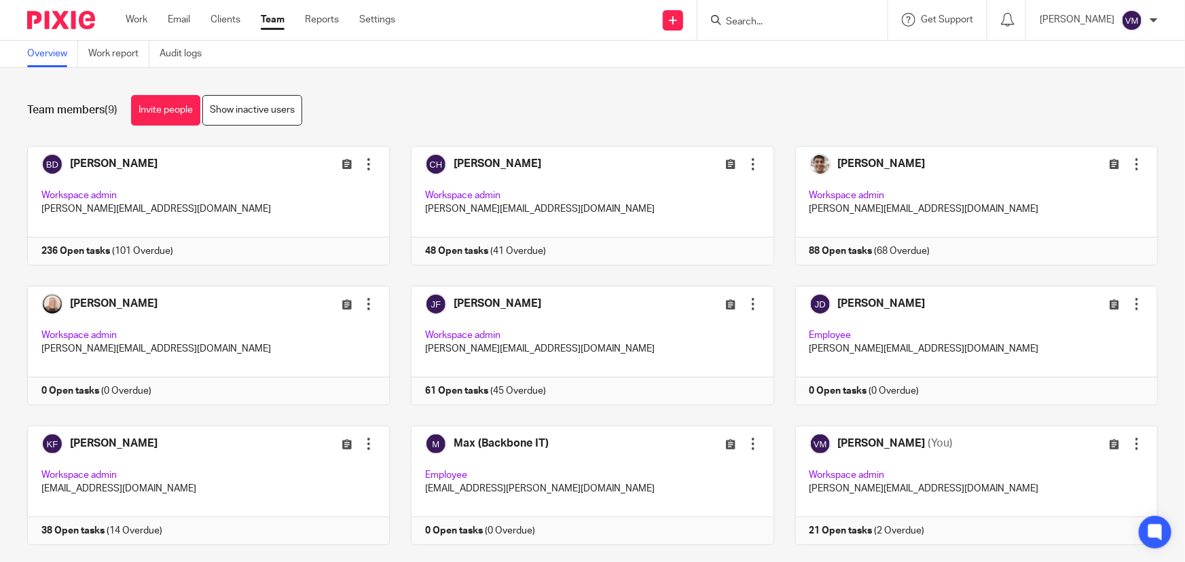
click at [748, 25] on input "Search" at bounding box center [785, 22] width 122 height 12
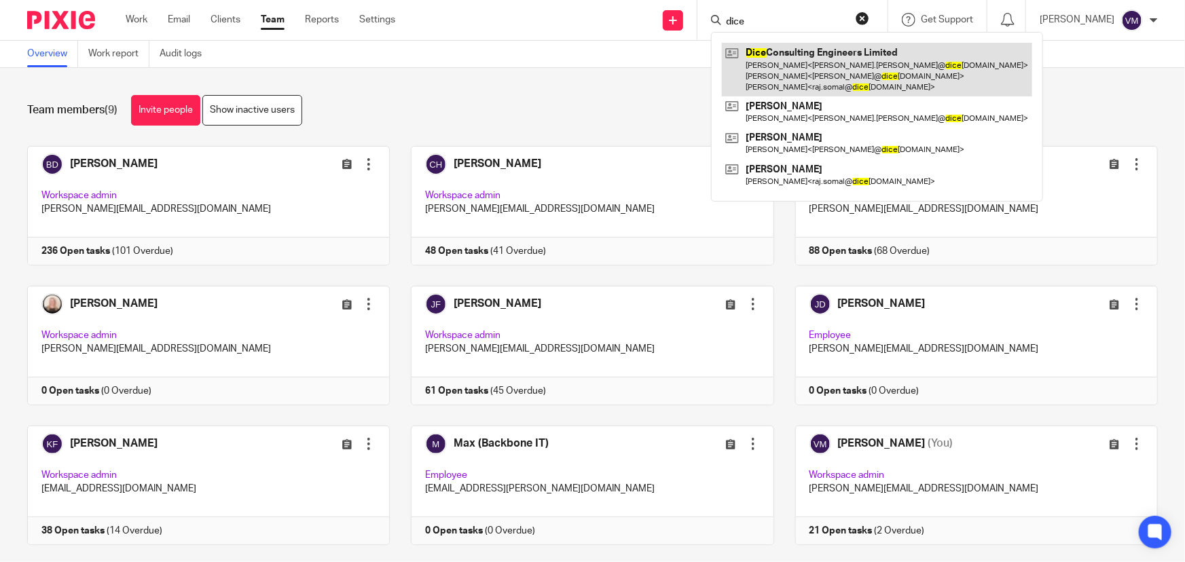
type input "dice"
click at [801, 53] on link at bounding box center [877, 70] width 310 height 54
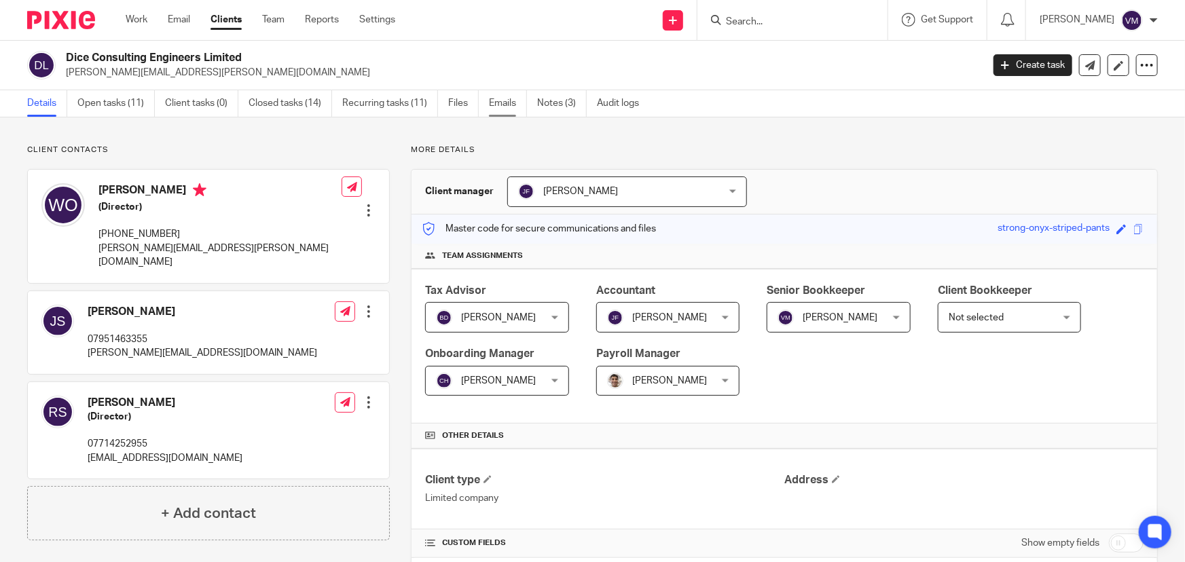
click at [502, 103] on link "Emails" at bounding box center [508, 103] width 38 height 26
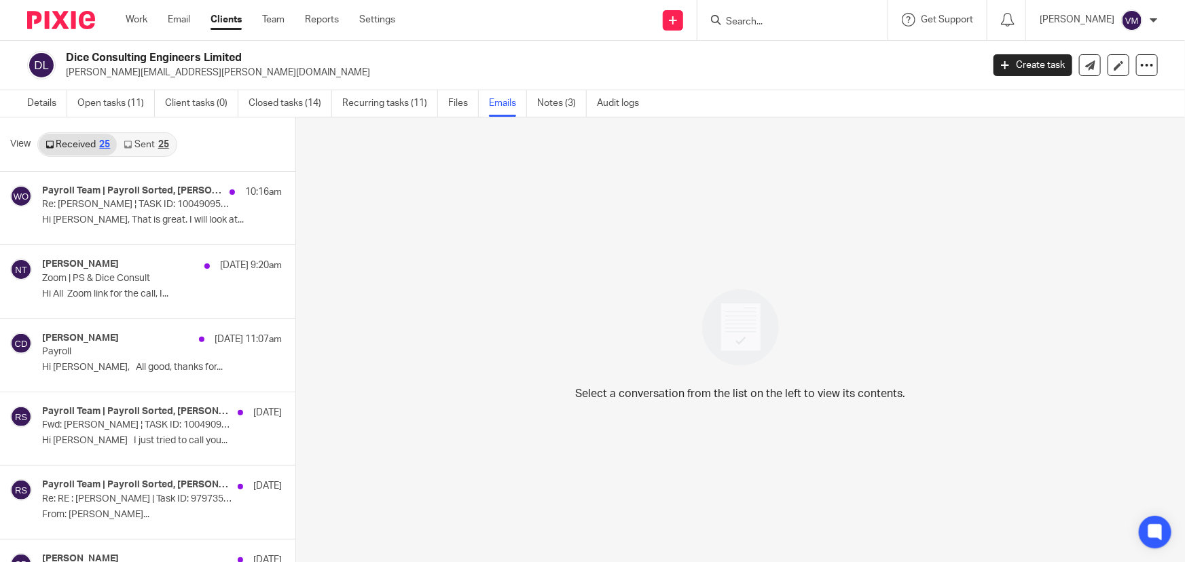
click at [130, 146] on icon at bounding box center [128, 145] width 8 height 8
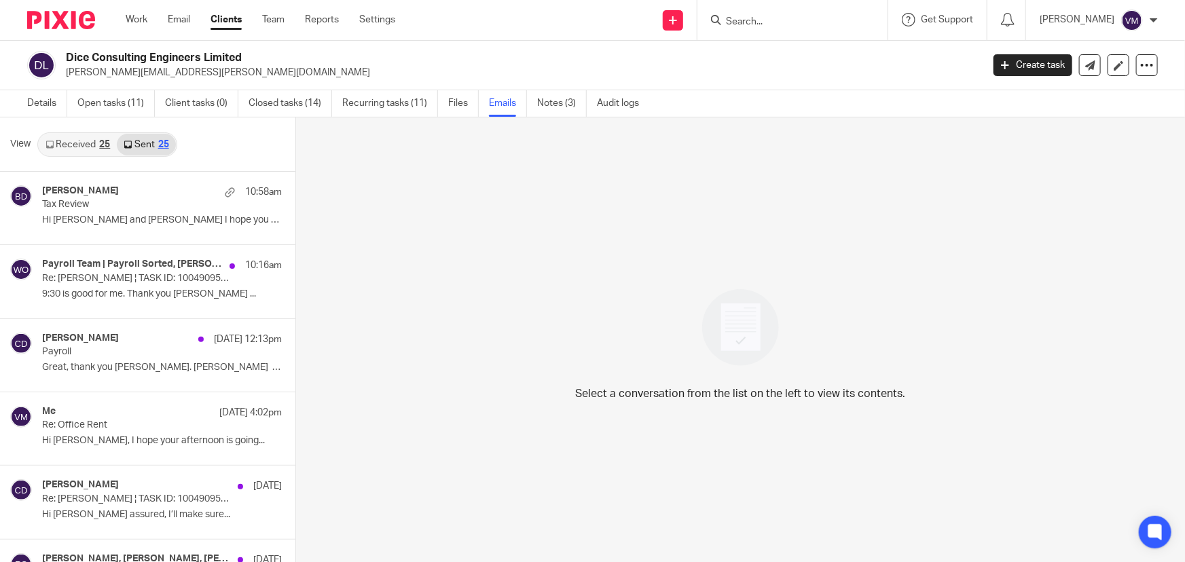
scroll to position [1, 0]
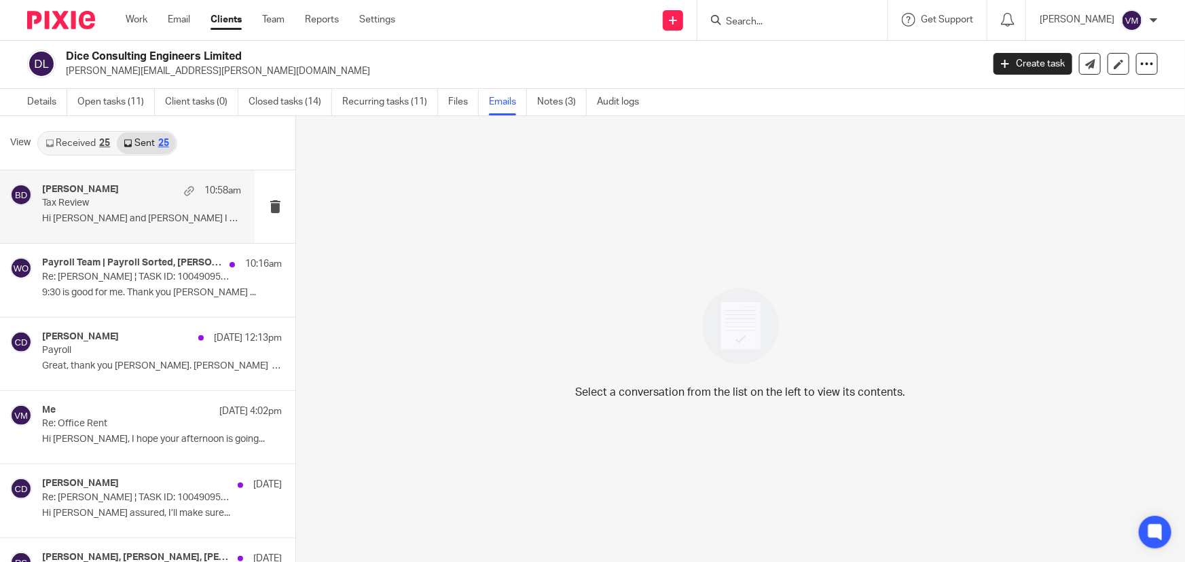
click at [115, 201] on p "Tax Review" at bounding box center [122, 204] width 160 height 12
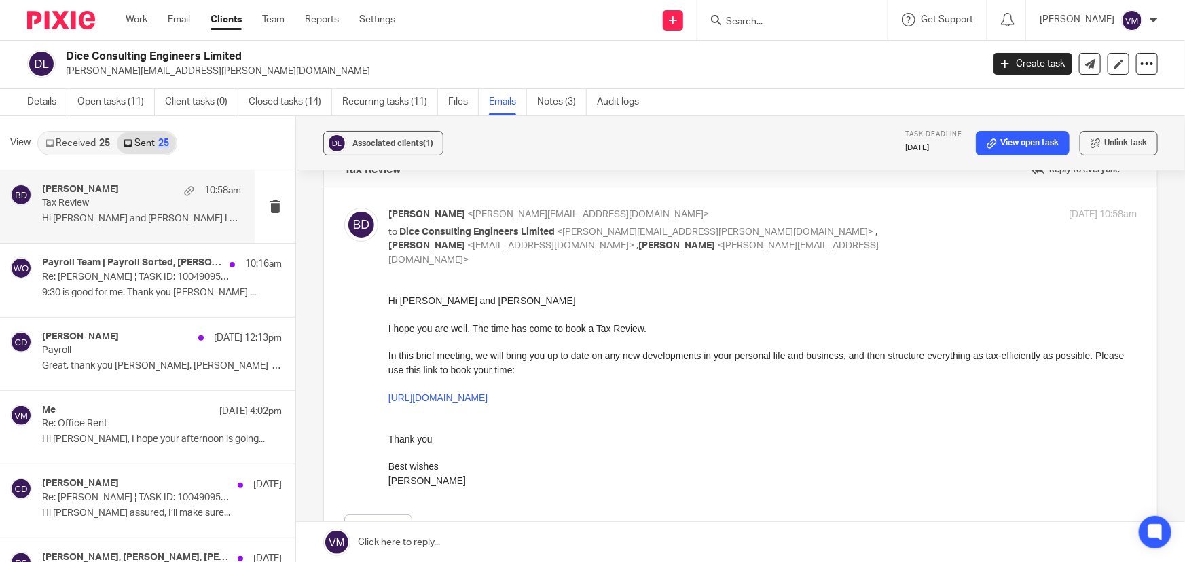
scroll to position [0, 0]
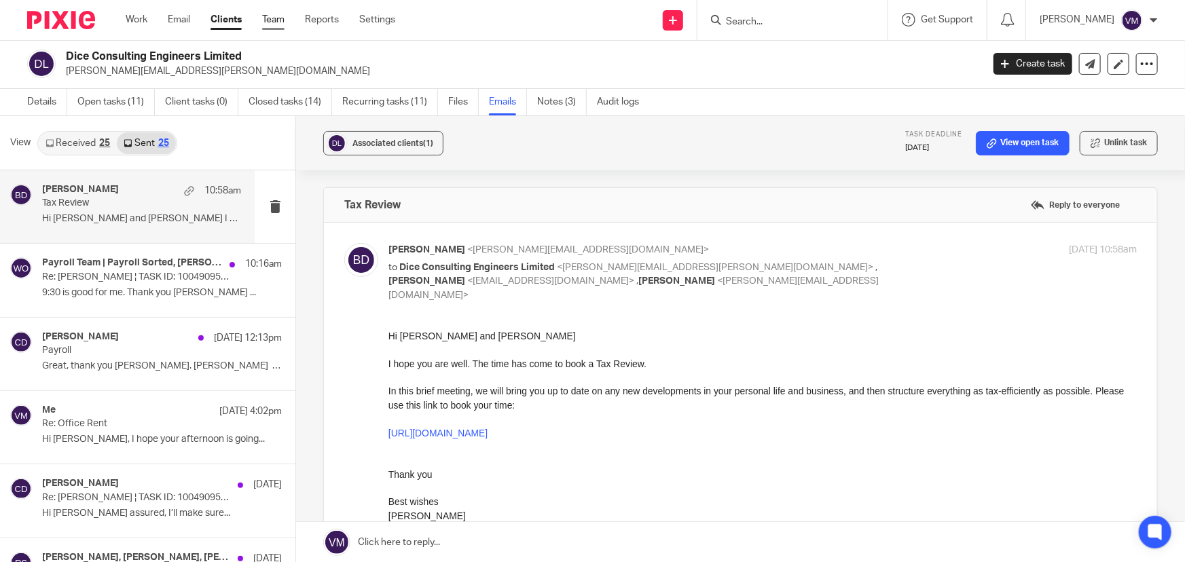
click at [271, 23] on link "Team" at bounding box center [273, 20] width 22 height 14
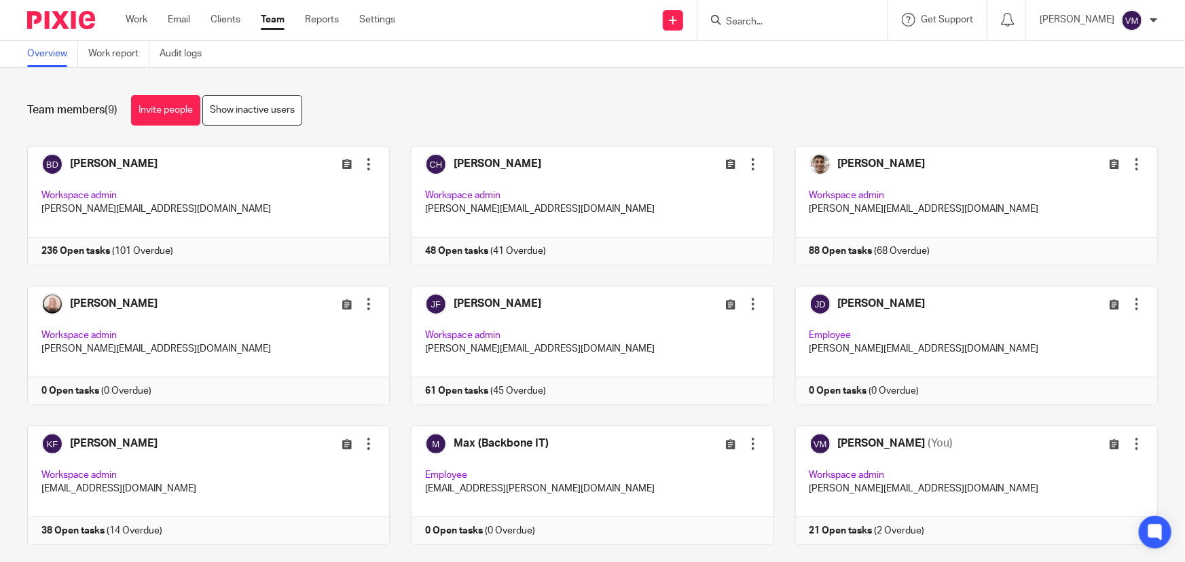
click at [755, 25] on input "Search" at bounding box center [785, 22] width 122 height 12
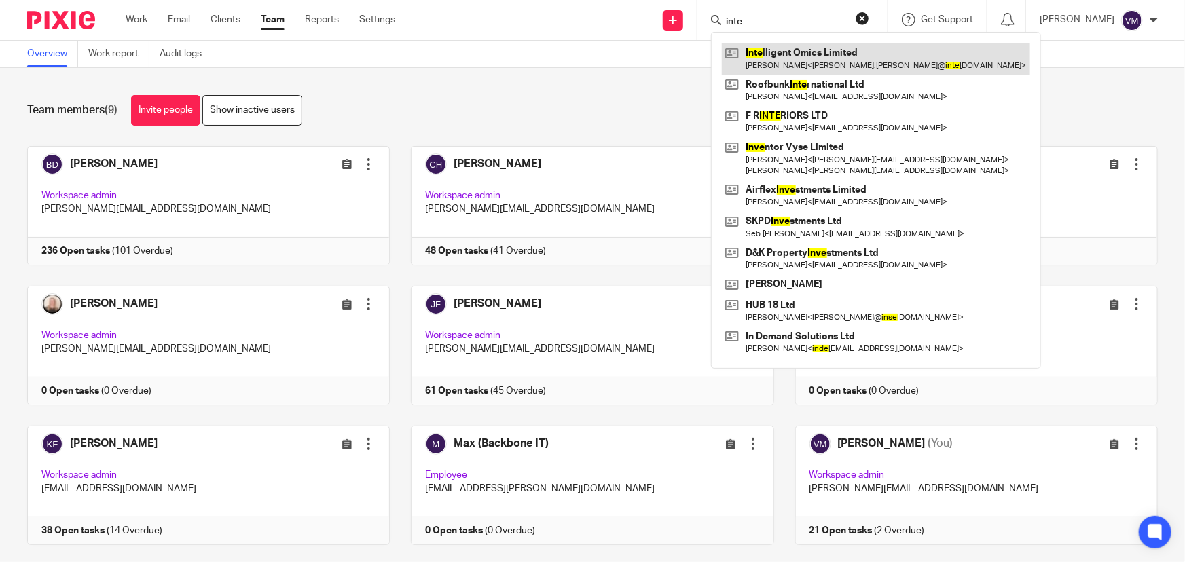
type input "inte"
click at [851, 54] on link at bounding box center [876, 58] width 308 height 31
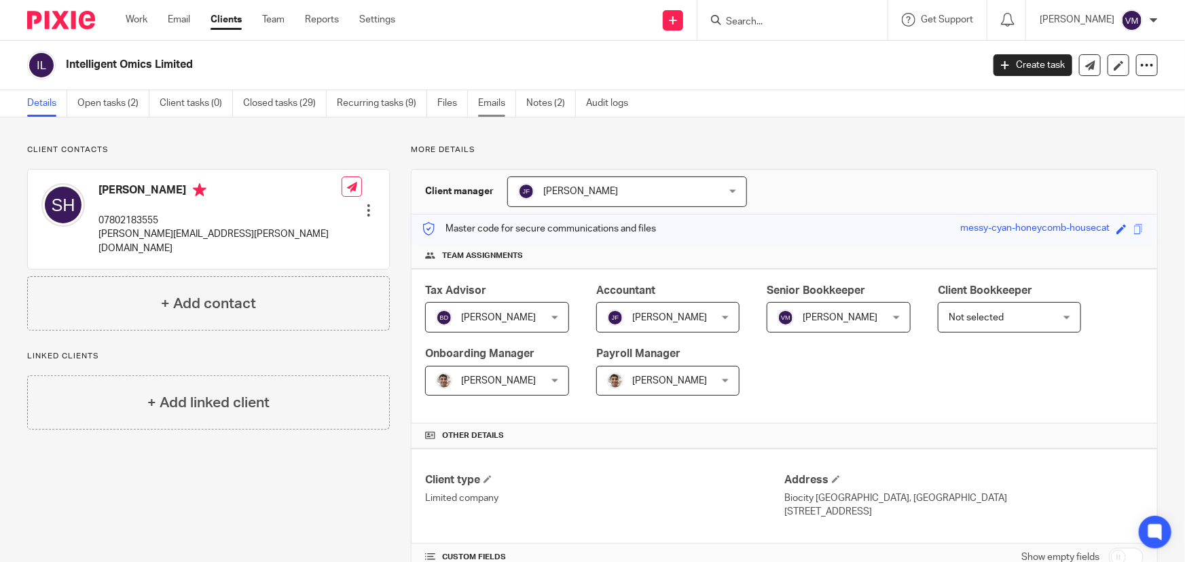
click at [487, 104] on link "Emails" at bounding box center [497, 103] width 38 height 26
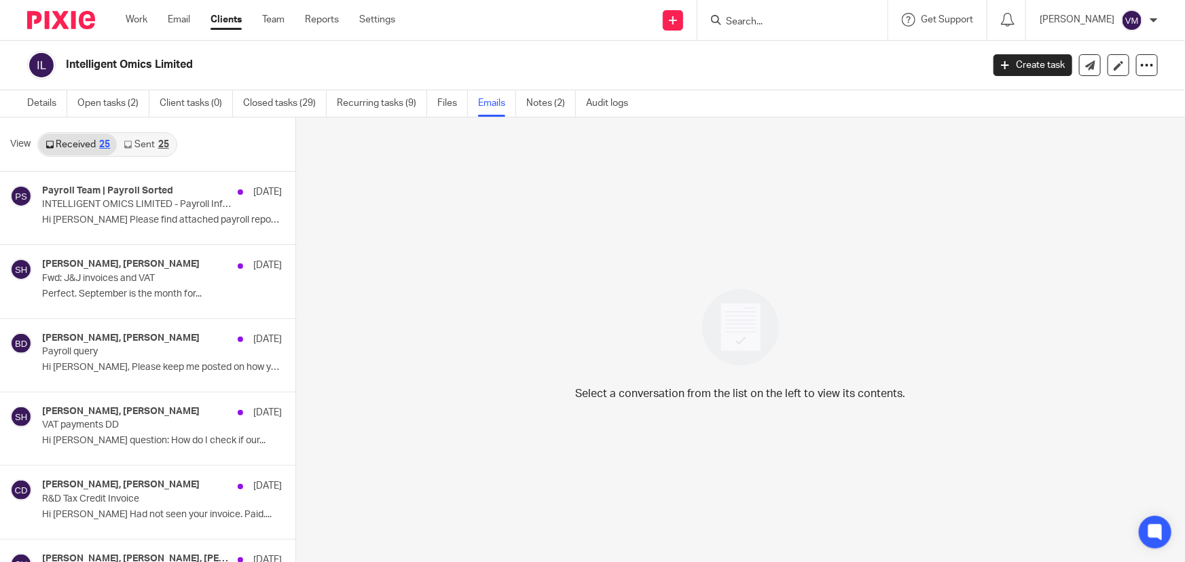
click at [159, 143] on div "25" at bounding box center [163, 145] width 11 height 10
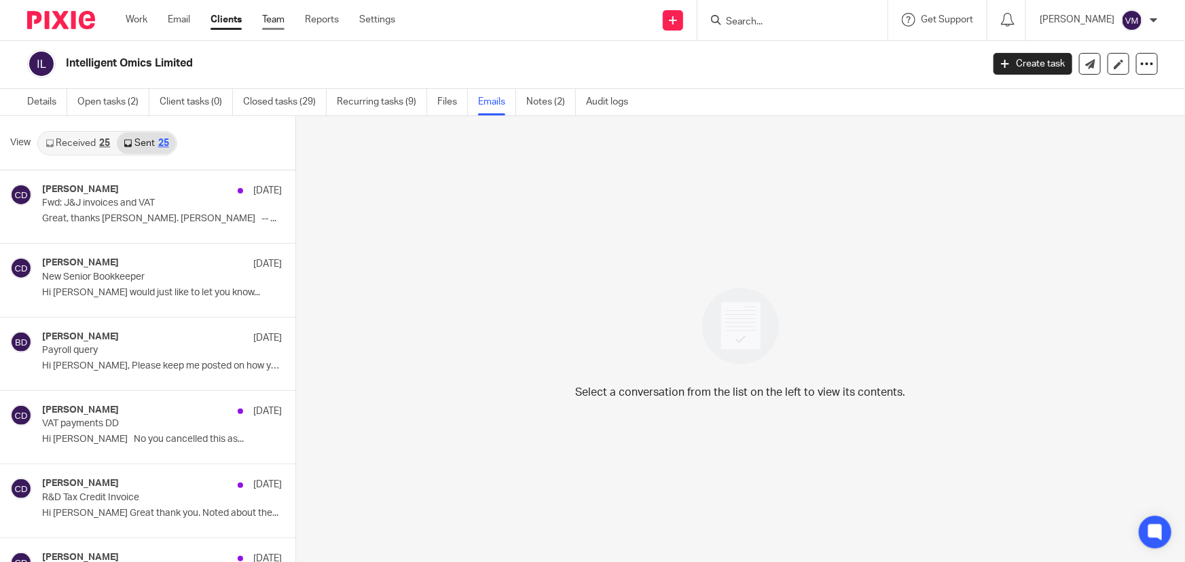
click at [282, 24] on link "Team" at bounding box center [273, 20] width 22 height 14
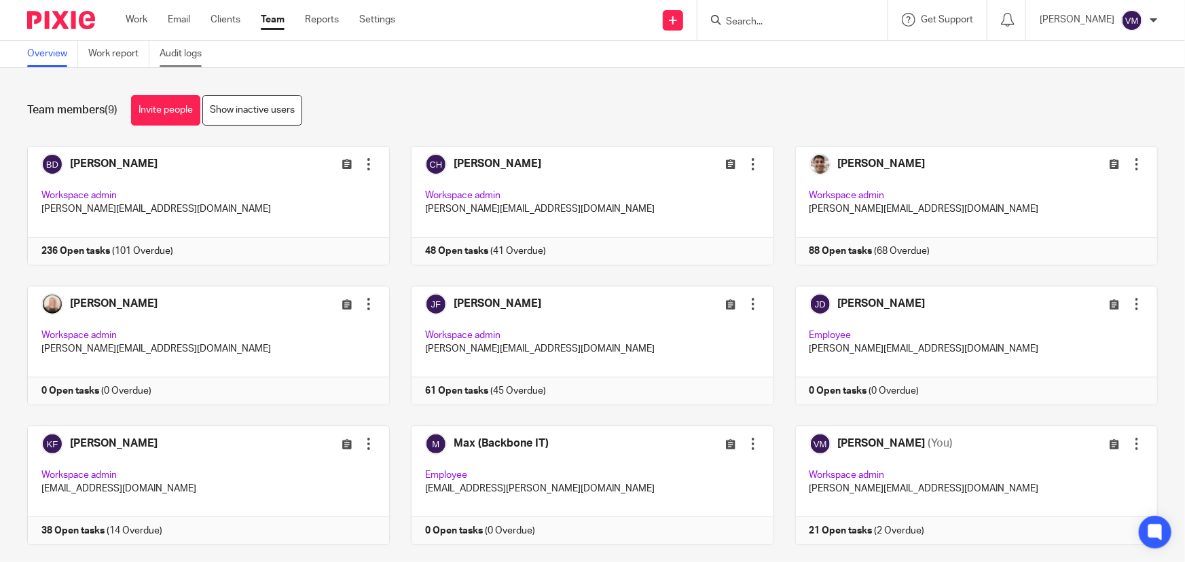
click at [190, 54] on link "Audit logs" at bounding box center [186, 54] width 52 height 26
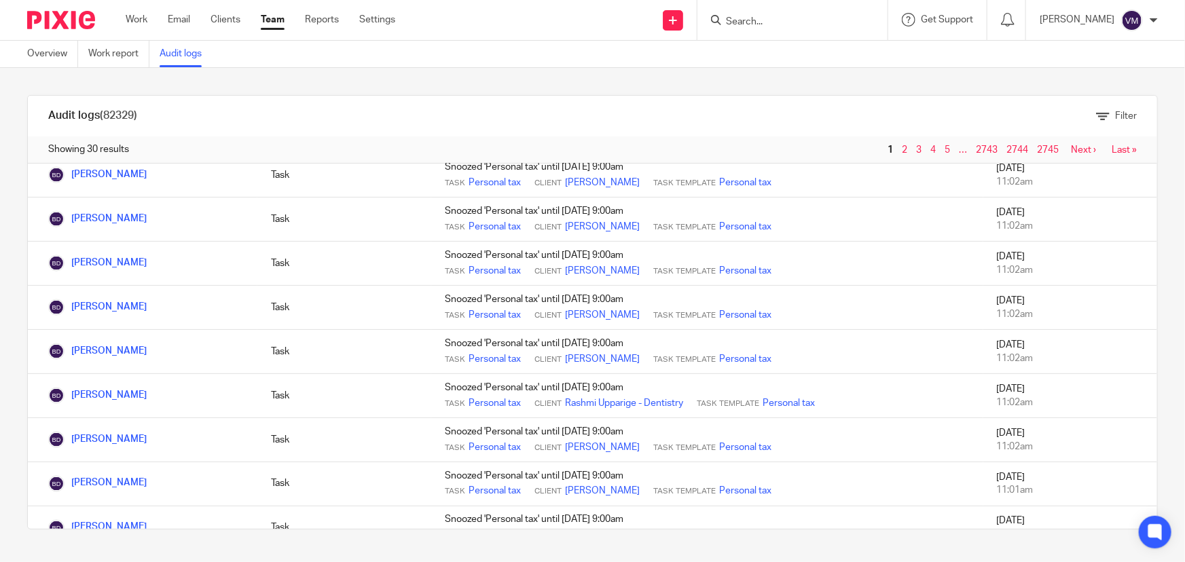
scroll to position [1094, 0]
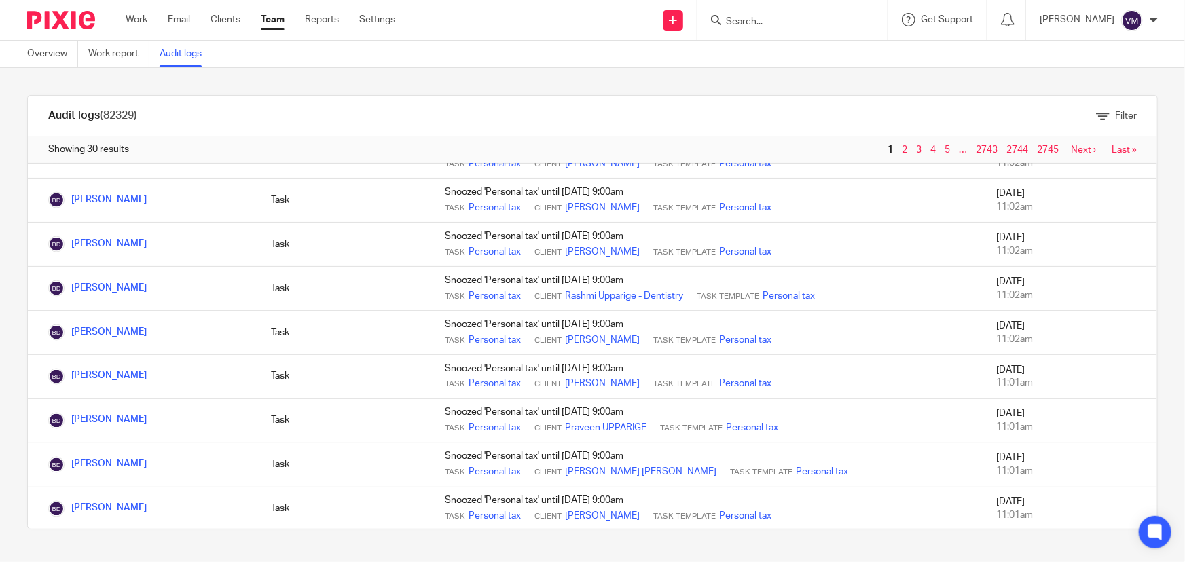
click at [760, 24] on input "Search" at bounding box center [785, 22] width 122 height 12
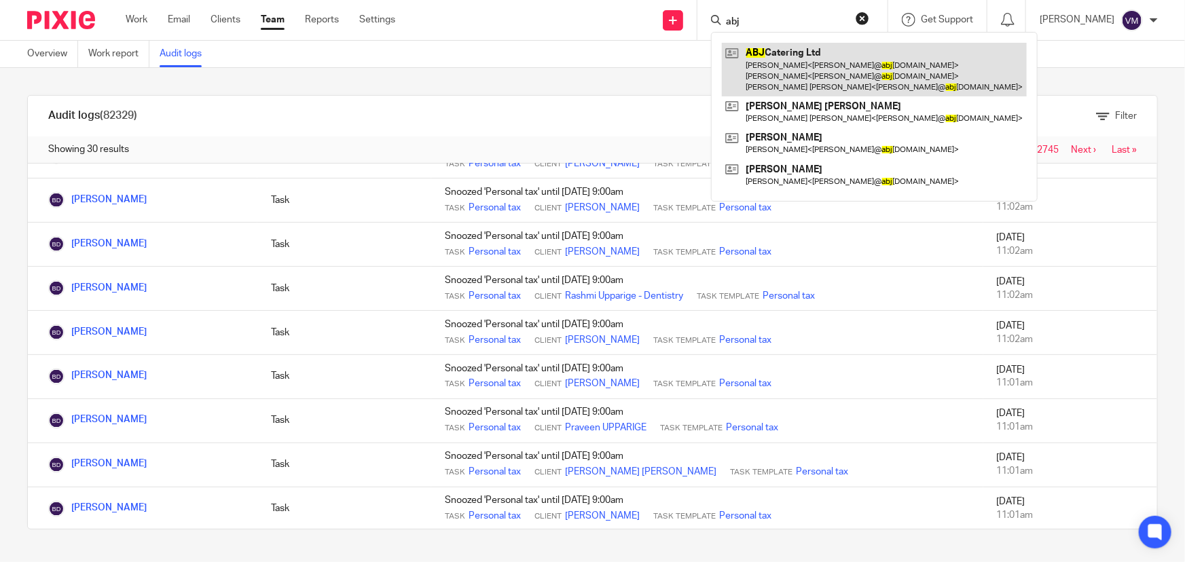
type input "abj"
click at [794, 54] on link at bounding box center [874, 70] width 305 height 54
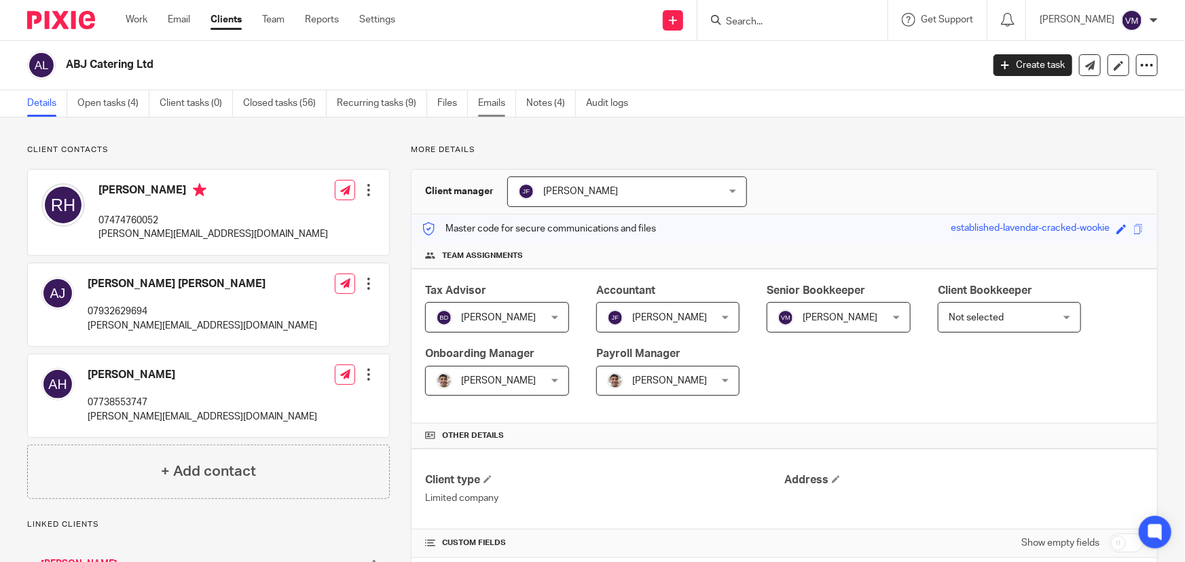
click at [504, 97] on link "Emails" at bounding box center [497, 103] width 38 height 26
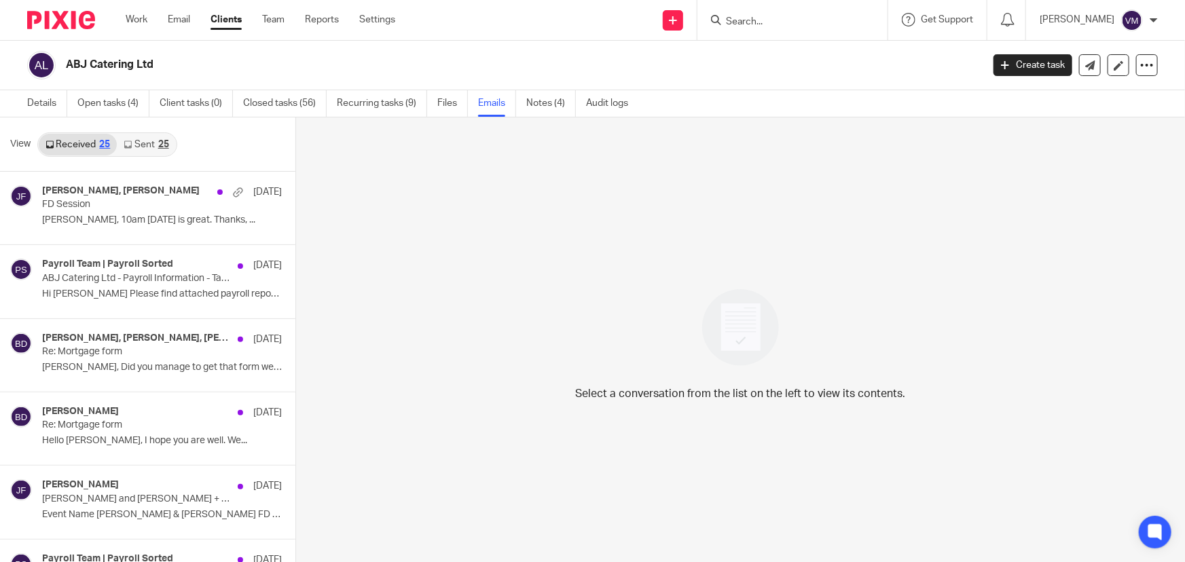
click at [149, 141] on link "Sent 25" at bounding box center [146, 145] width 58 height 22
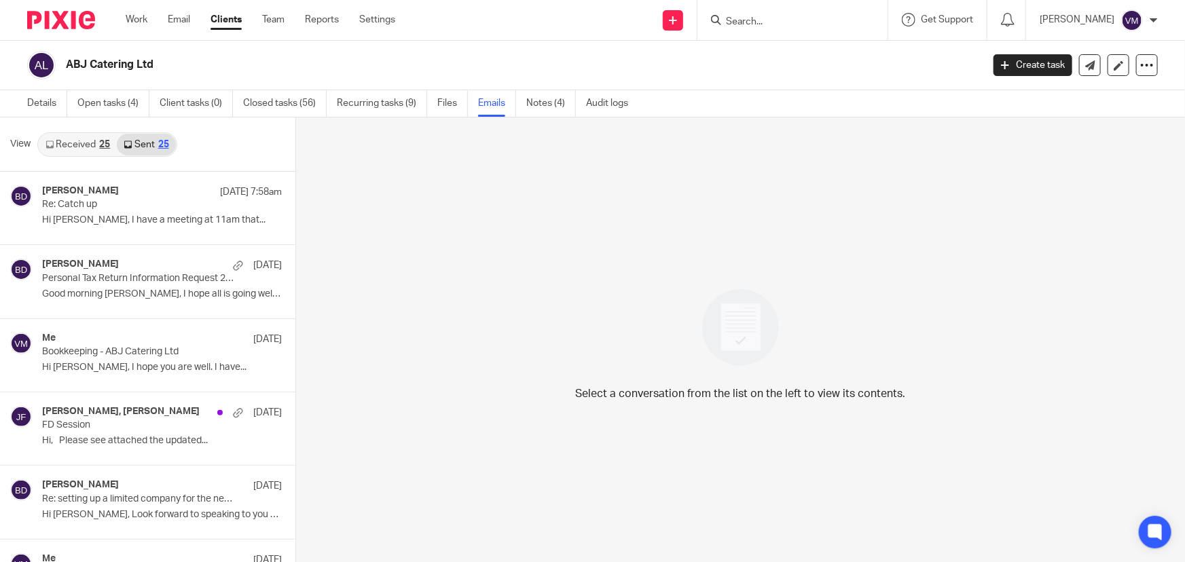
scroll to position [1, 0]
click at [268, 23] on link "Team" at bounding box center [273, 20] width 22 height 14
